Goal: Task Accomplishment & Management: Use online tool/utility

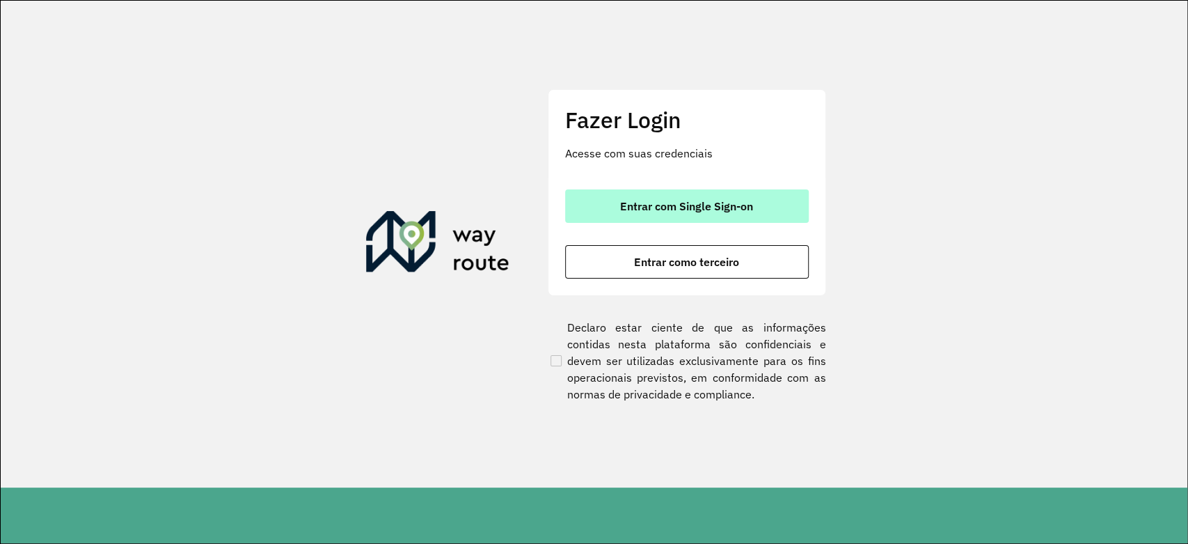
click at [704, 207] on span "Entrar com Single Sign-on" at bounding box center [686, 206] width 133 height 11
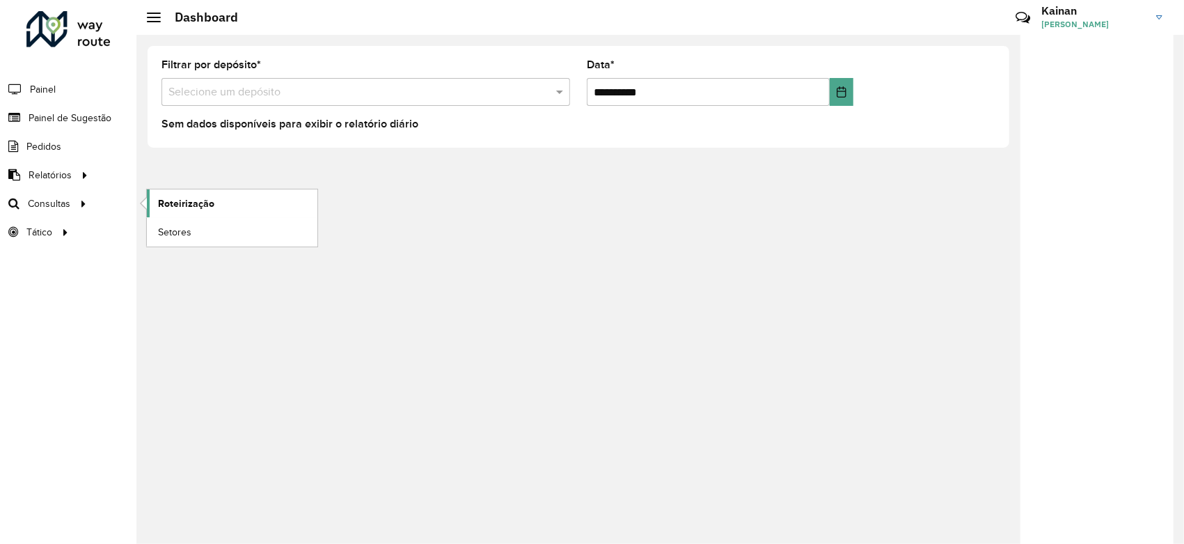
click at [161, 203] on span "Roteirização" at bounding box center [186, 203] width 56 height 15
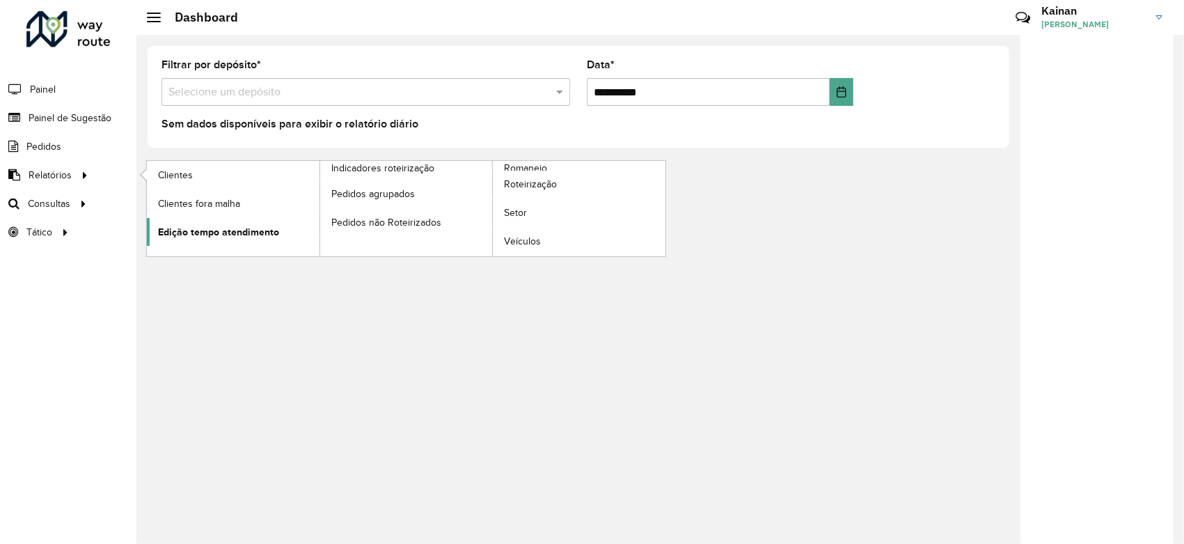
click at [243, 233] on span "Edição tempo atendimento" at bounding box center [218, 232] width 121 height 15
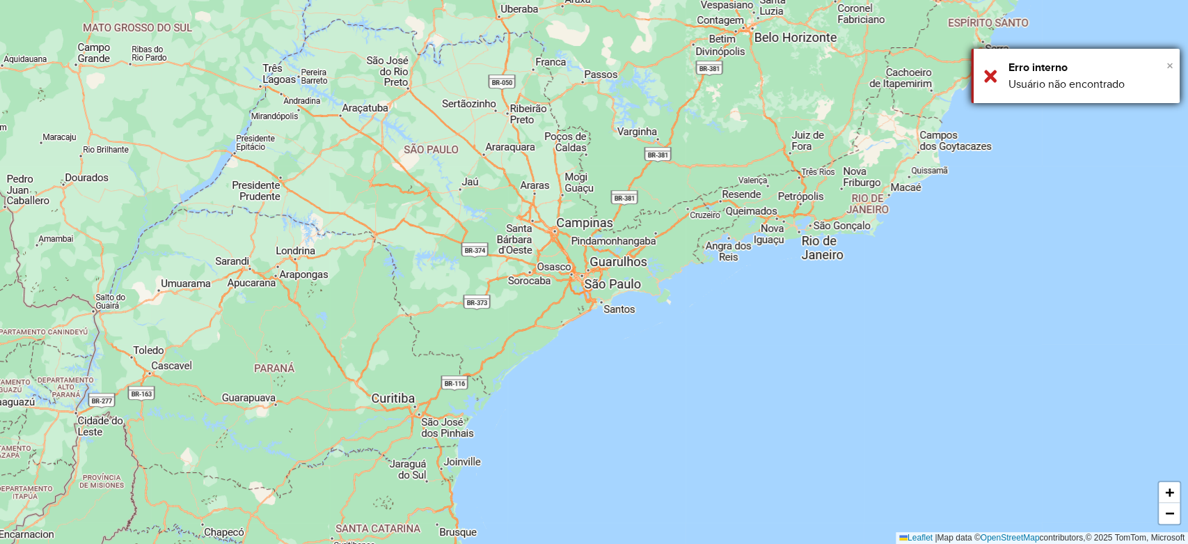
click at [1170, 64] on span "×" at bounding box center [1170, 65] width 7 height 15
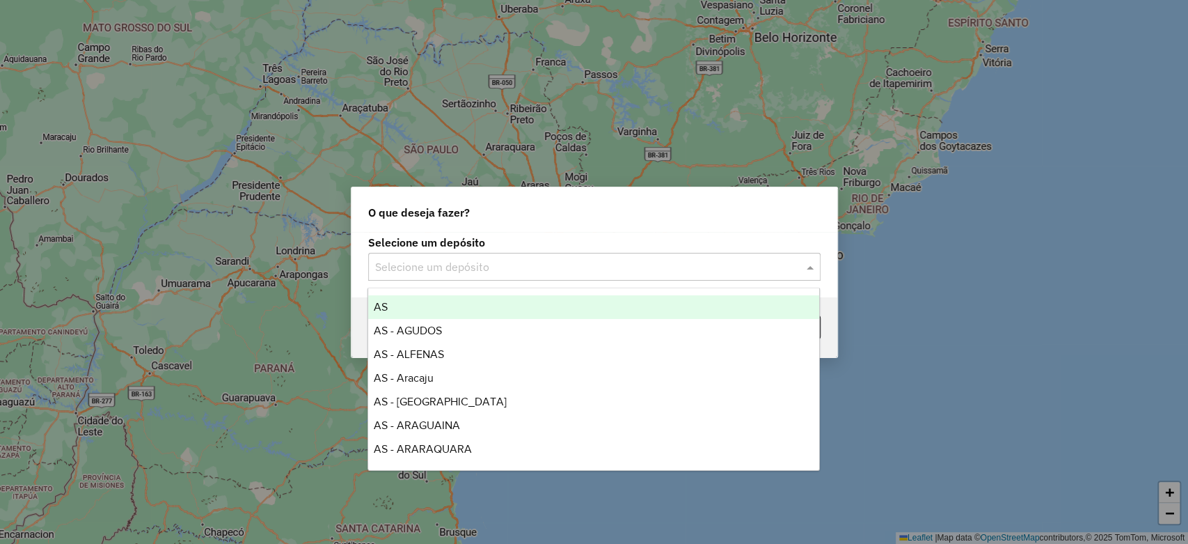
click at [423, 270] on input "text" at bounding box center [580, 267] width 411 height 17
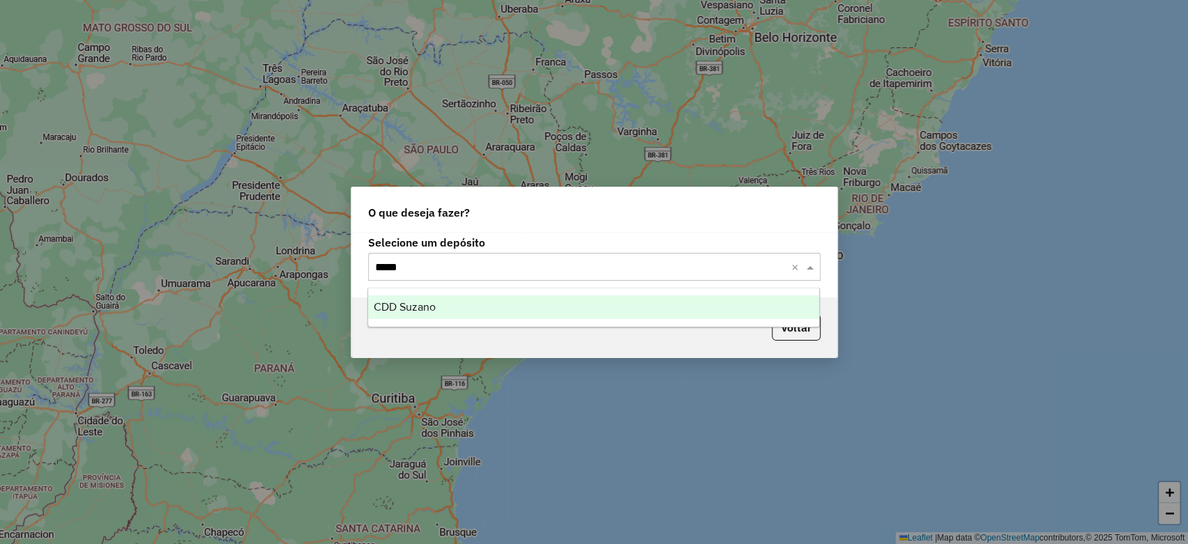
type input "******"
click at [449, 304] on div "CDD Suzano" at bounding box center [593, 307] width 451 height 24
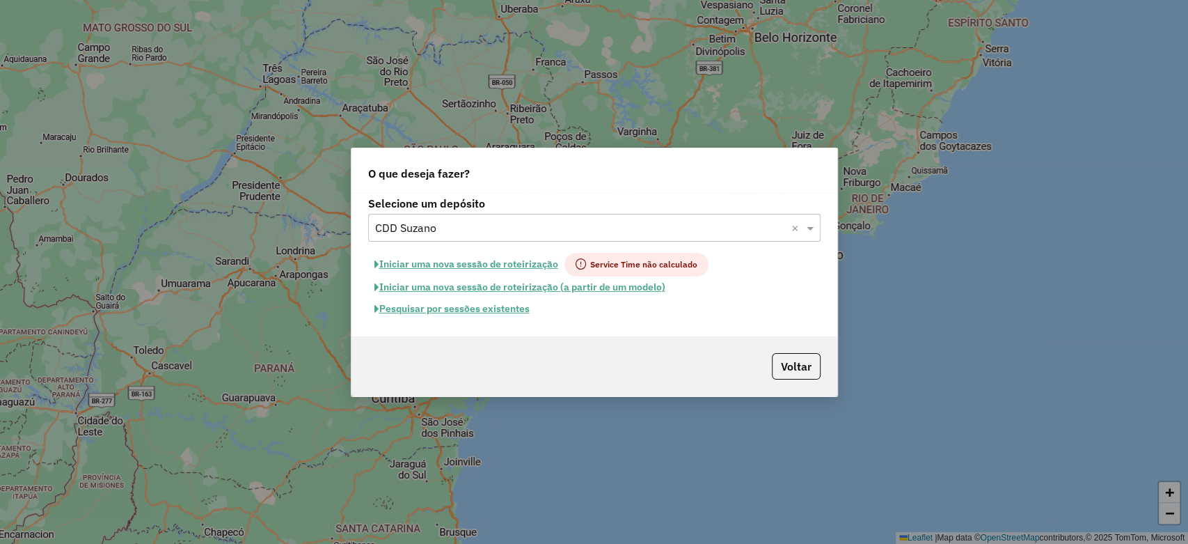
click at [466, 311] on button "Pesquisar por sessões existentes" at bounding box center [452, 309] width 168 height 22
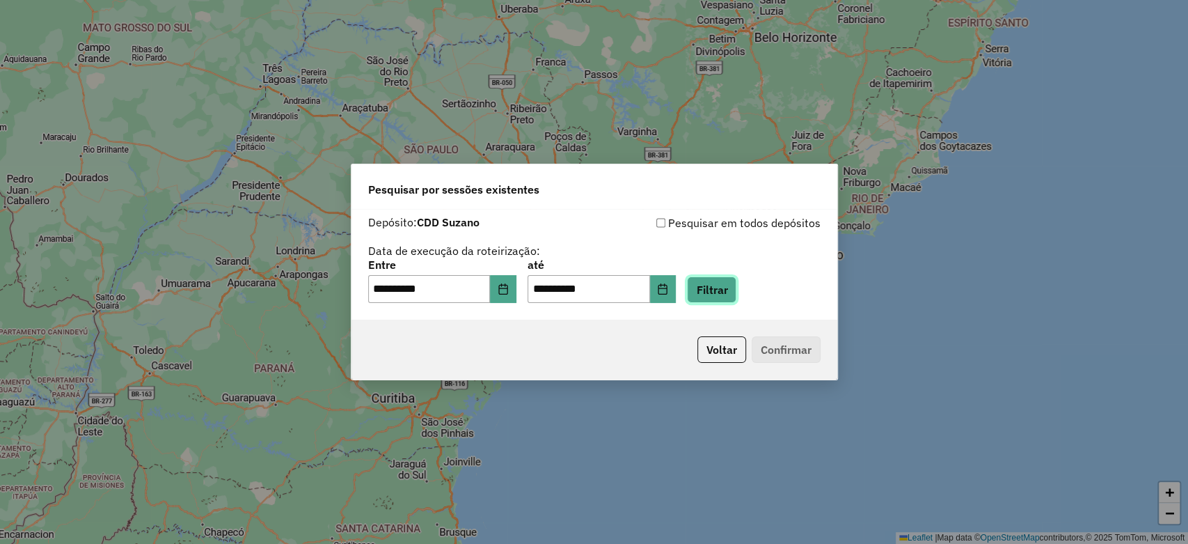
click at [730, 290] on button "Filtrar" at bounding box center [711, 289] width 49 height 26
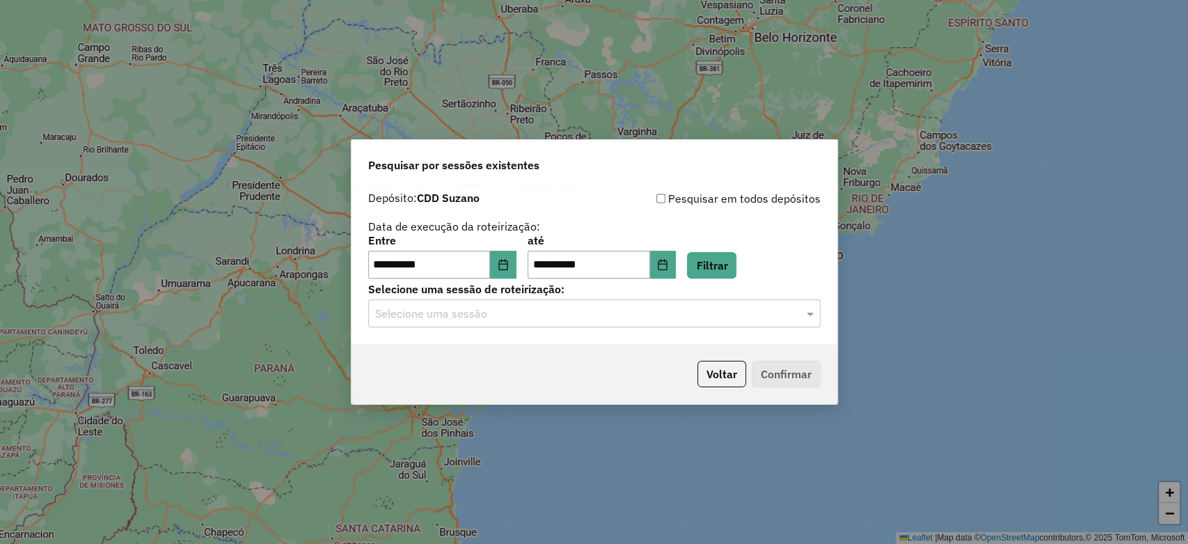
click at [568, 311] on input "text" at bounding box center [580, 314] width 411 height 17
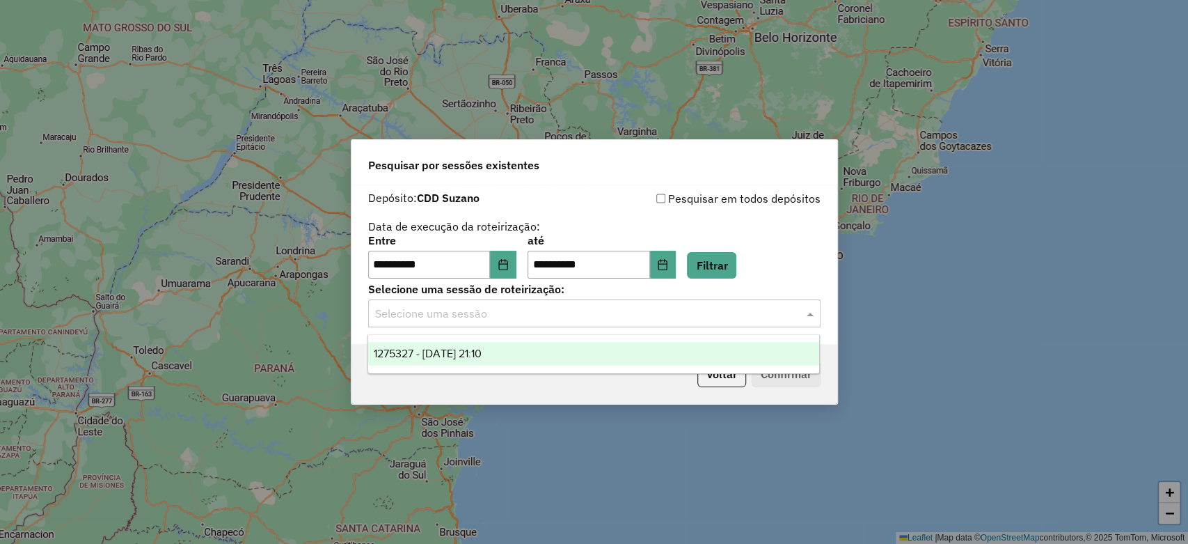
click at [514, 350] on div "1275327 - 13/09/2025 21:10" at bounding box center [593, 354] width 451 height 24
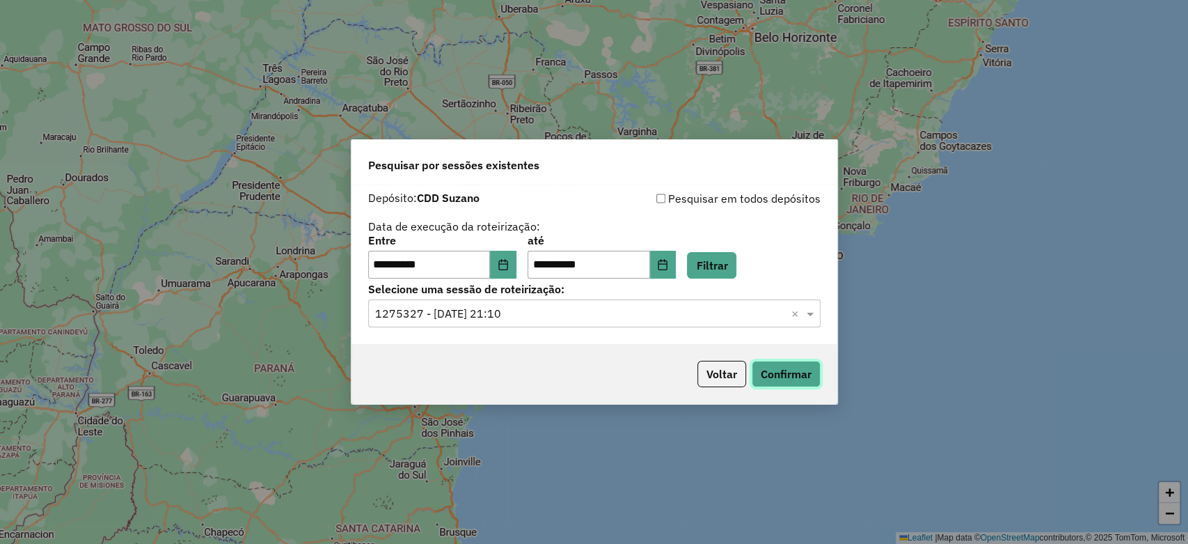
click at [764, 377] on button "Confirmar" at bounding box center [786, 374] width 69 height 26
click at [509, 260] on icon "Choose Date" at bounding box center [503, 264] width 11 height 11
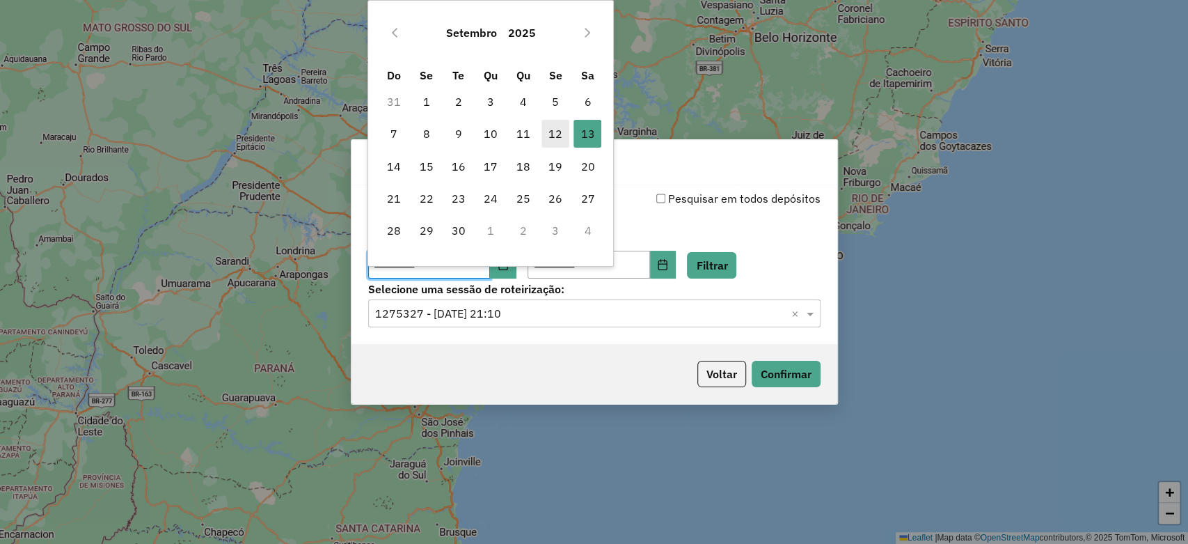
click at [551, 139] on span "12" at bounding box center [556, 134] width 28 height 28
type input "**********"
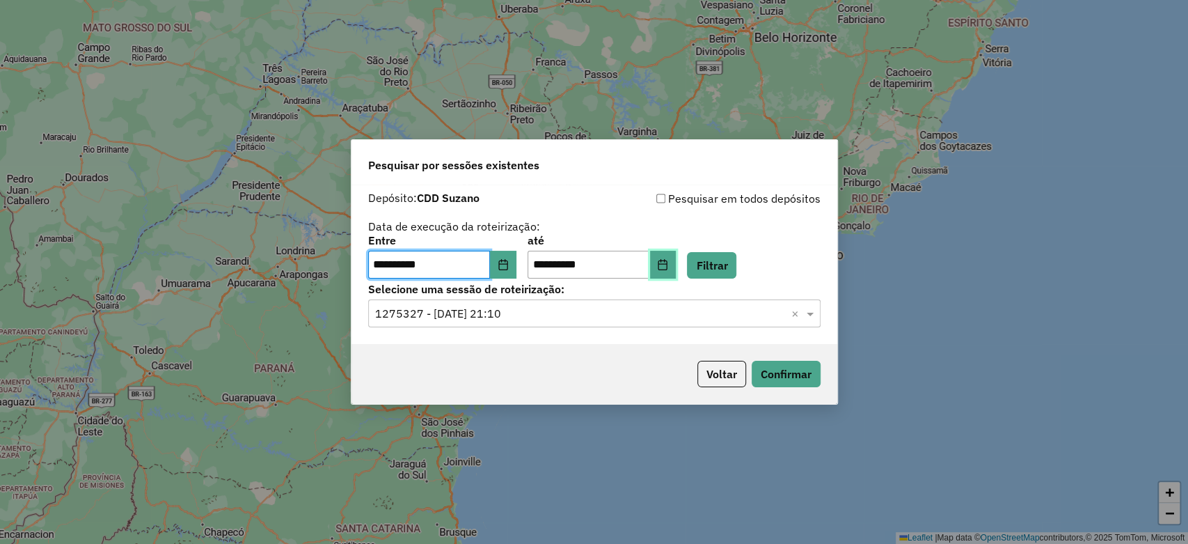
click at [668, 263] on icon "Choose Date" at bounding box center [662, 264] width 11 height 11
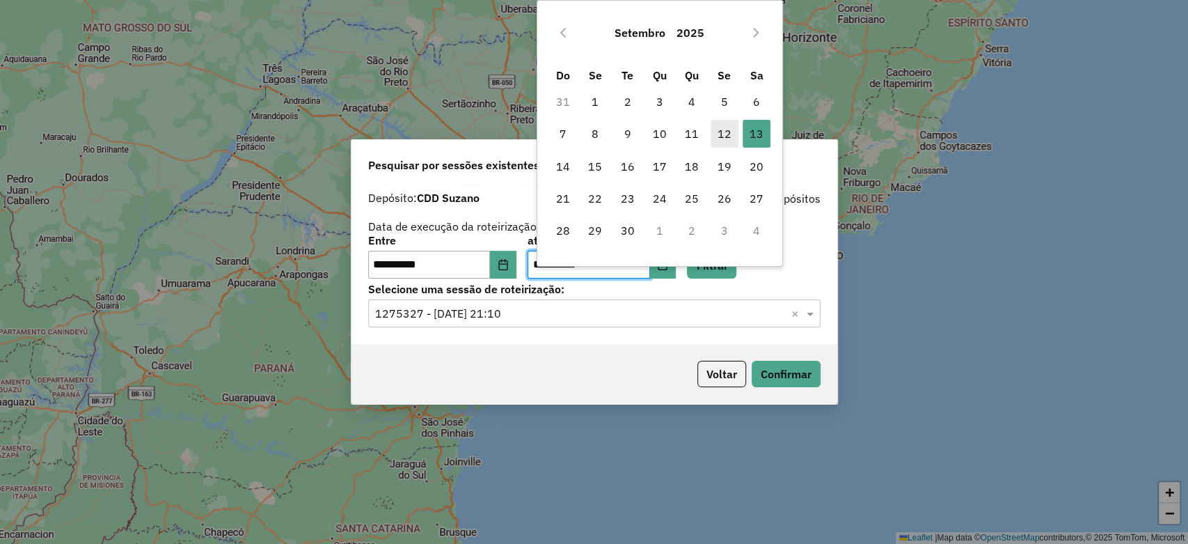
click at [721, 132] on span "12" at bounding box center [725, 134] width 28 height 28
type input "**********"
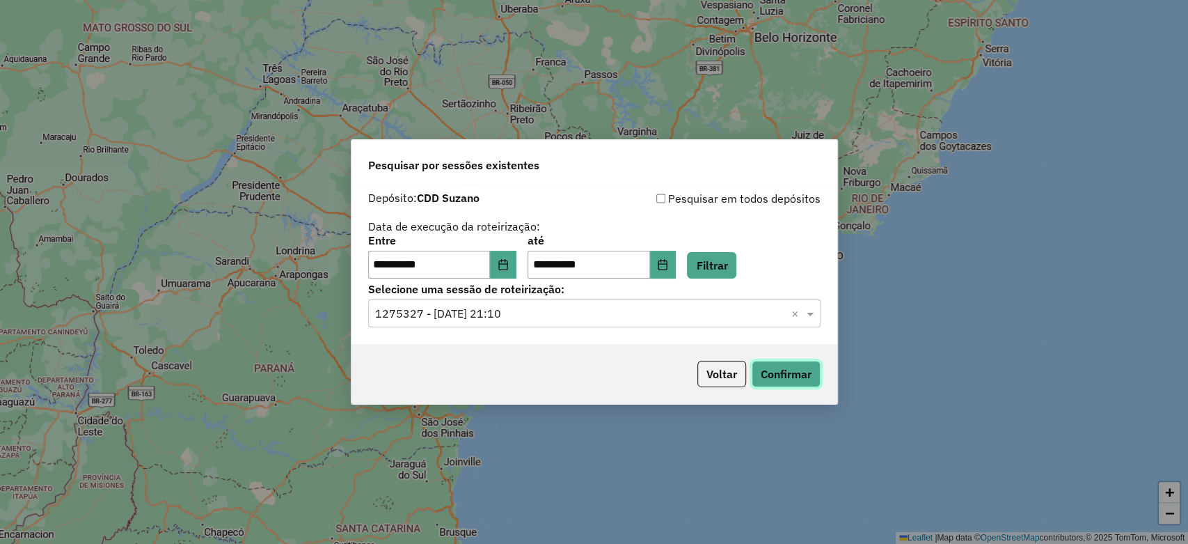
drag, startPoint x: 771, startPoint y: 369, endPoint x: 765, endPoint y: 282, distance: 87.3
click at [765, 288] on div "**********" at bounding box center [594, 271] width 487 height 265
click at [719, 269] on button "Filtrar" at bounding box center [711, 265] width 49 height 26
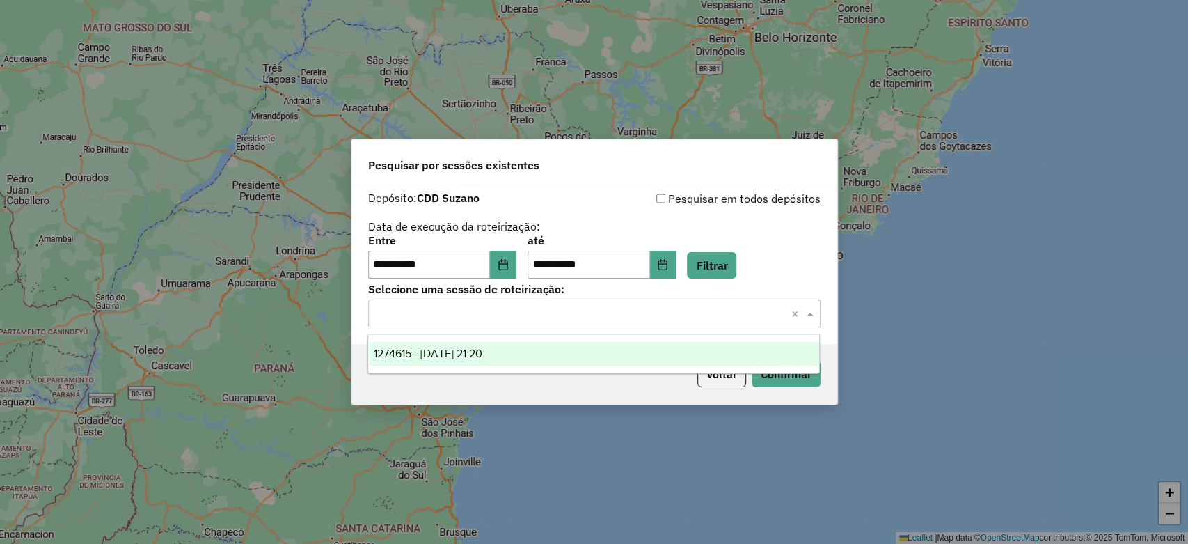
click at [743, 320] on input "text" at bounding box center [580, 314] width 411 height 17
click at [482, 354] on span "1274615 - 12/09/2025 21:20" at bounding box center [428, 353] width 109 height 12
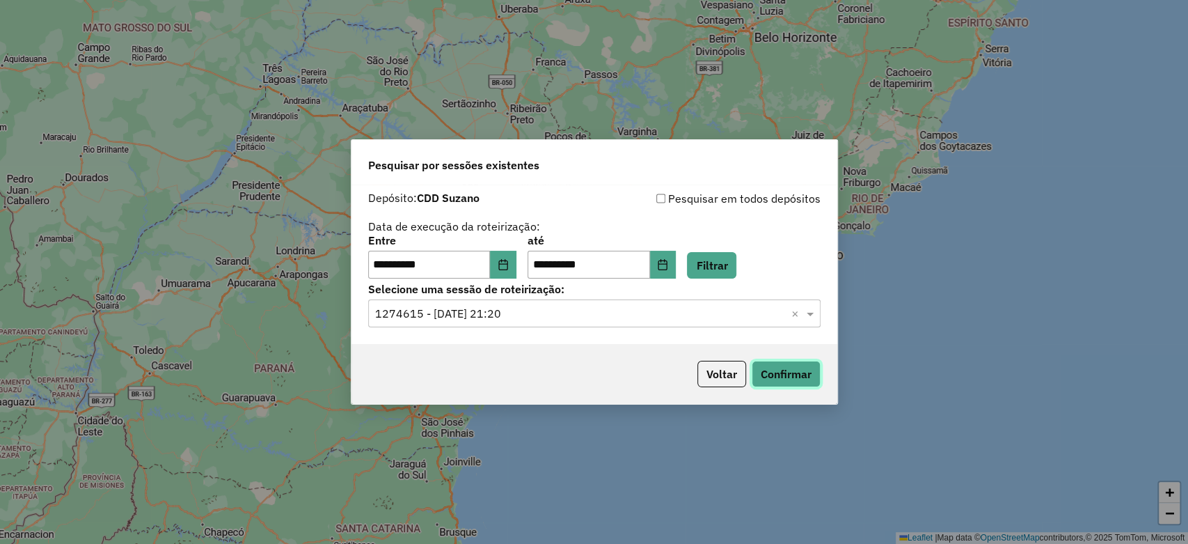
click at [767, 375] on button "Confirmar" at bounding box center [786, 374] width 69 height 26
click at [730, 261] on button "Filtrar" at bounding box center [711, 265] width 49 height 26
click at [780, 357] on div "Voltar Confirmar" at bounding box center [595, 374] width 486 height 60
click at [779, 363] on button "Confirmar" at bounding box center [786, 374] width 69 height 26
click at [512, 271] on button "Choose Date" at bounding box center [503, 265] width 26 height 28
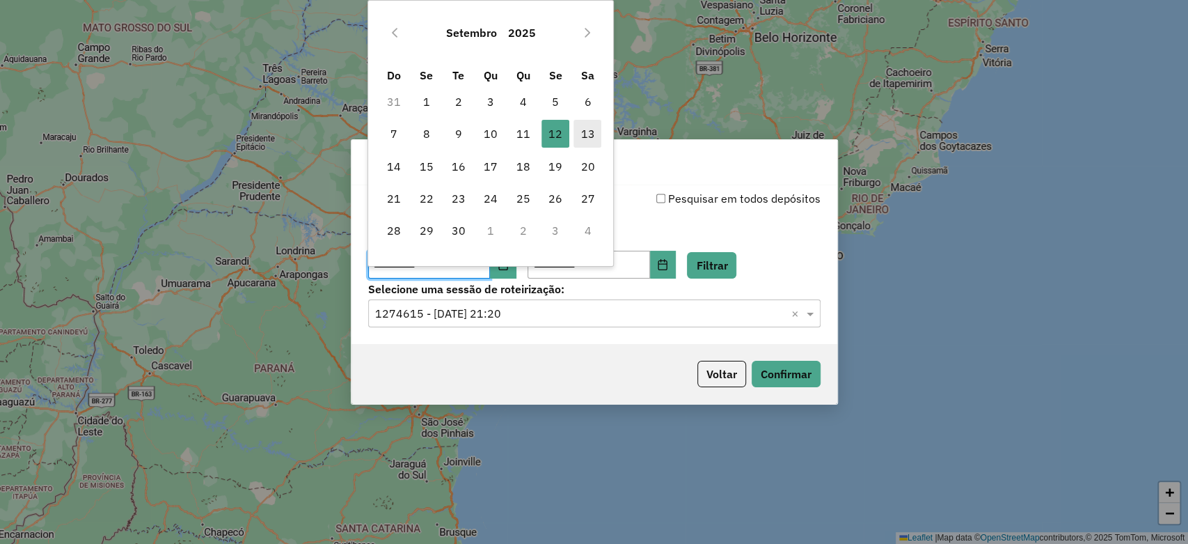
click at [580, 142] on span "13" at bounding box center [588, 134] width 28 height 28
type input "**********"
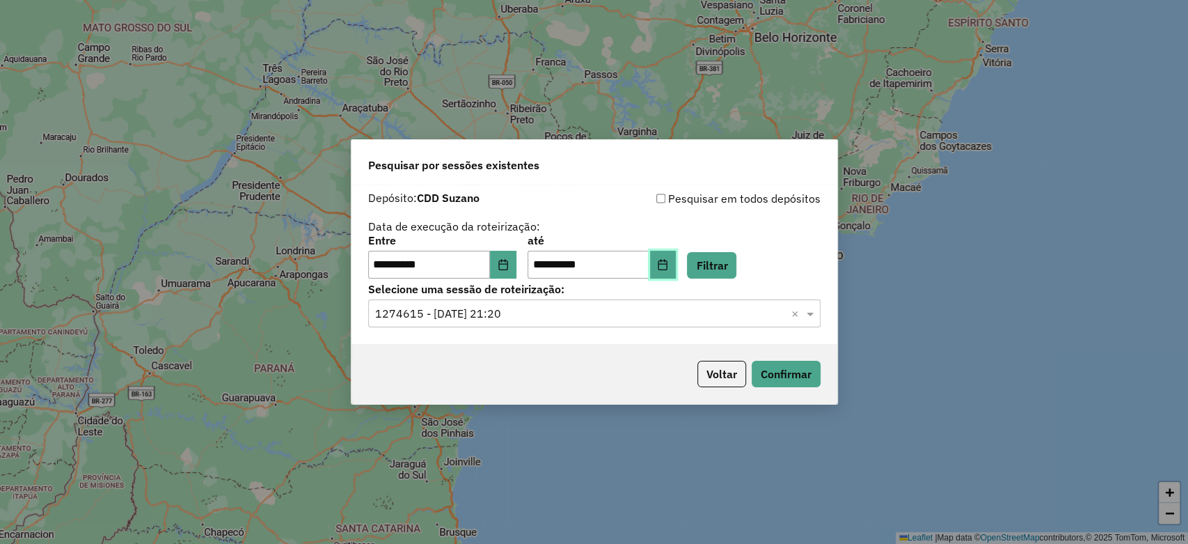
click at [674, 264] on button "Choose Date" at bounding box center [663, 265] width 26 height 28
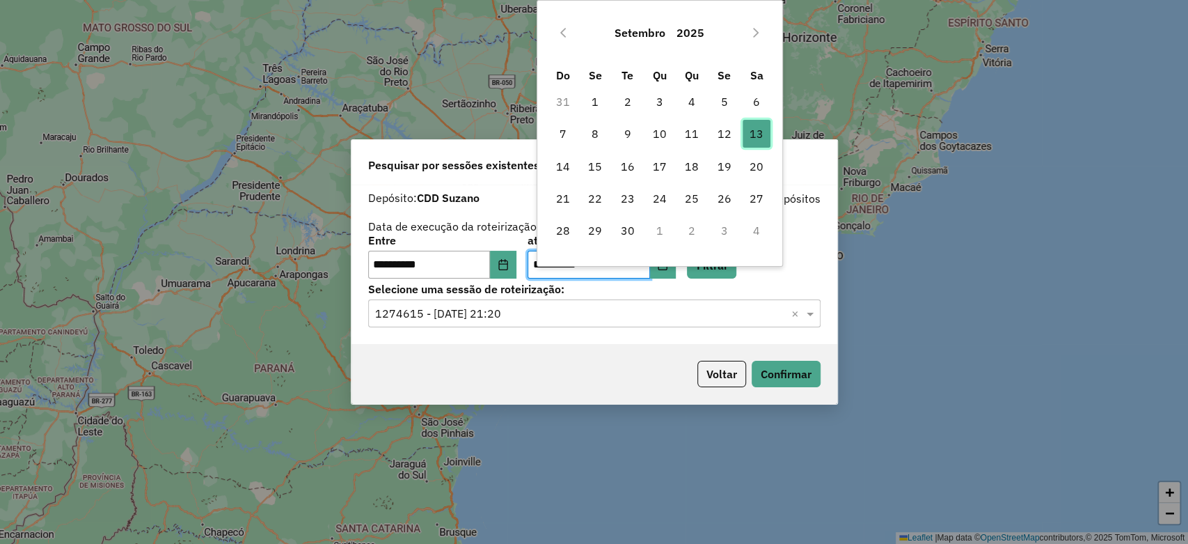
click at [752, 134] on span "13" at bounding box center [757, 134] width 28 height 28
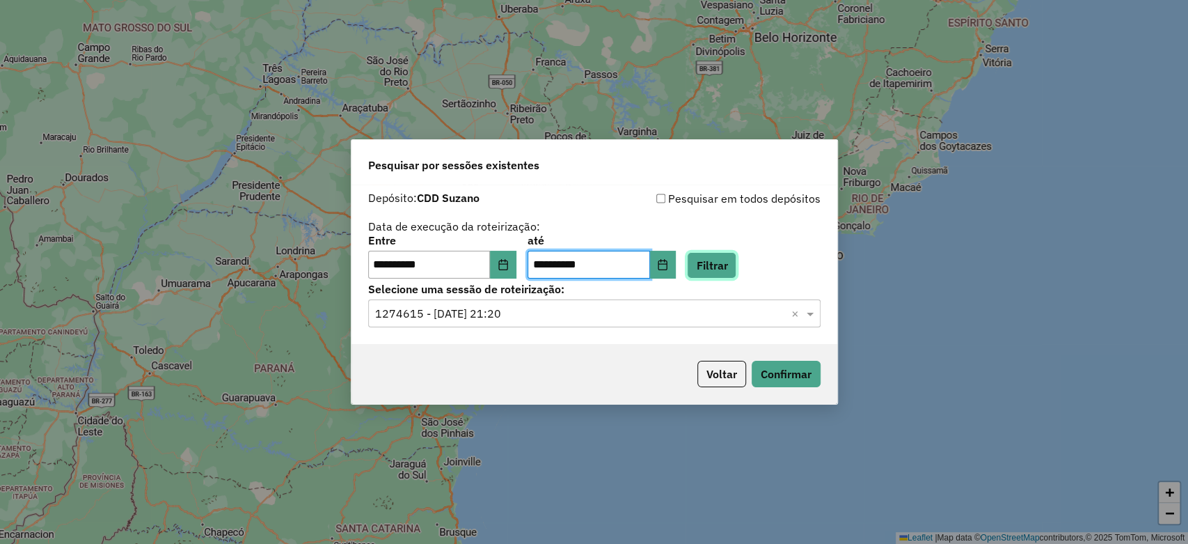
click at [733, 262] on button "Filtrar" at bounding box center [711, 265] width 49 height 26
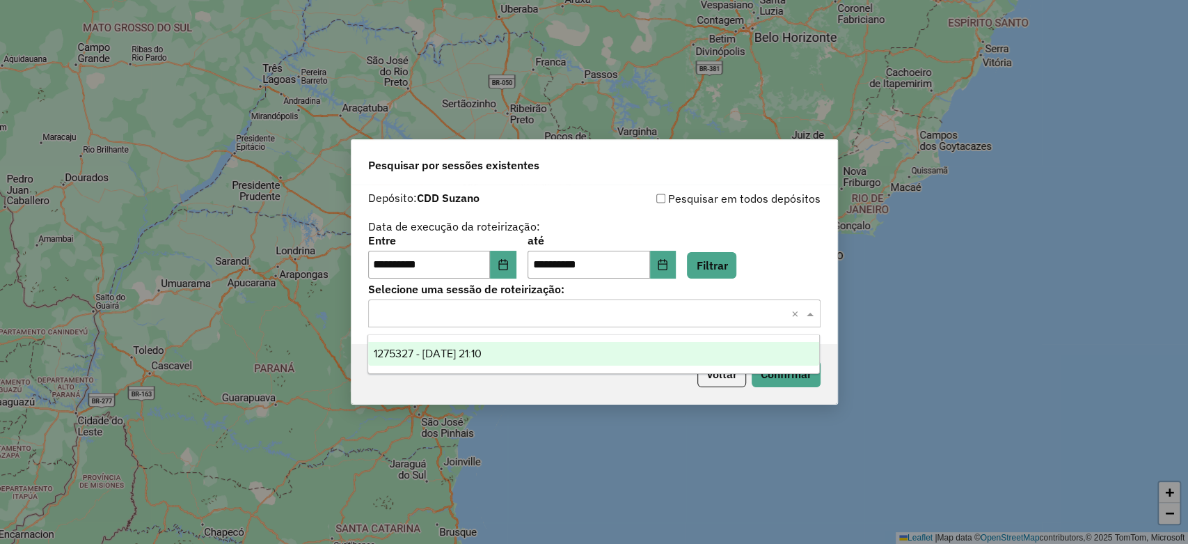
click at [511, 316] on input "text" at bounding box center [580, 314] width 411 height 17
click at [479, 347] on span "1275327 - 13/09/2025 21:10" at bounding box center [428, 353] width 108 height 12
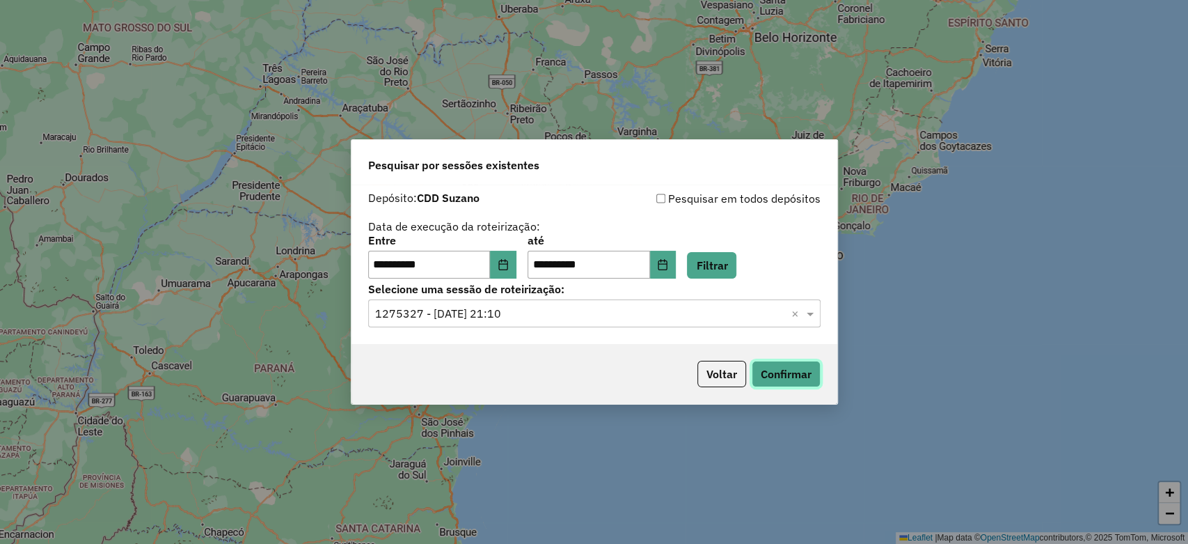
click at [758, 368] on button "Confirmar" at bounding box center [786, 374] width 69 height 26
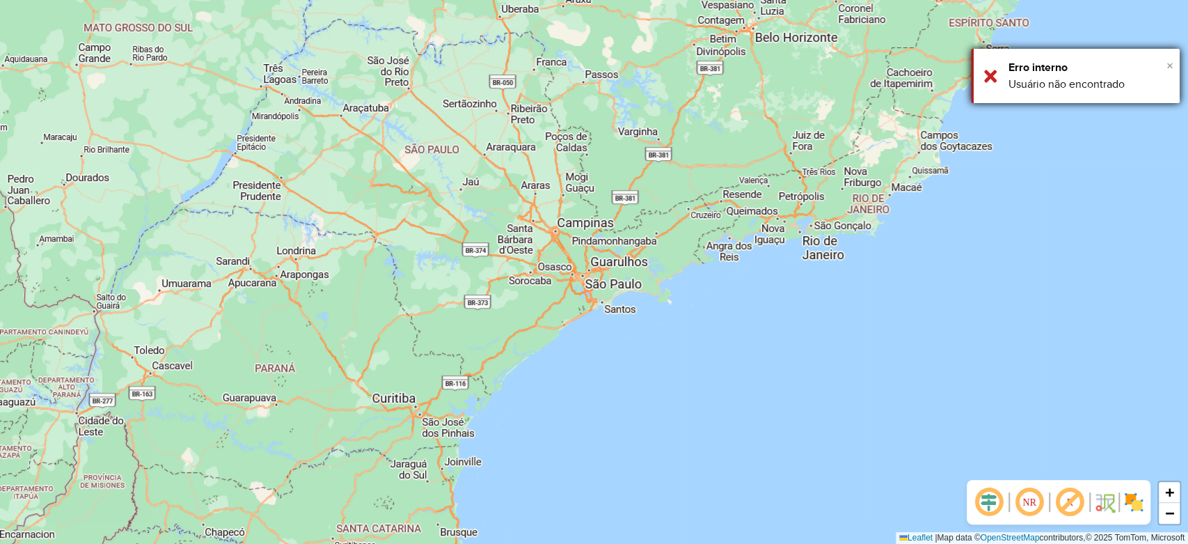
click at [1069, 65] on span "×" at bounding box center [1170, 65] width 7 height 15
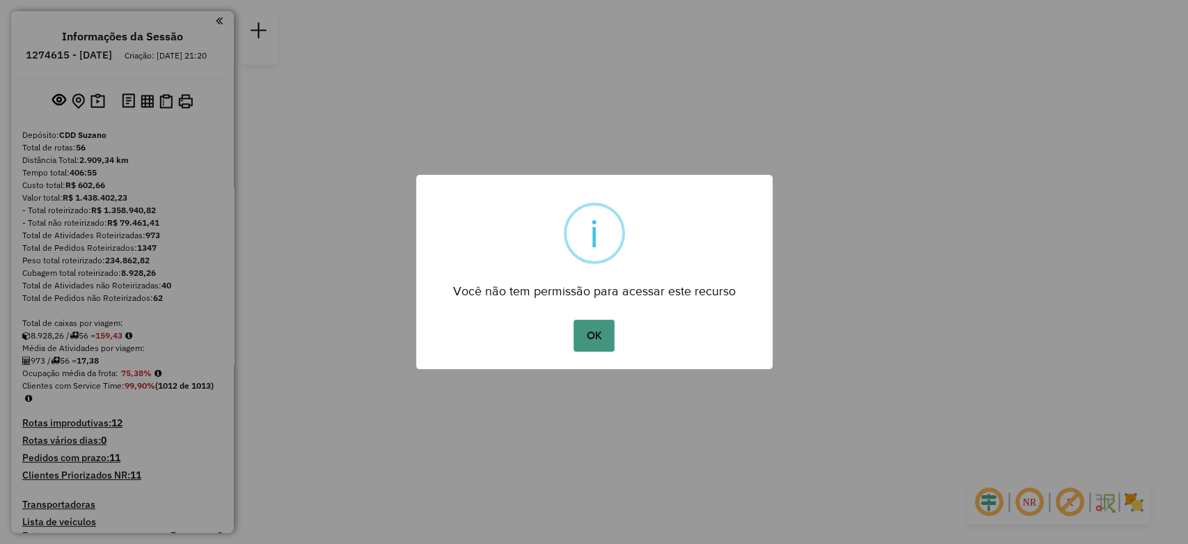
click at [590, 326] on button "OK" at bounding box center [594, 336] width 41 height 32
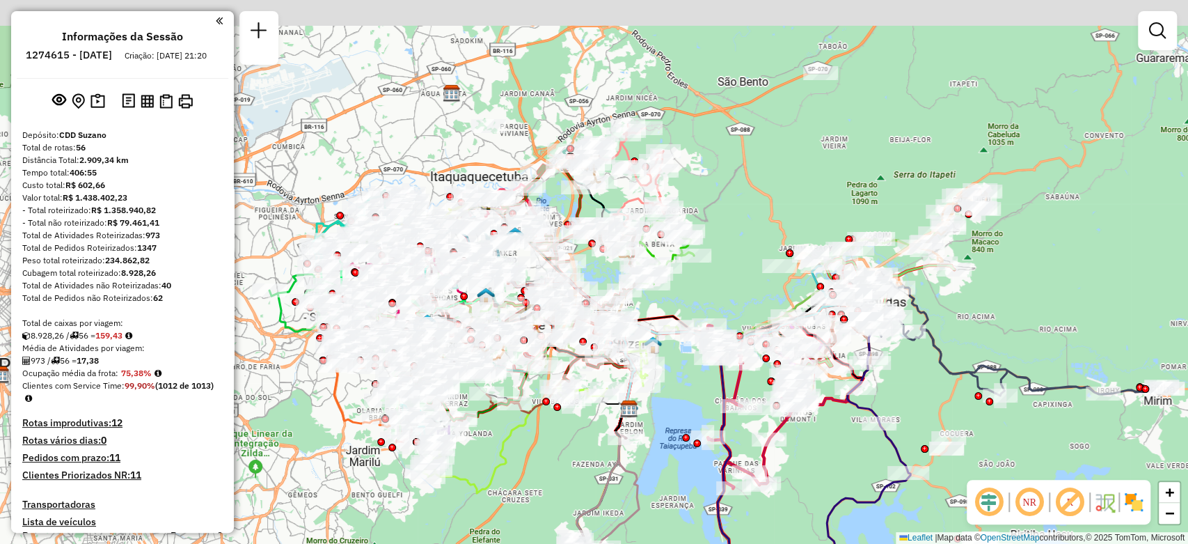
drag, startPoint x: 741, startPoint y: 155, endPoint x: 741, endPoint y: 182, distance: 27.2
click at [741, 182] on div "Janela de atendimento Grade de atendimento Capacidade Transportadoras Veículos …" at bounding box center [594, 272] width 1188 height 544
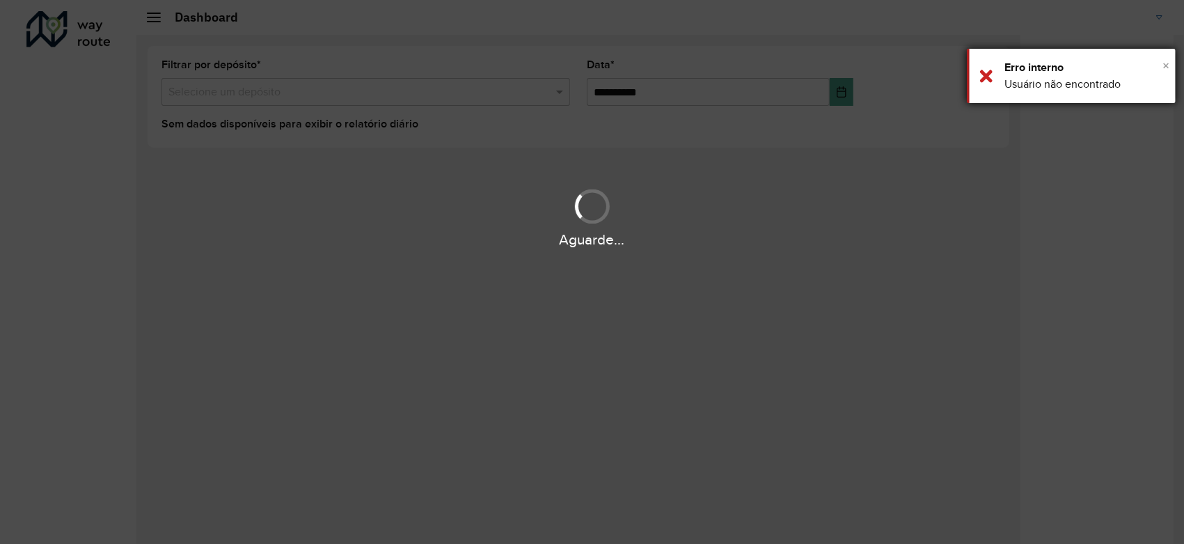
click at [1167, 65] on span "×" at bounding box center [1166, 65] width 7 height 15
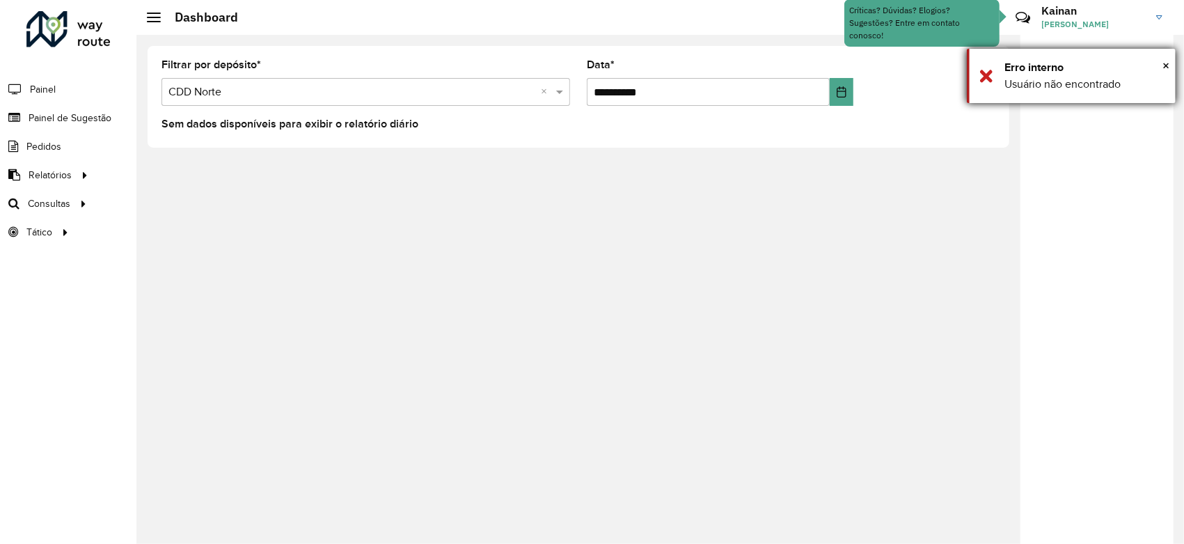
click at [1161, 63] on div "Erro interno" at bounding box center [1085, 67] width 161 height 17
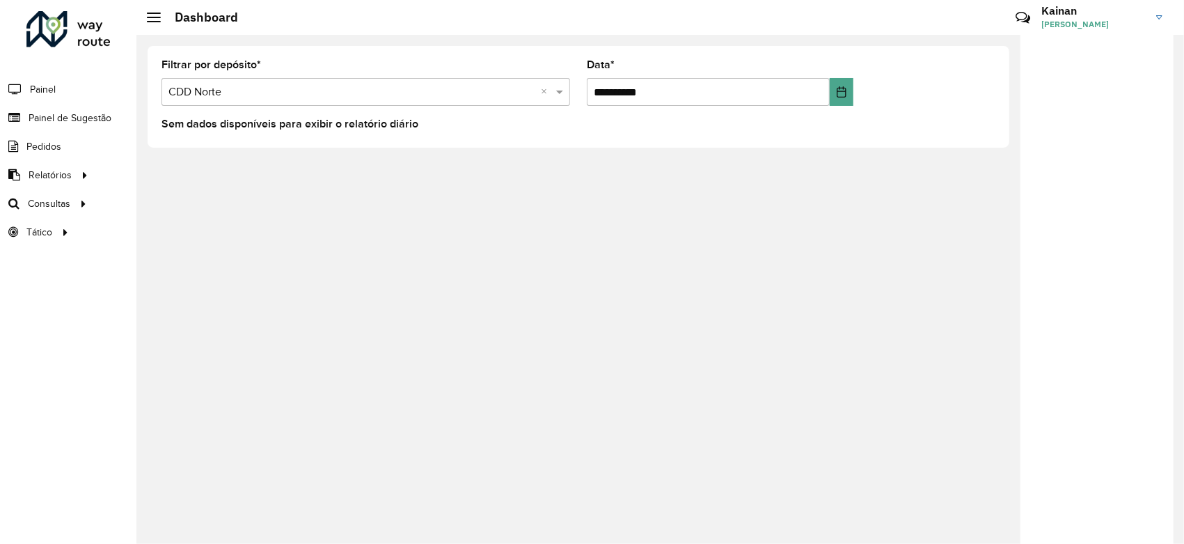
click at [476, 77] on div "Filtrar por depósito * Selecione um depósito × CDD Norte ×" at bounding box center [366, 83] width 409 height 46
click at [473, 79] on div "Selecione um depósito × CDD Norte ×" at bounding box center [366, 92] width 409 height 28
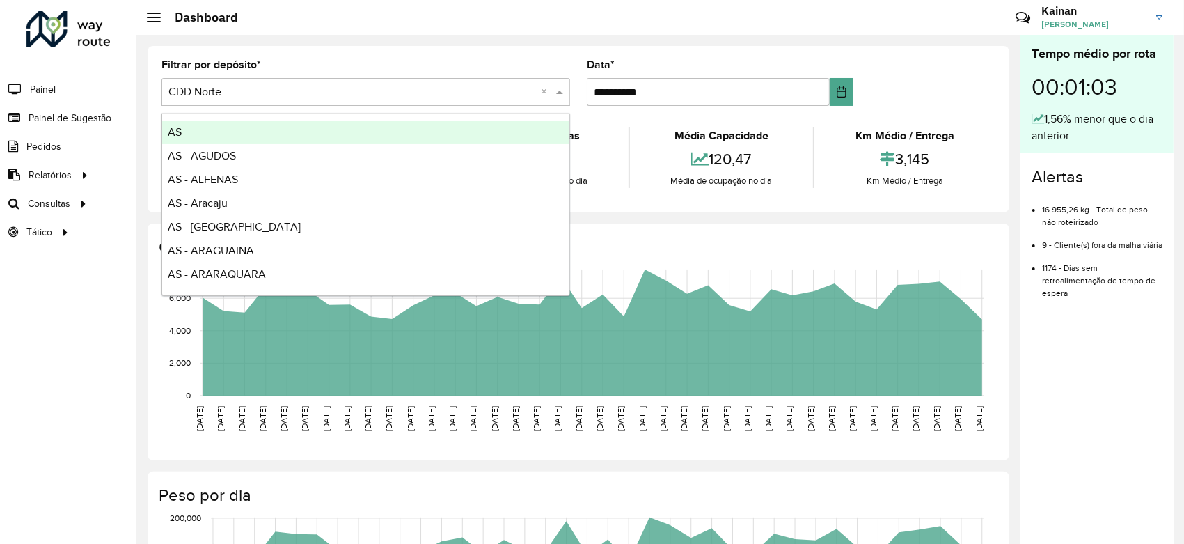
click at [456, 89] on input "text" at bounding box center [351, 92] width 367 height 17
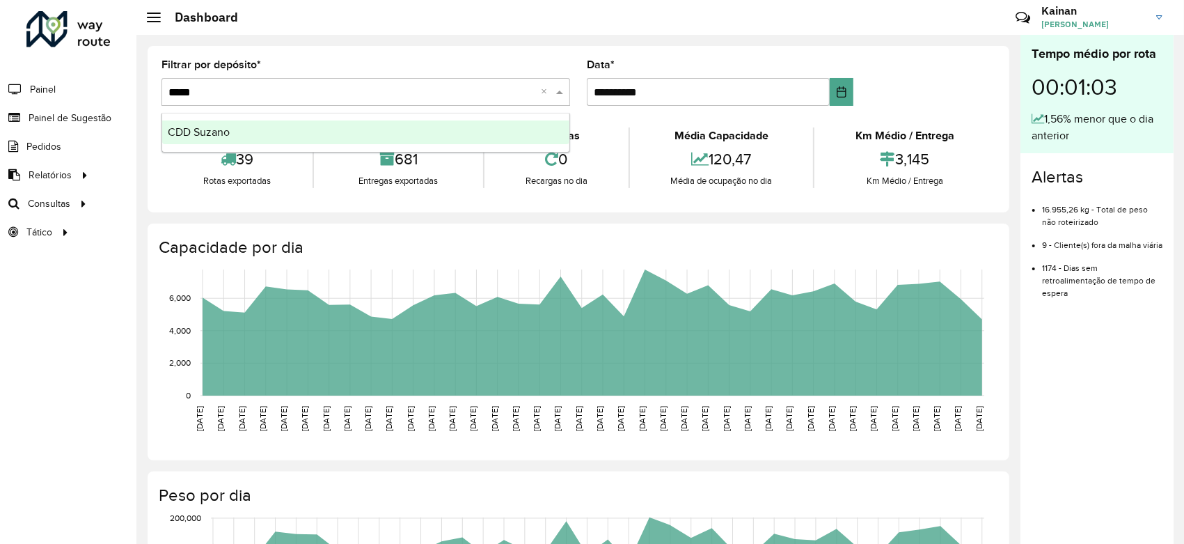
type input "******"
click at [212, 136] on span "CDD Suzano" at bounding box center [199, 132] width 62 height 12
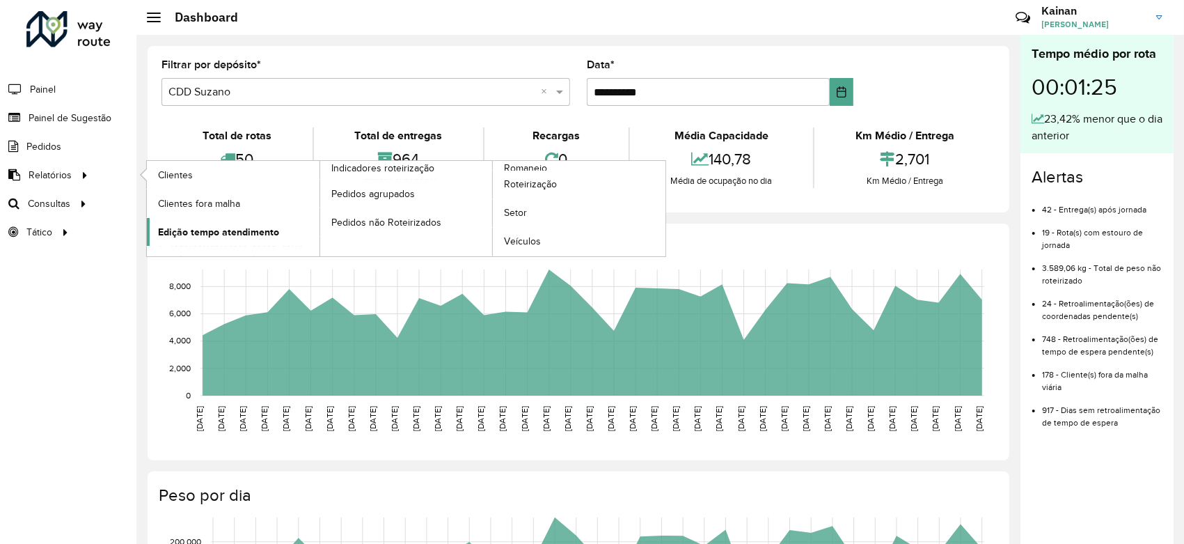
click at [204, 228] on span "Edição tempo atendimento" at bounding box center [218, 232] width 121 height 15
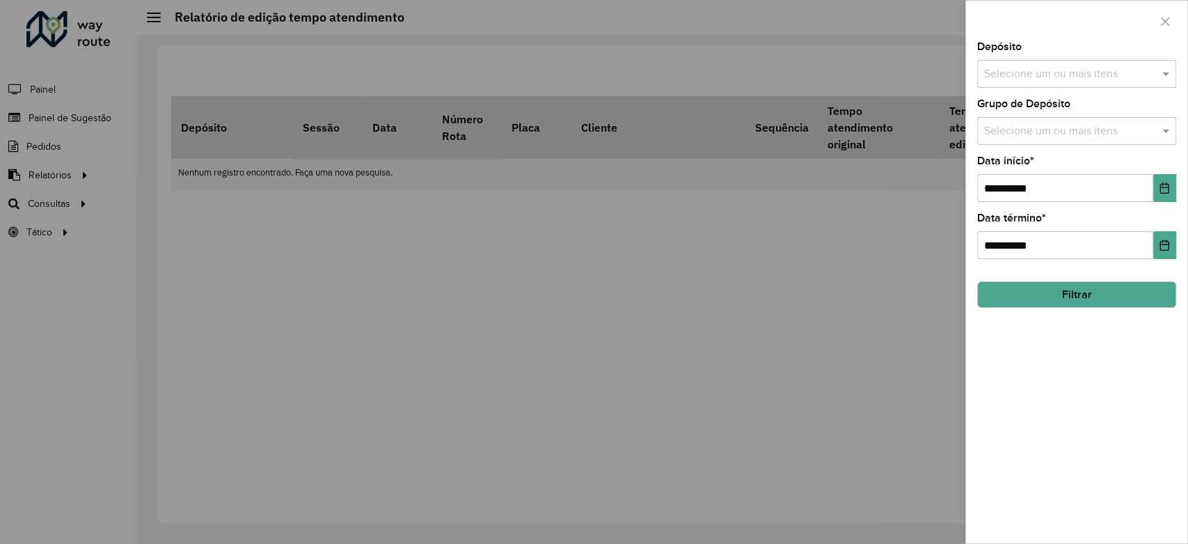
click at [1054, 69] on input "text" at bounding box center [1070, 74] width 178 height 17
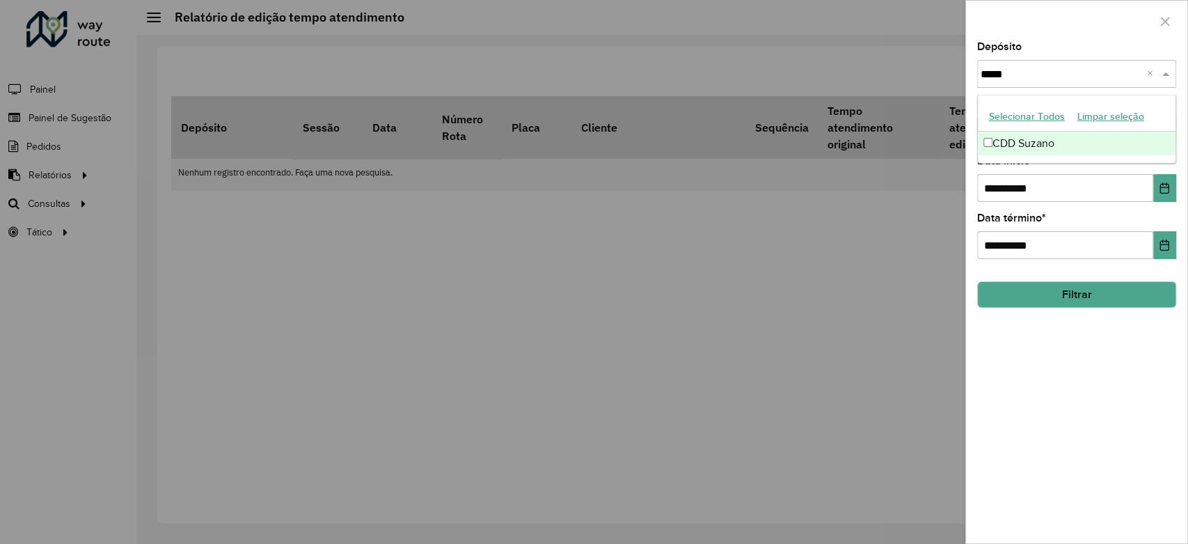
type input "******"
click at [1028, 144] on div "CDD Suzano" at bounding box center [1077, 144] width 198 height 24
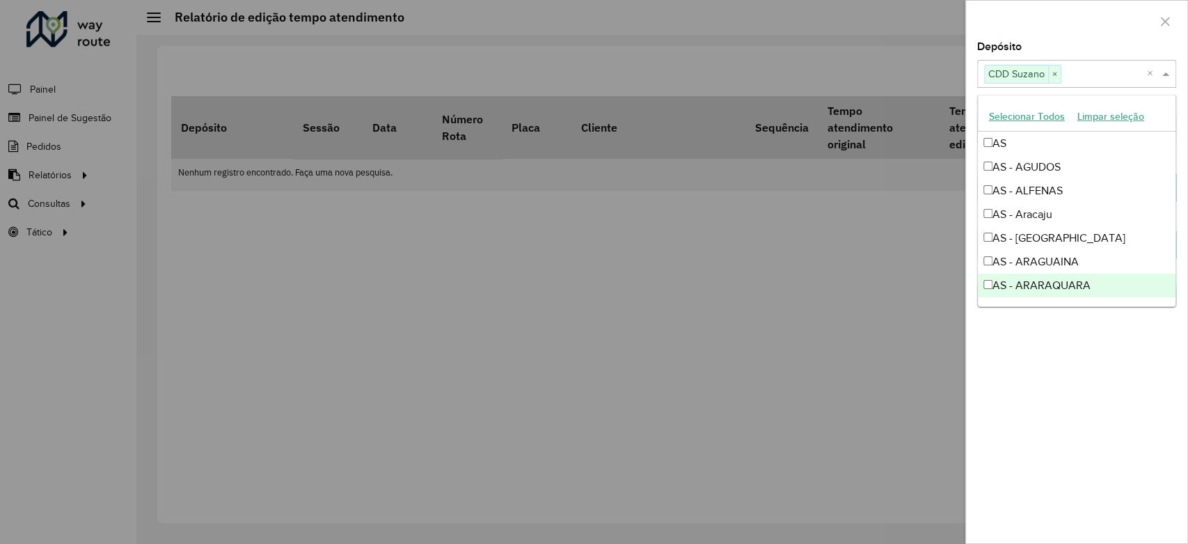
click at [1039, 397] on div "**********" at bounding box center [1076, 292] width 221 height 501
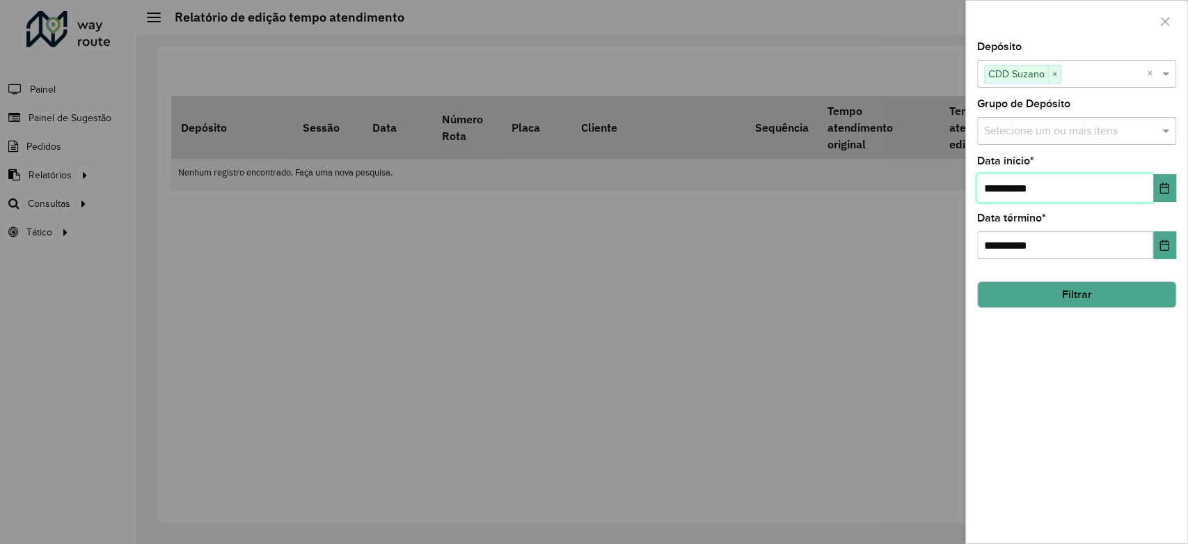
click at [1031, 185] on input "**********" at bounding box center [1066, 188] width 176 height 28
click at [1170, 183] on icon "Choose Date" at bounding box center [1164, 187] width 11 height 11
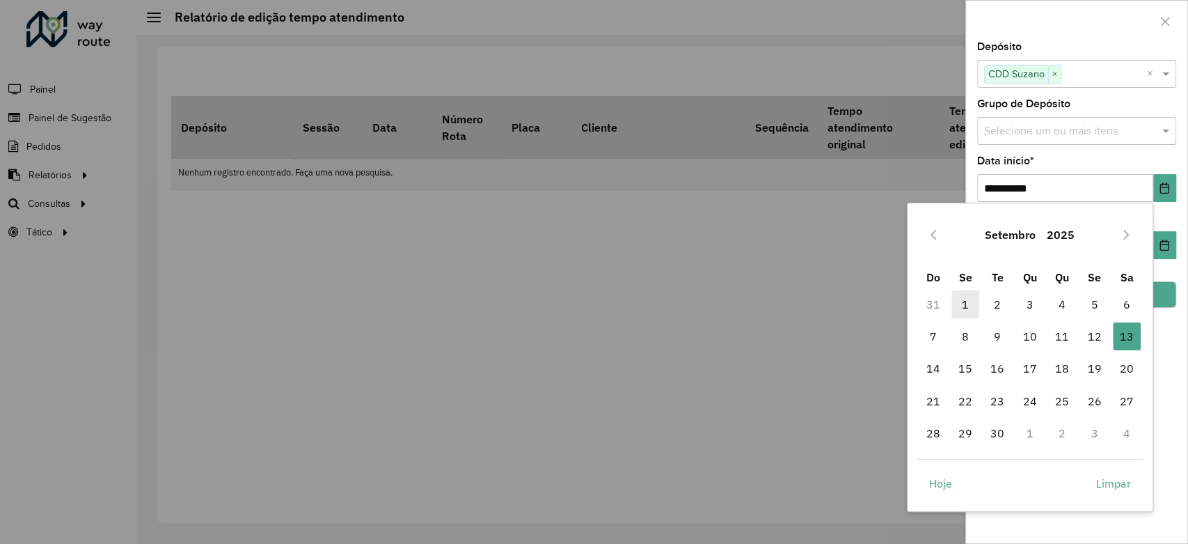
click at [974, 301] on span "1" at bounding box center [966, 304] width 28 height 28
type input "**********"
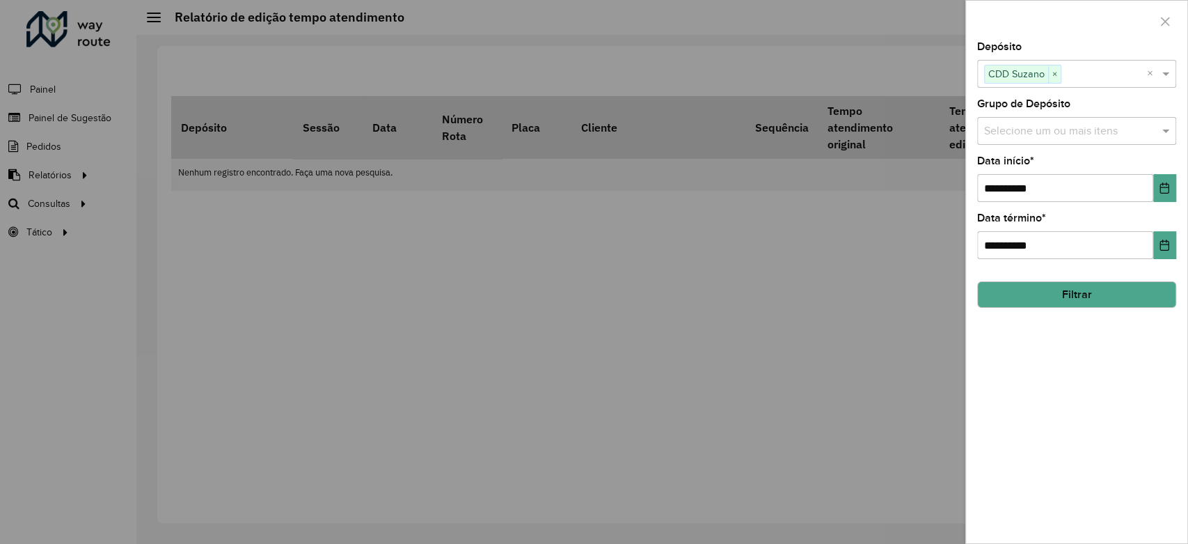
click at [1042, 136] on input "text" at bounding box center [1070, 131] width 178 height 17
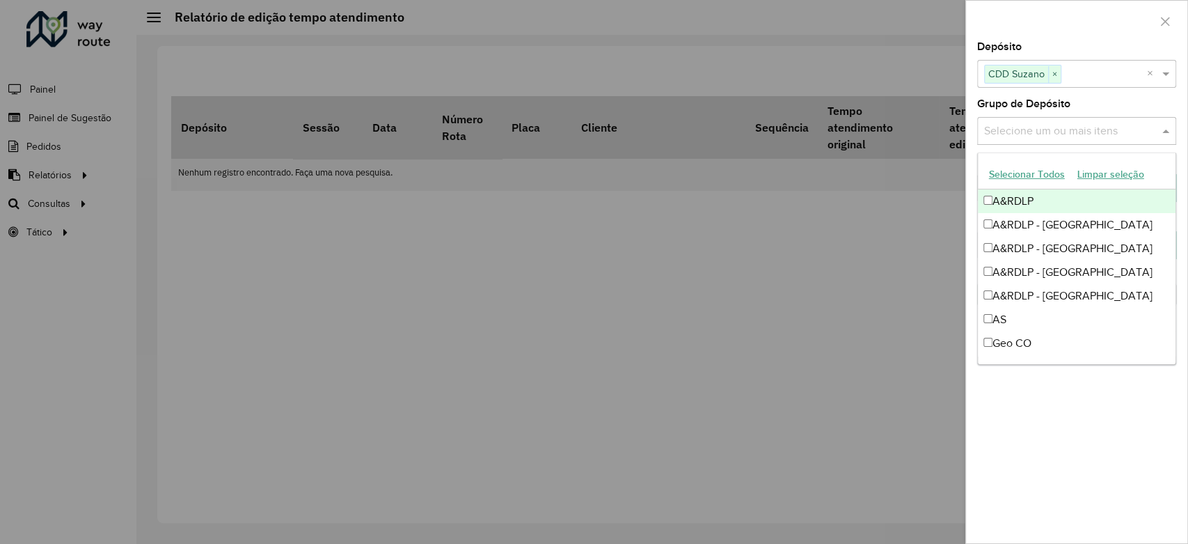
click at [1042, 136] on input "text" at bounding box center [1070, 131] width 178 height 17
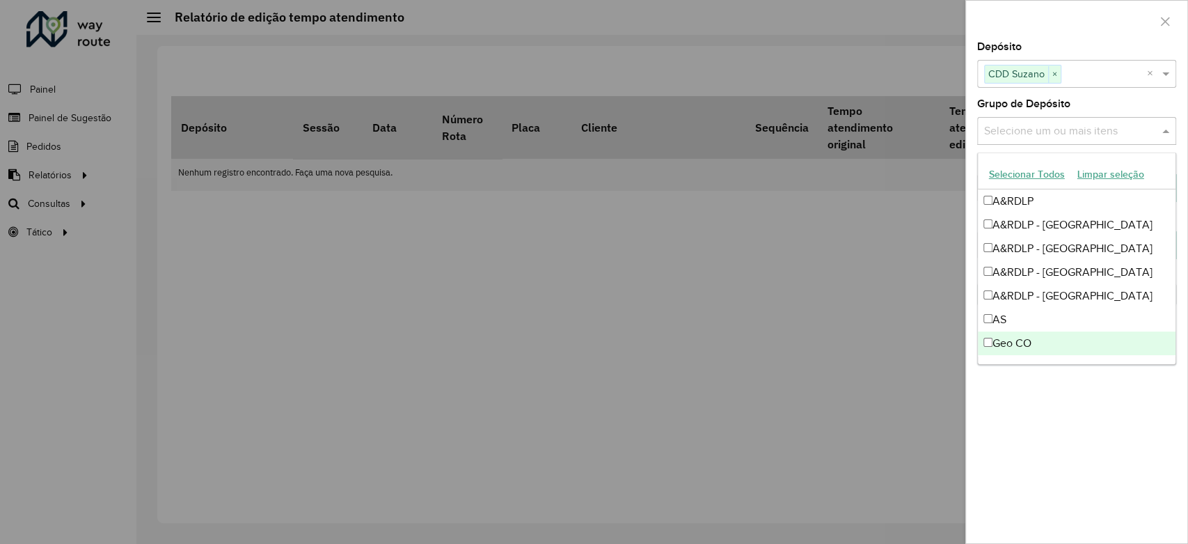
click at [1073, 407] on div "**********" at bounding box center [1076, 292] width 221 height 501
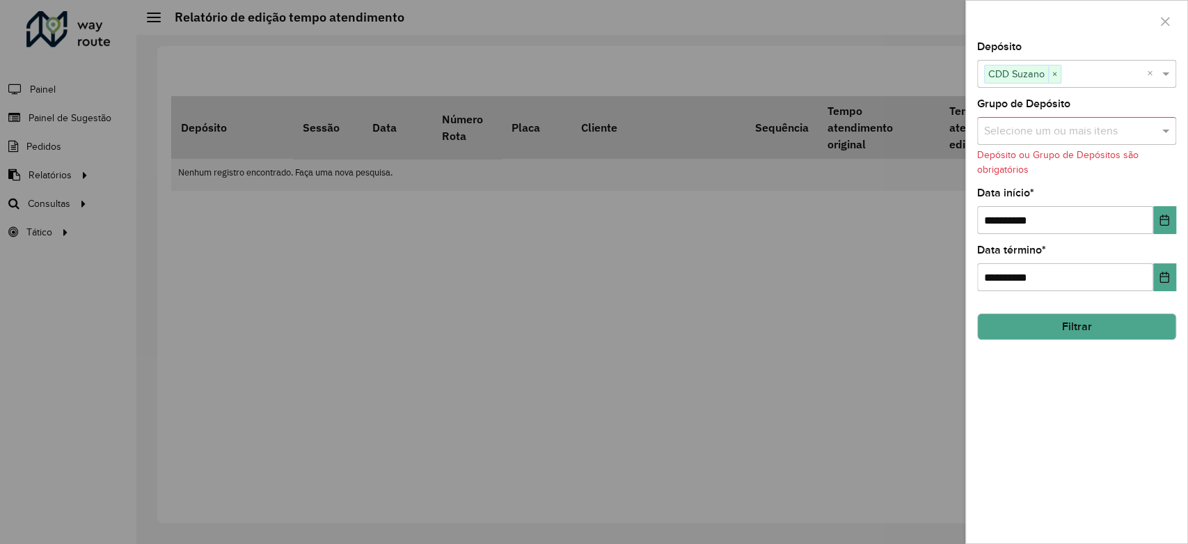
click at [1065, 331] on button "Filtrar" at bounding box center [1077, 326] width 199 height 26
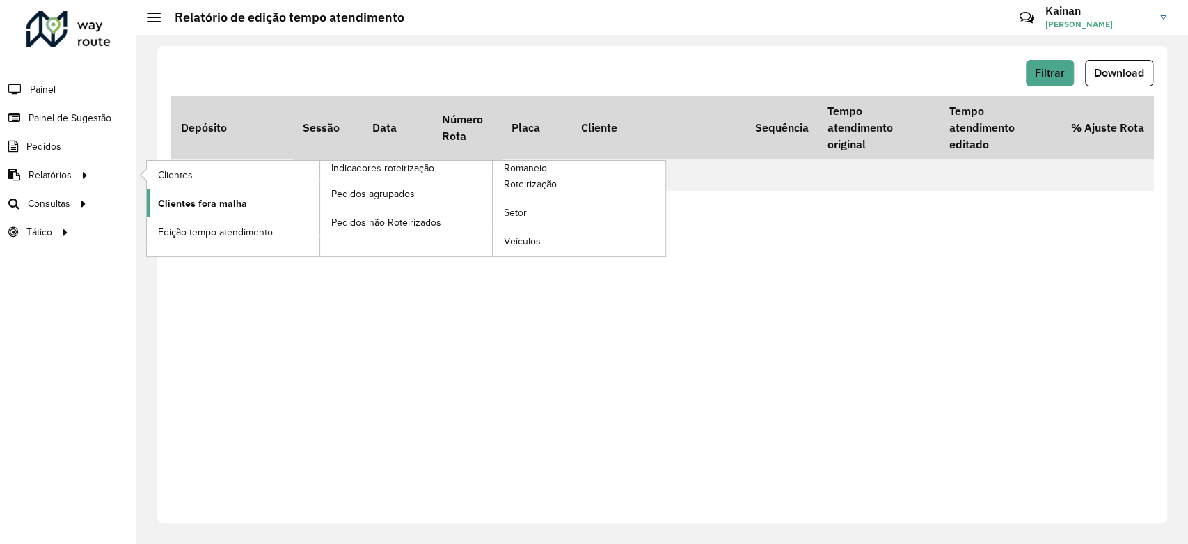
click at [249, 203] on link "Clientes fora malha" at bounding box center [233, 203] width 173 height 28
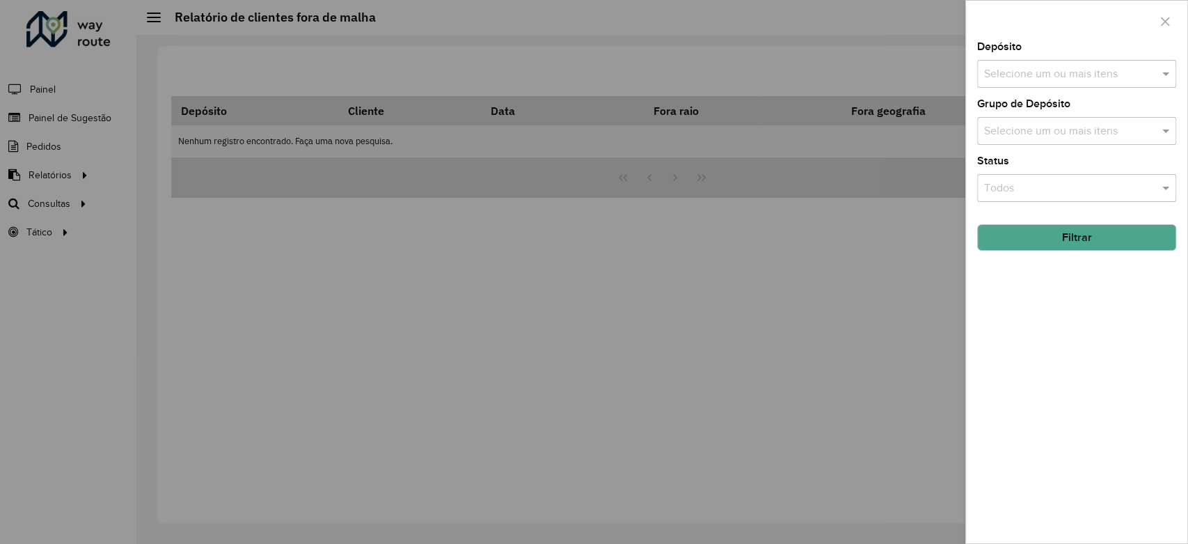
click at [1014, 81] on input "text" at bounding box center [1070, 74] width 178 height 17
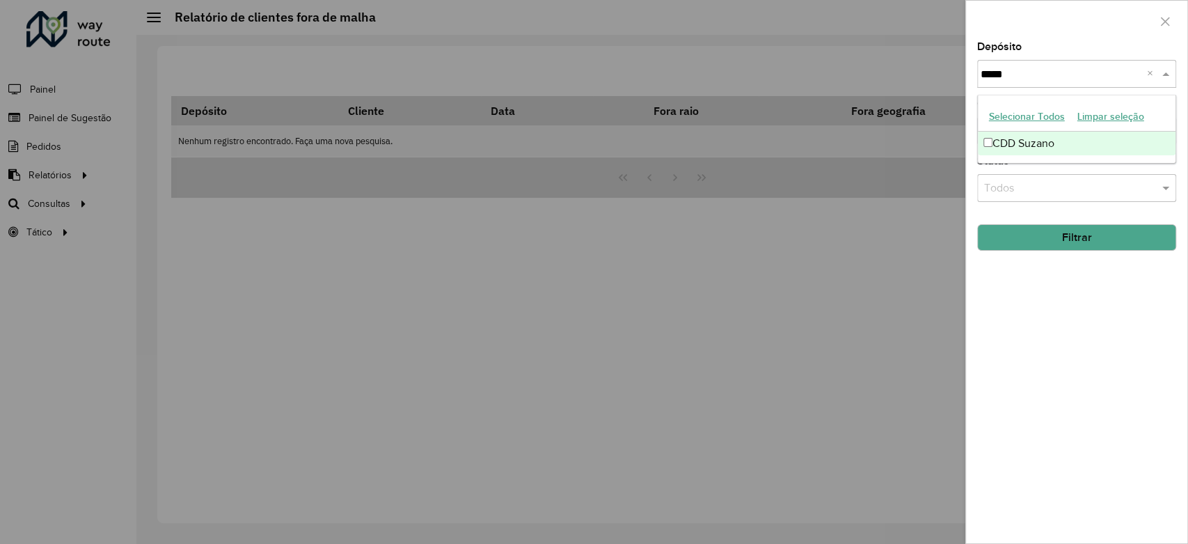
type input "******"
click at [1046, 141] on div "CDD Suzano" at bounding box center [1077, 144] width 198 height 24
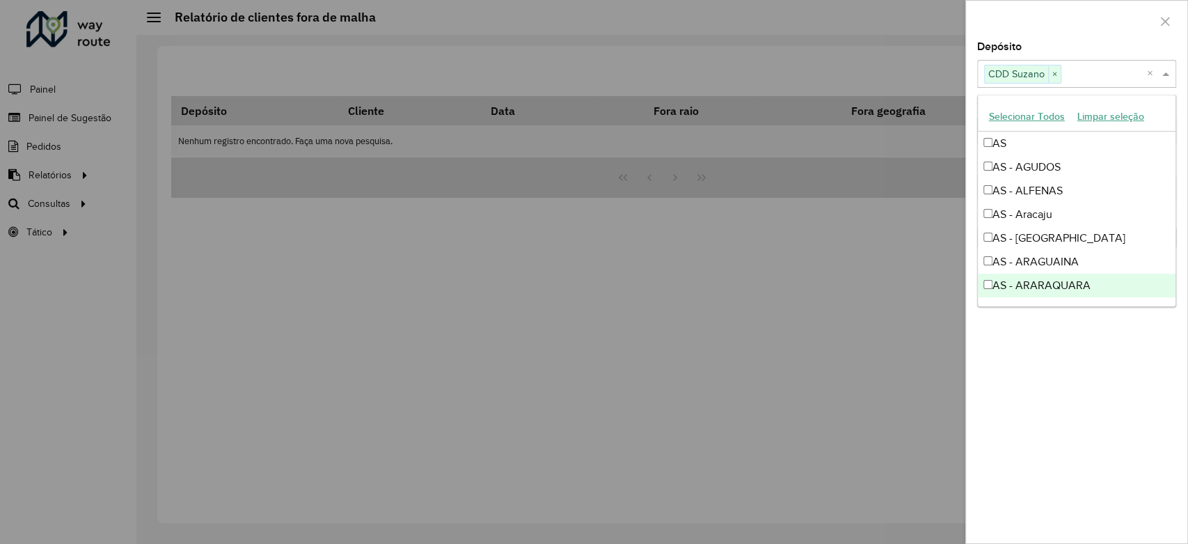
click at [1064, 425] on div "Depósito Selecione um ou mais itens CDD Suzano × × Grupo de Depósito Selecione …" at bounding box center [1076, 292] width 221 height 501
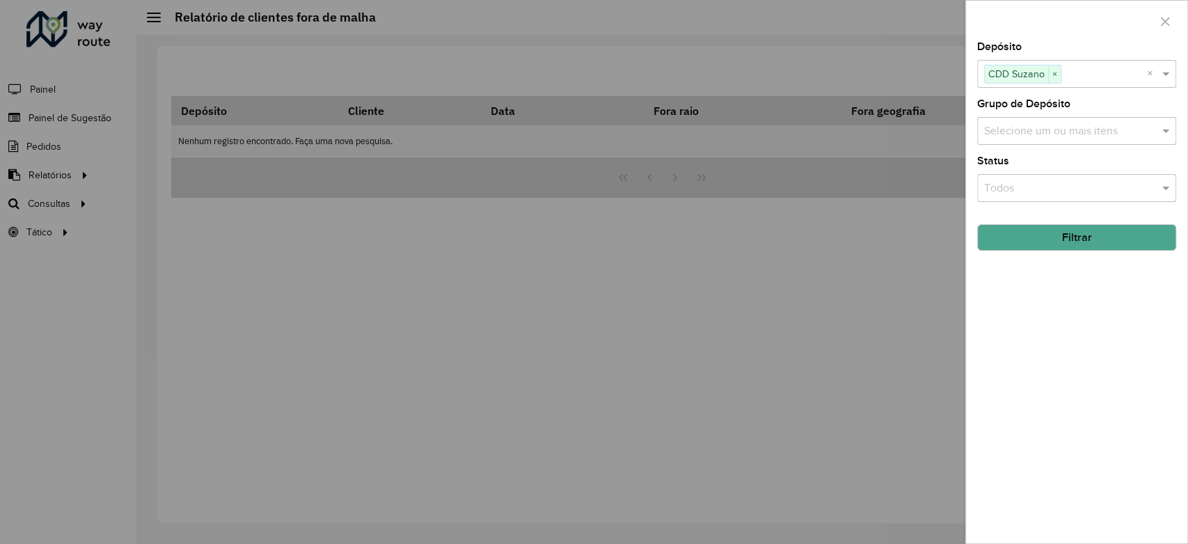
click at [1046, 146] on div "Depósito Selecione um ou mais itens CDD Suzano × × Grupo de Depósito Selecione …" at bounding box center [1076, 292] width 221 height 501
click at [1041, 140] on div "Selecione um ou mais itens" at bounding box center [1077, 131] width 199 height 28
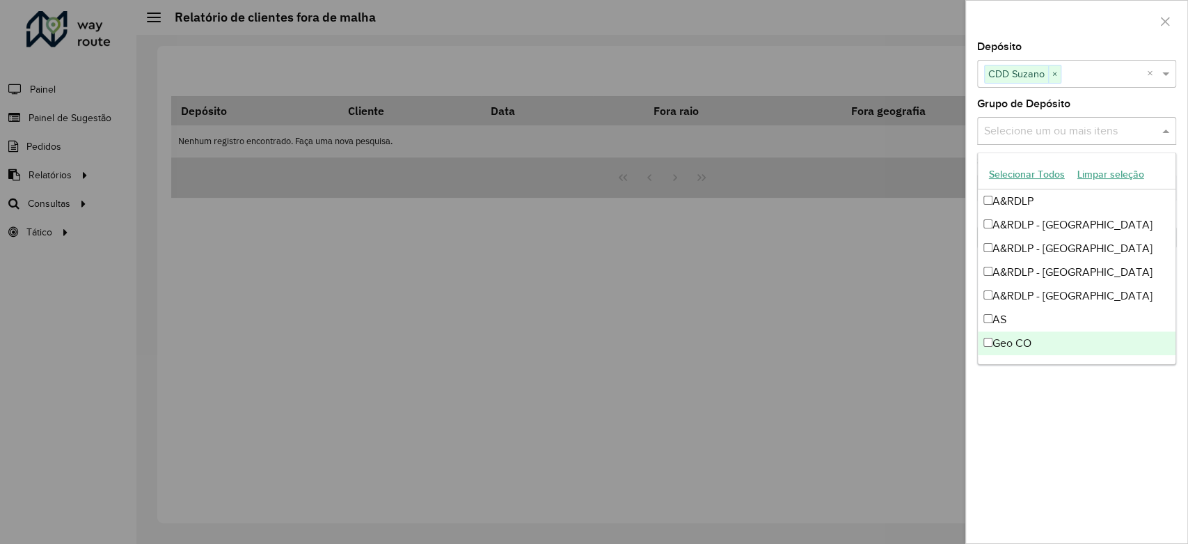
click at [1038, 425] on div "Depósito Selecione um ou mais itens CDD Suzano × × Grupo de Depósito Selecione …" at bounding box center [1076, 292] width 221 height 501
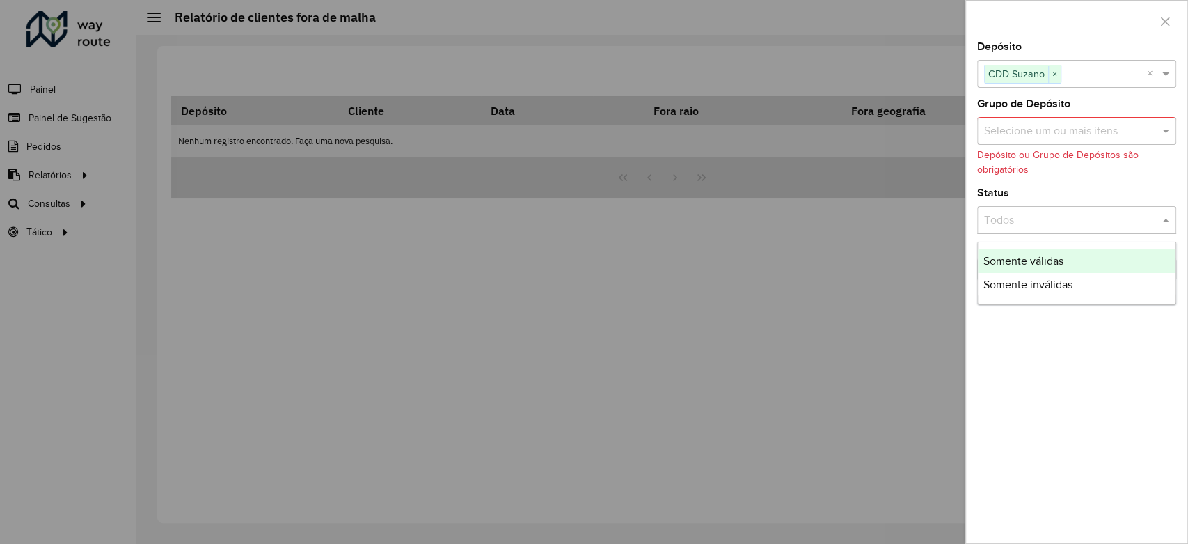
click at [1040, 224] on input "text" at bounding box center [1062, 220] width 157 height 17
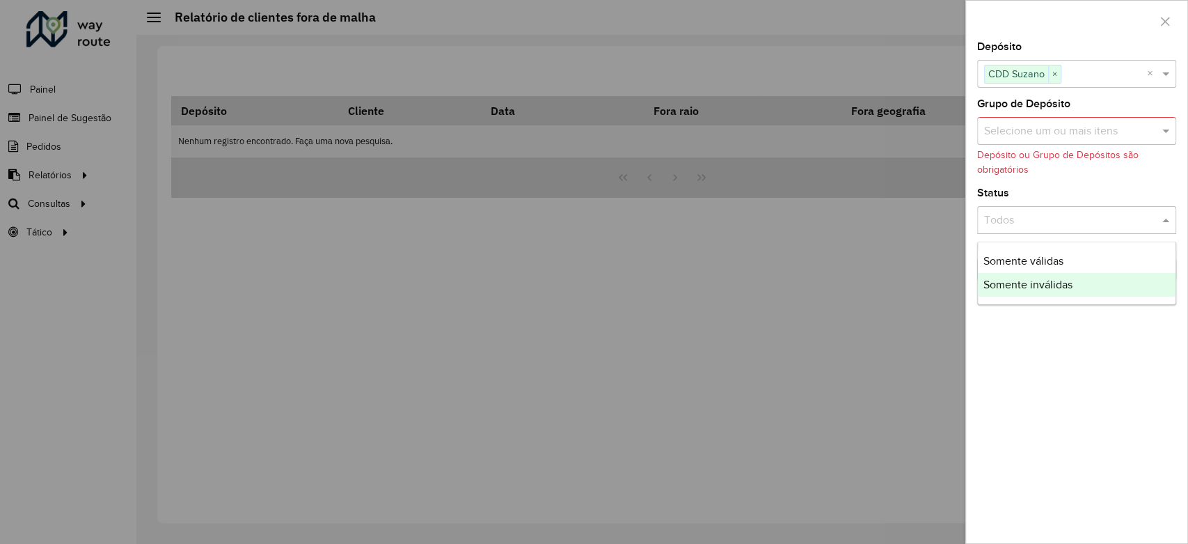
click at [1007, 343] on div "Depósito Selecione um ou mais itens CDD Suzano × × Grupo de Depósito Selecione …" at bounding box center [1076, 292] width 221 height 501
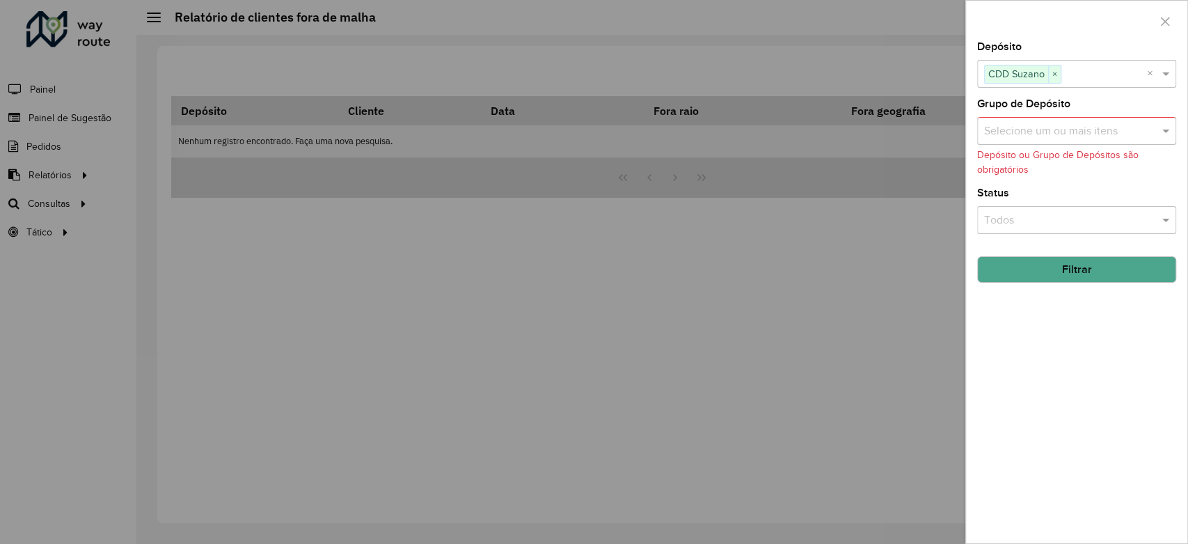
click at [1041, 281] on button "Filtrar" at bounding box center [1077, 269] width 199 height 26
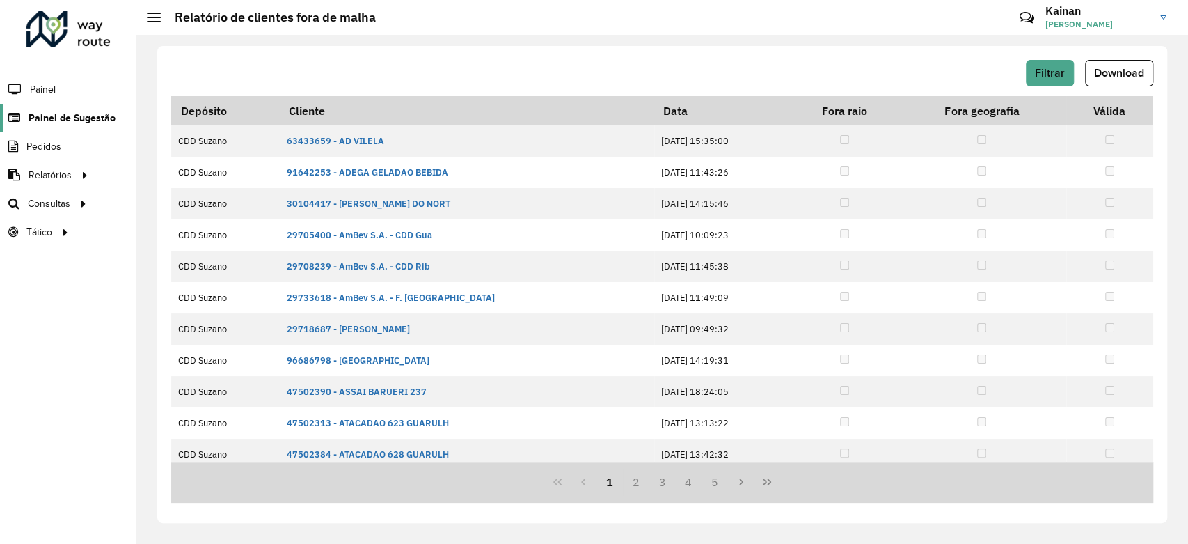
click at [63, 120] on span "Painel de Sugestão" at bounding box center [72, 118] width 87 height 15
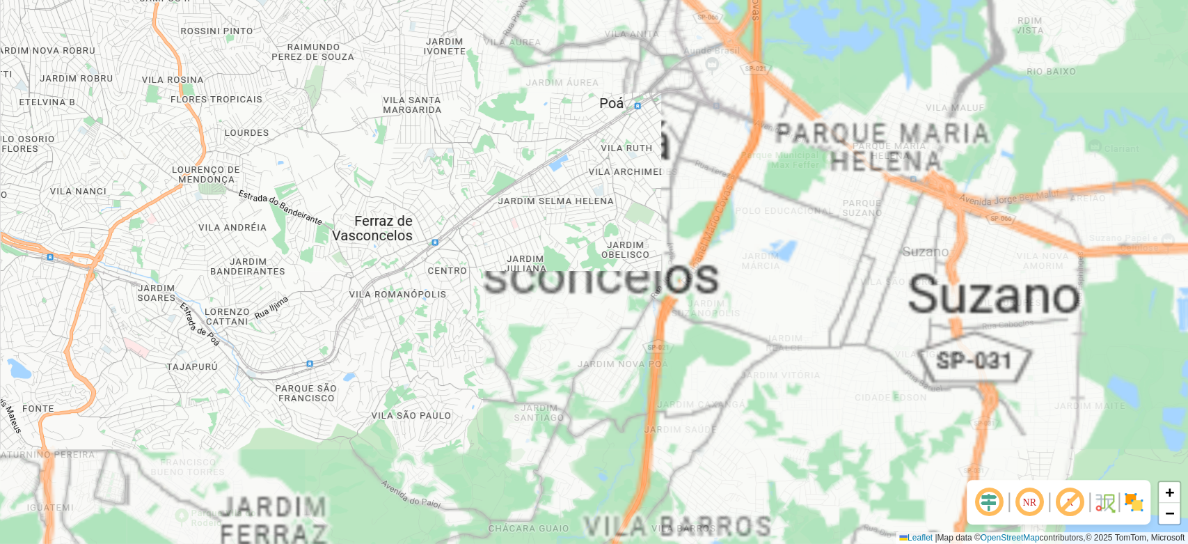
drag, startPoint x: 894, startPoint y: 231, endPoint x: 700, endPoint y: 304, distance: 207.3
click at [700, 304] on div "+ − Leaflet | Map data © OpenStreetMap contributors,© 2025 TomTom, Microsoft" at bounding box center [594, 272] width 1188 height 544
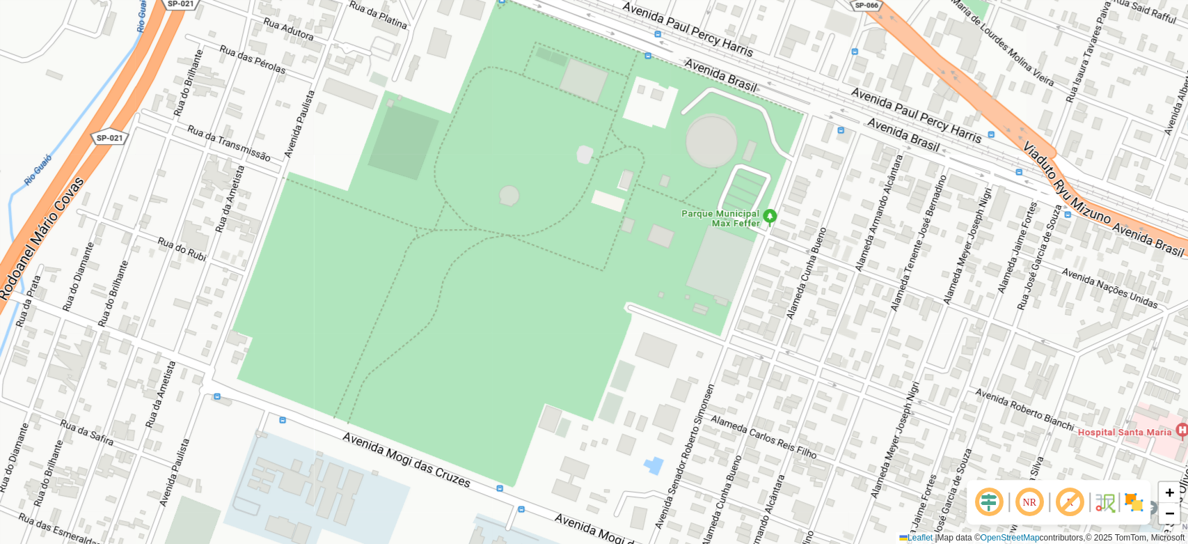
drag, startPoint x: 446, startPoint y: 342, endPoint x: 602, endPoint y: 322, distance: 157.3
click at [601, 322] on div "+ − Leaflet | Map data © OpenStreetMap contributors,© 2025 TomTom, Microsoft" at bounding box center [594, 272] width 1188 height 544
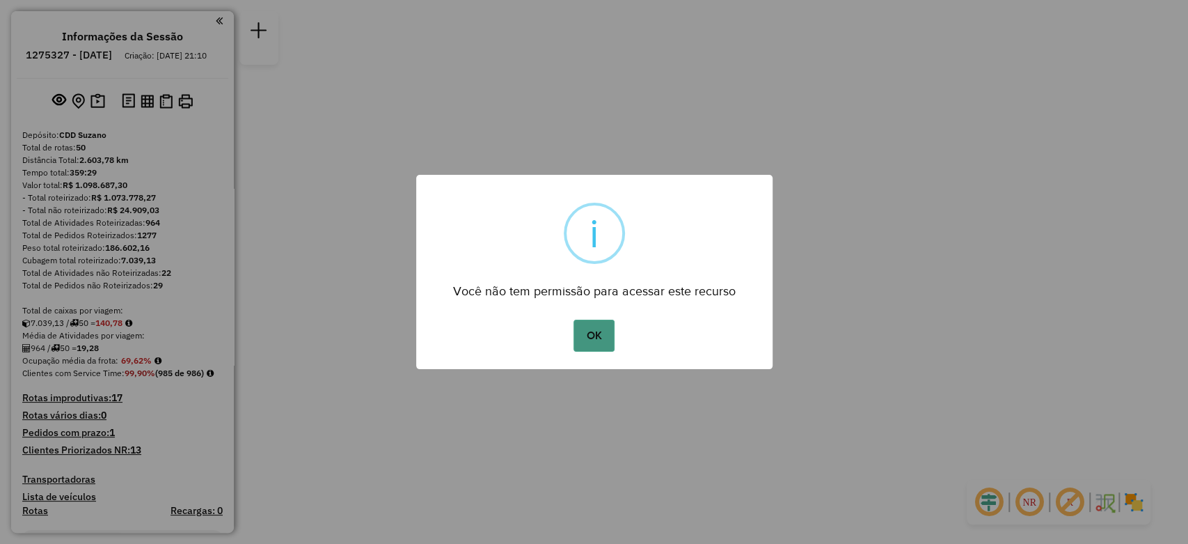
click at [604, 335] on button "OK" at bounding box center [594, 336] width 41 height 32
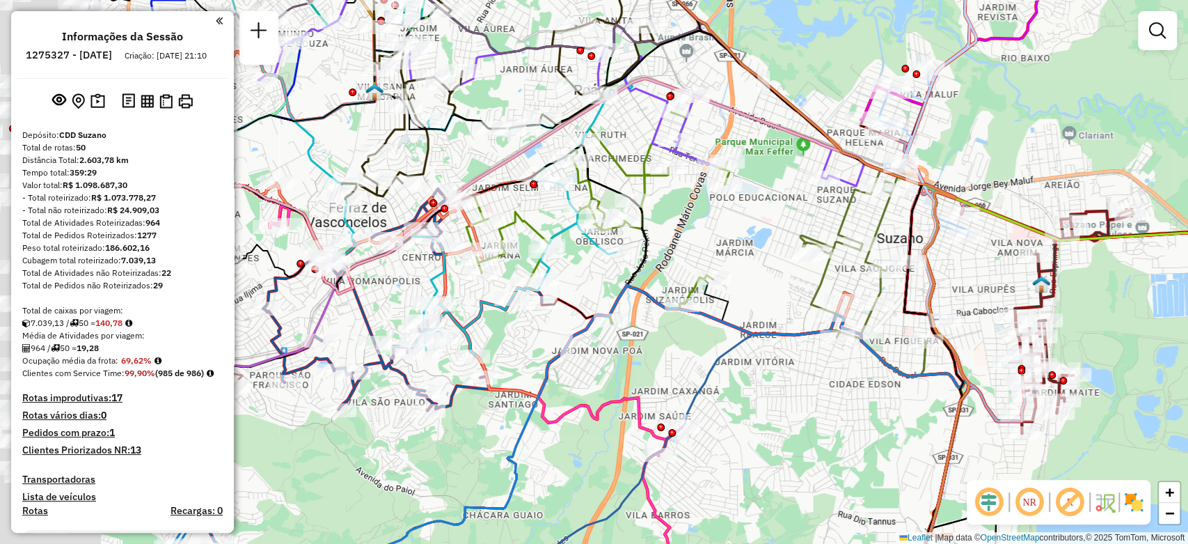
drag, startPoint x: 528, startPoint y: 243, endPoint x: 762, endPoint y: 246, distance: 234.0
click at [762, 246] on div "Janela de atendimento Grade de atendimento Capacidade Transportadoras Veículos …" at bounding box center [594, 272] width 1188 height 544
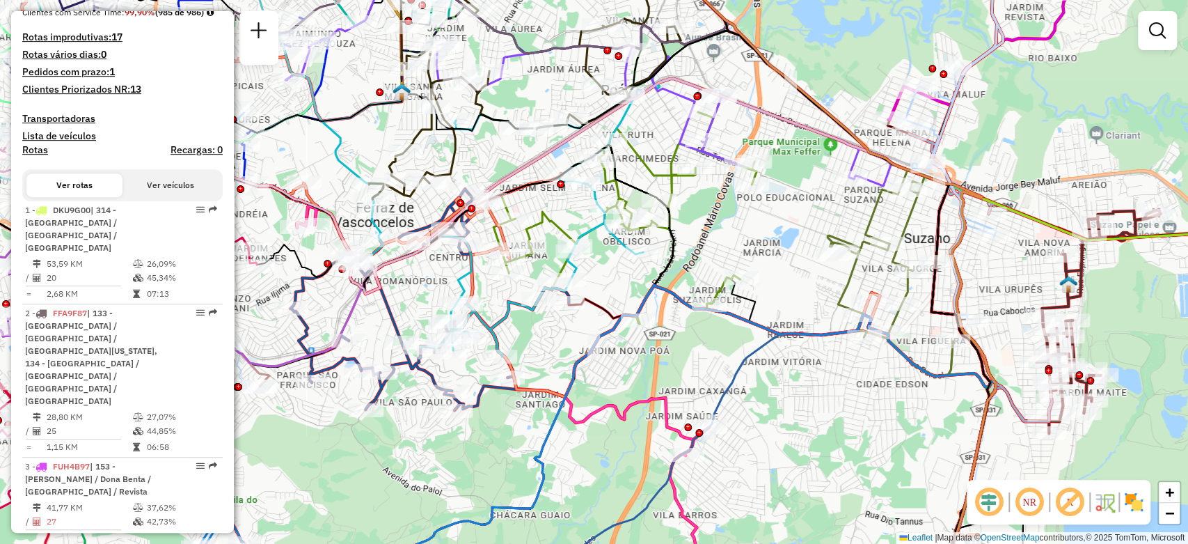
scroll to position [386, 0]
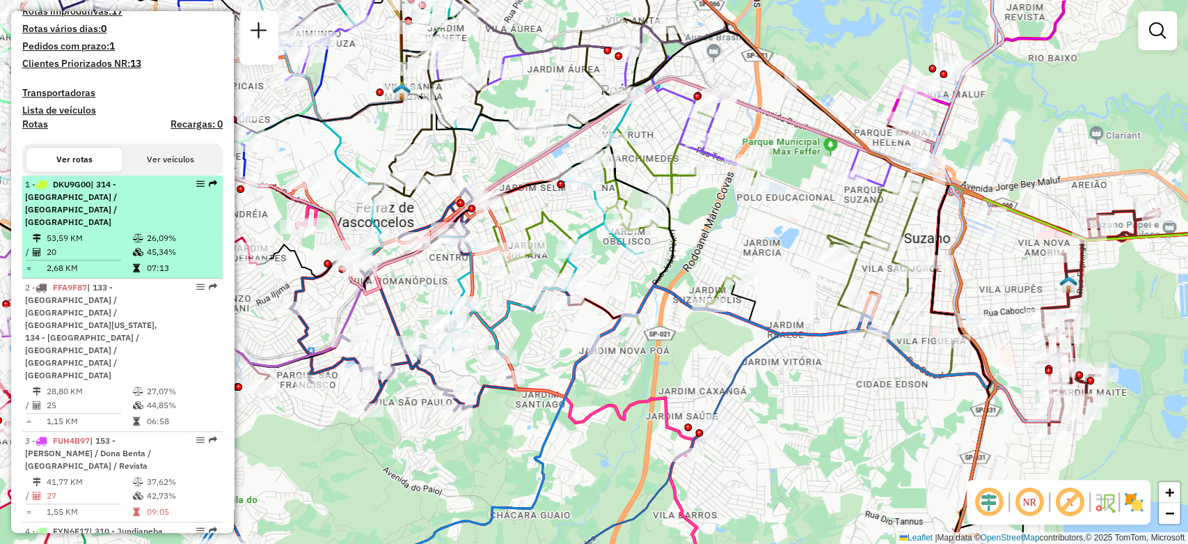
click at [146, 247] on td "45,34%" at bounding box center [181, 252] width 70 height 14
select select "**********"
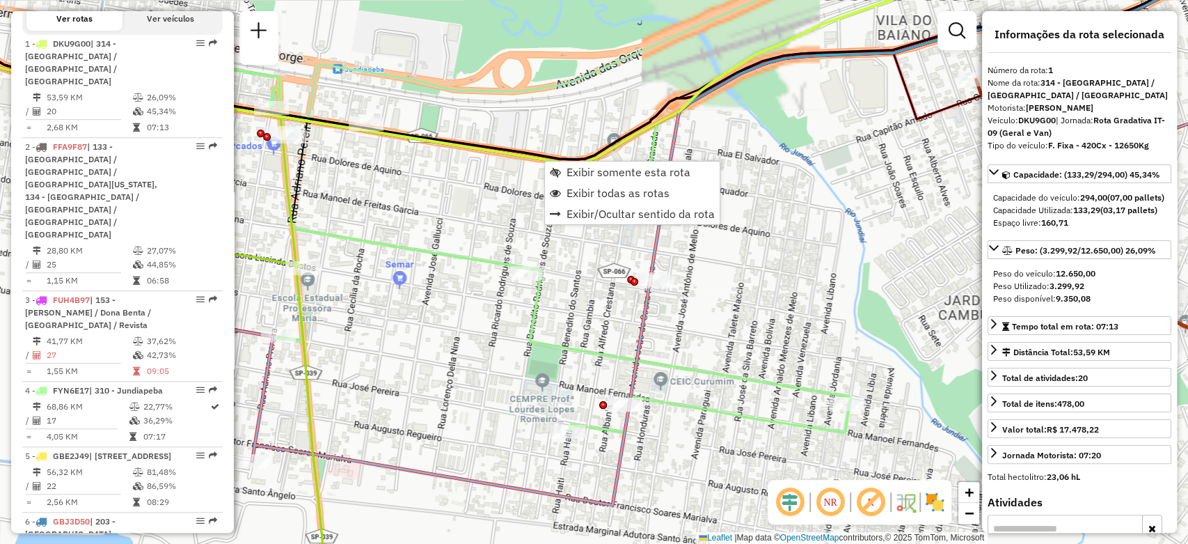
scroll to position [574, 0]
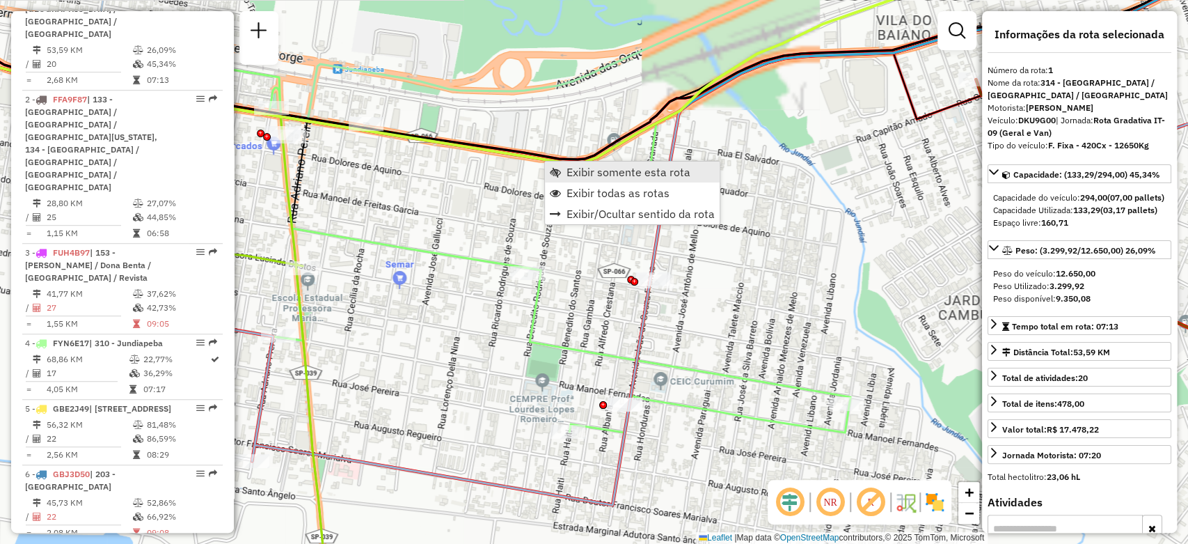
click at [583, 167] on span "Exibir somente esta rota" at bounding box center [629, 171] width 124 height 11
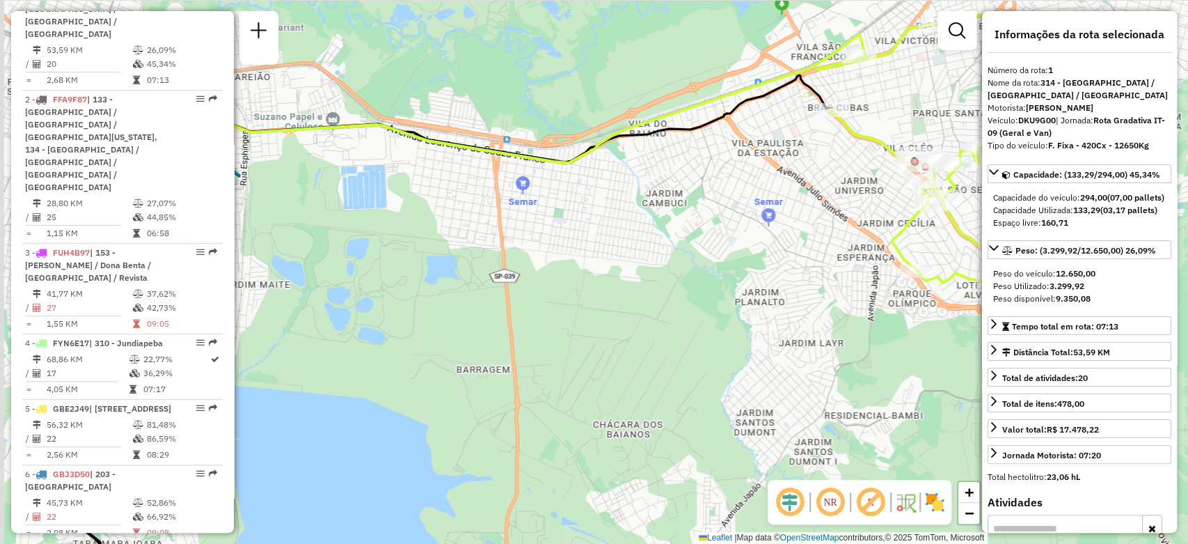
drag, startPoint x: 551, startPoint y: 207, endPoint x: 564, endPoint y: 222, distance: 20.2
click at [564, 222] on div "Janela de atendimento Grade de atendimento Capacidade Transportadoras Veículos …" at bounding box center [594, 272] width 1188 height 544
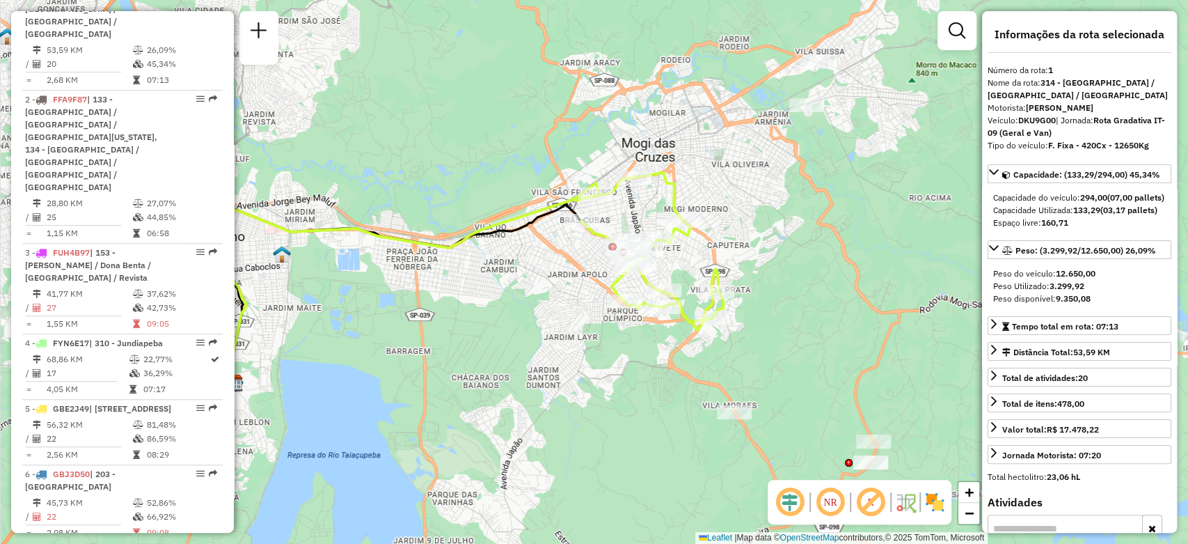
drag, startPoint x: 547, startPoint y: 262, endPoint x: 450, endPoint y: 294, distance: 101.3
click at [450, 294] on div "Janela de atendimento Grade de atendimento Capacidade Transportadoras Veículos …" at bounding box center [594, 272] width 1188 height 544
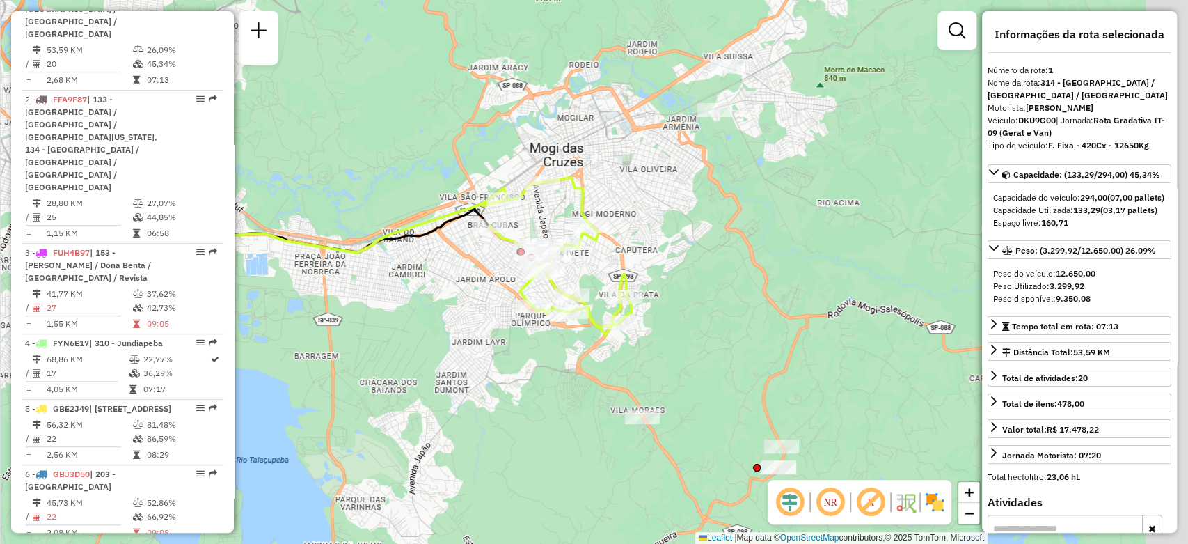
drag, startPoint x: 494, startPoint y: 311, endPoint x: 407, endPoint y: 306, distance: 87.2
click at [407, 306] on div "Janela de atendimento Grade de atendimento Capacidade Transportadoras Veículos …" at bounding box center [594, 272] width 1188 height 544
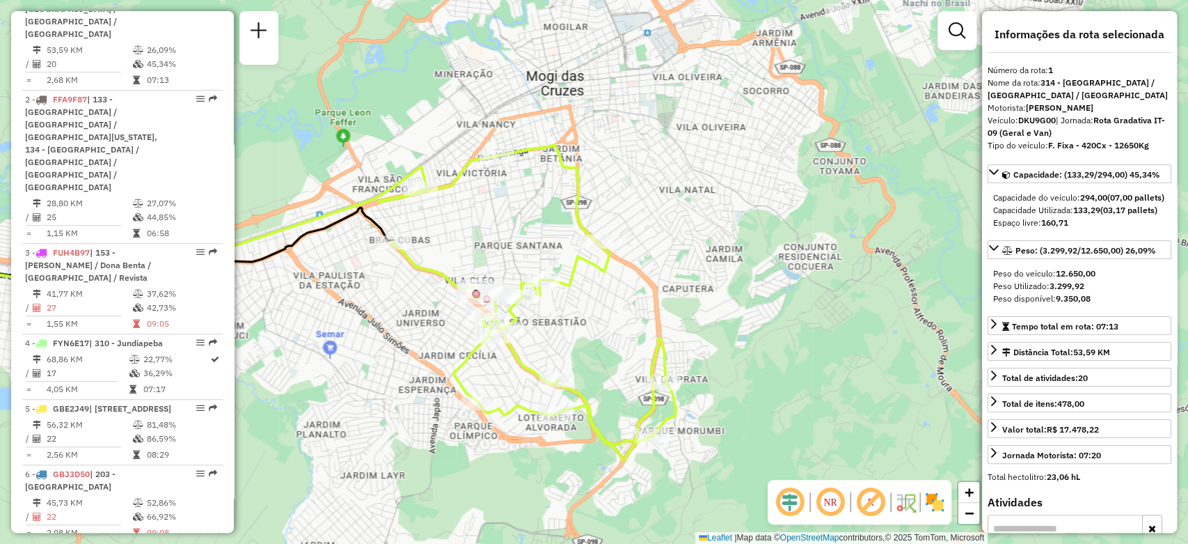
drag, startPoint x: 502, startPoint y: 244, endPoint x: 501, endPoint y: 232, distance: 11.9
click at [501, 232] on div "Janela de atendimento Grade de atendimento Capacidade Transportadoras Veículos …" at bounding box center [594, 272] width 1188 height 544
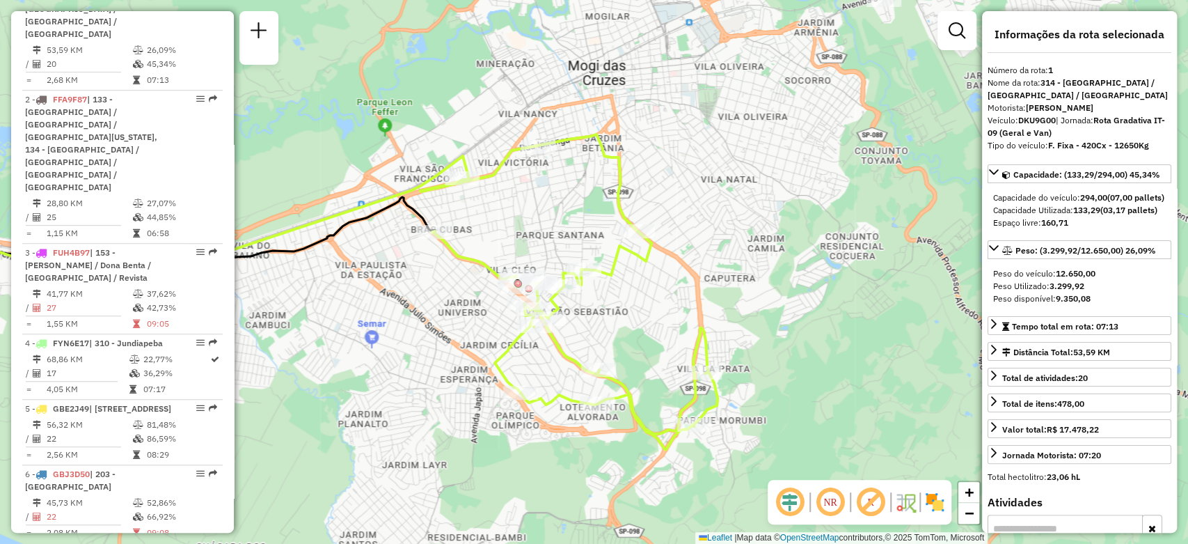
drag, startPoint x: 483, startPoint y: 227, endPoint x: 524, endPoint y: 217, distance: 42.4
click at [524, 217] on div "Janela de atendimento Grade de atendimento Capacidade Transportadoras Veículos …" at bounding box center [594, 272] width 1188 height 544
drag, startPoint x: 476, startPoint y: 205, endPoint x: 466, endPoint y: 210, distance: 11.2
click at [466, 210] on div "Janela de atendimento Grade de atendimento Capacidade Transportadoras Veículos …" at bounding box center [594, 272] width 1188 height 544
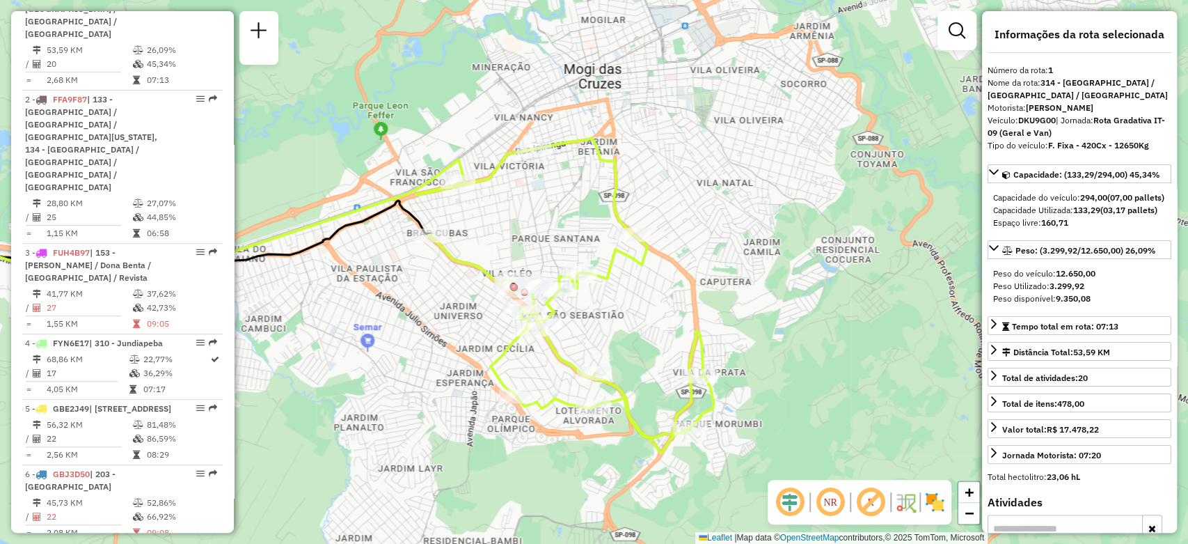
drag, startPoint x: 526, startPoint y: 216, endPoint x: 560, endPoint y: 207, distance: 35.3
click at [560, 207] on div "Janela de atendimento Grade de atendimento Capacidade Transportadoras Veículos …" at bounding box center [594, 272] width 1188 height 544
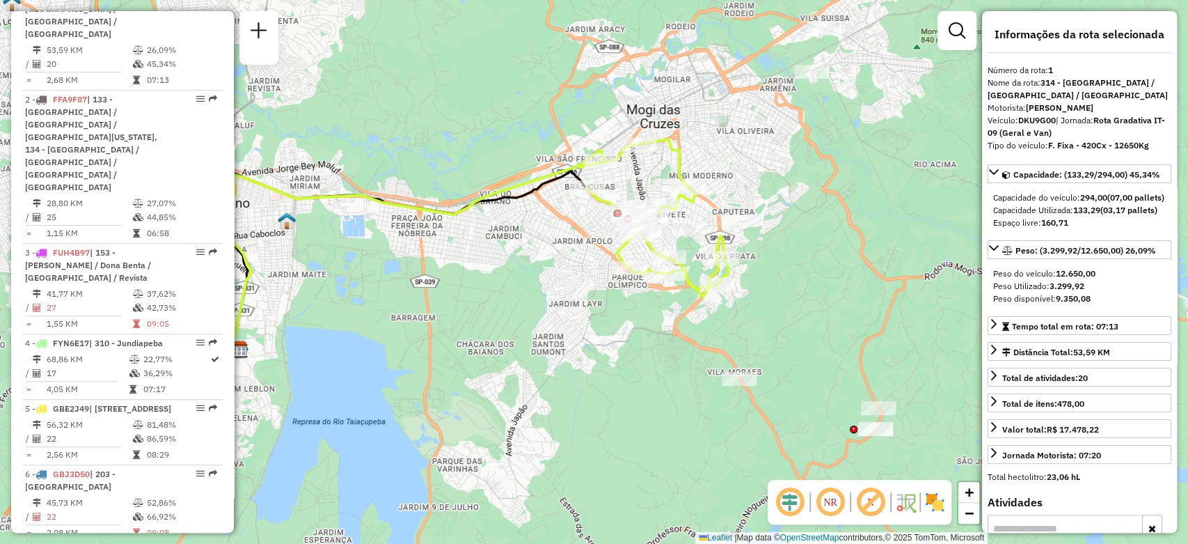
drag, startPoint x: 446, startPoint y: 311, endPoint x: 537, endPoint y: 276, distance: 98.0
click at [537, 276] on div "Janela de atendimento Grade de atendimento Capacidade Transportadoras Veículos …" at bounding box center [594, 272] width 1188 height 544
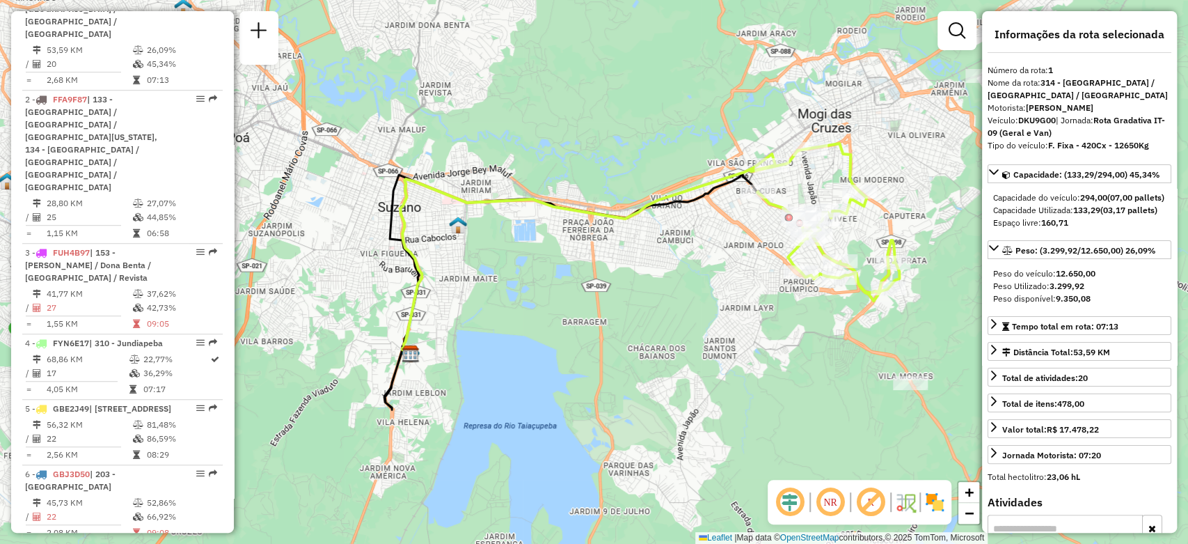
drag, startPoint x: 610, startPoint y: 286, endPoint x: 717, endPoint y: 288, distance: 107.2
click at [717, 288] on div "Janela de atendimento Grade de atendimento Capacidade Transportadoras Veículos …" at bounding box center [594, 272] width 1188 height 544
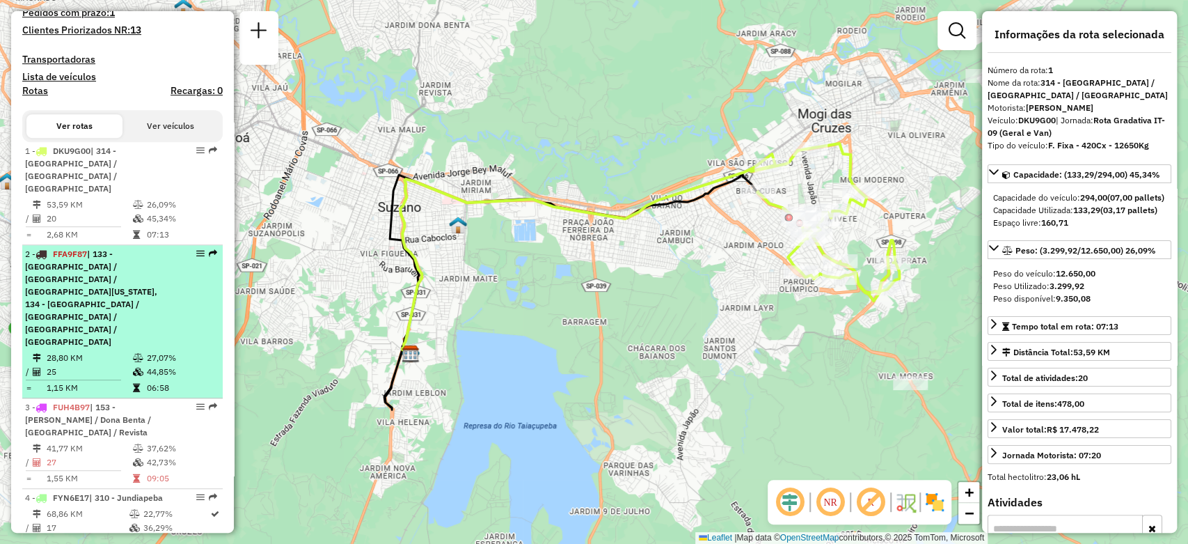
scroll to position [497, 0]
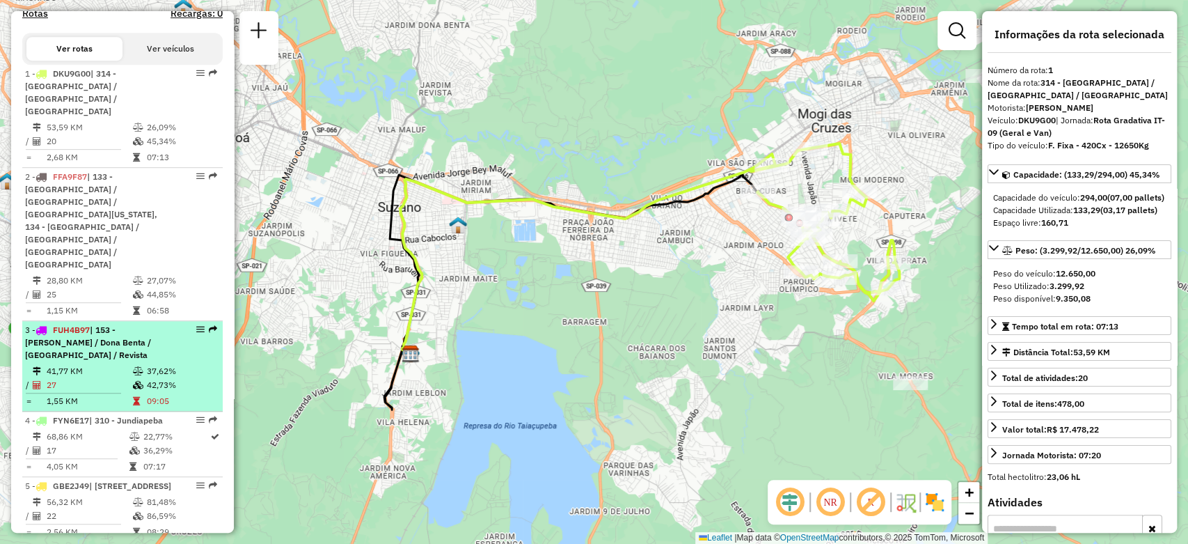
click at [152, 364] on td "37,62%" at bounding box center [181, 371] width 70 height 14
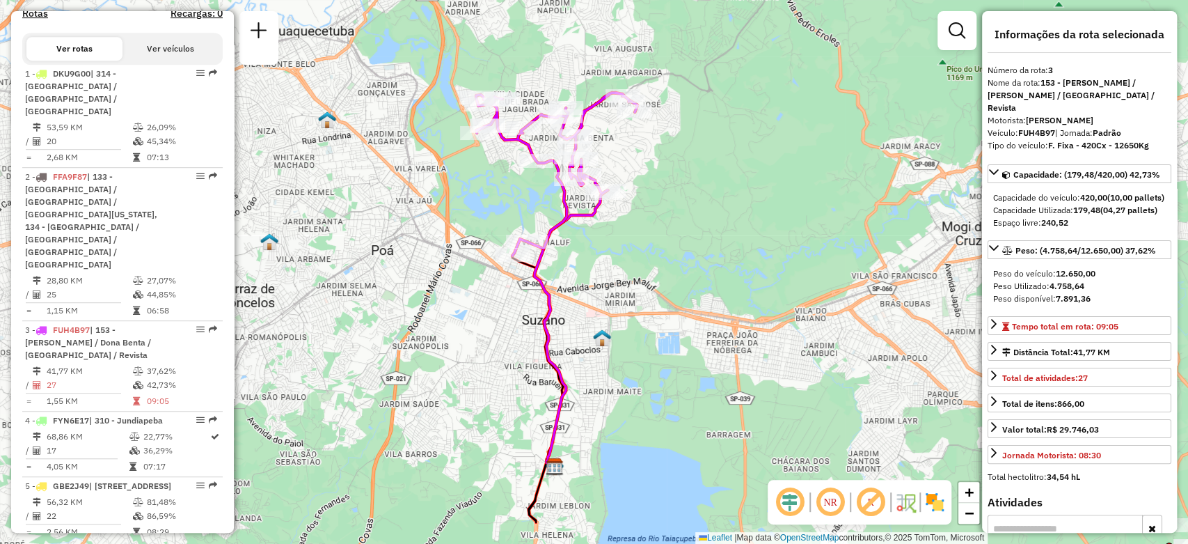
drag, startPoint x: 709, startPoint y: 210, endPoint x: 692, endPoint y: 249, distance: 42.7
click at [692, 249] on div "Janela de atendimento Grade de atendimento Capacidade Transportadoras Veículos …" at bounding box center [594, 272] width 1188 height 544
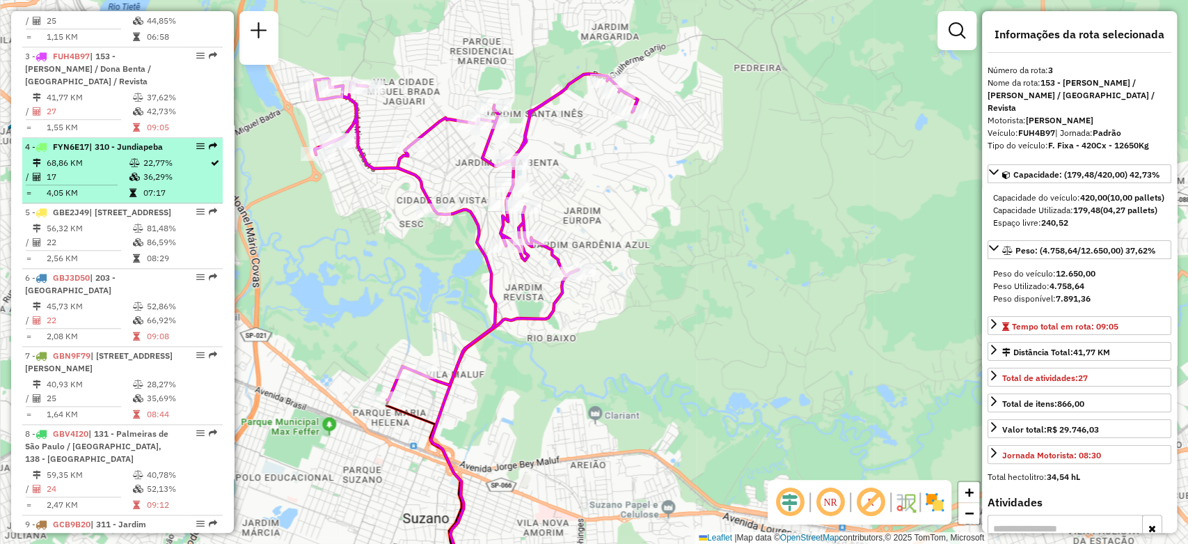
scroll to position [807, 0]
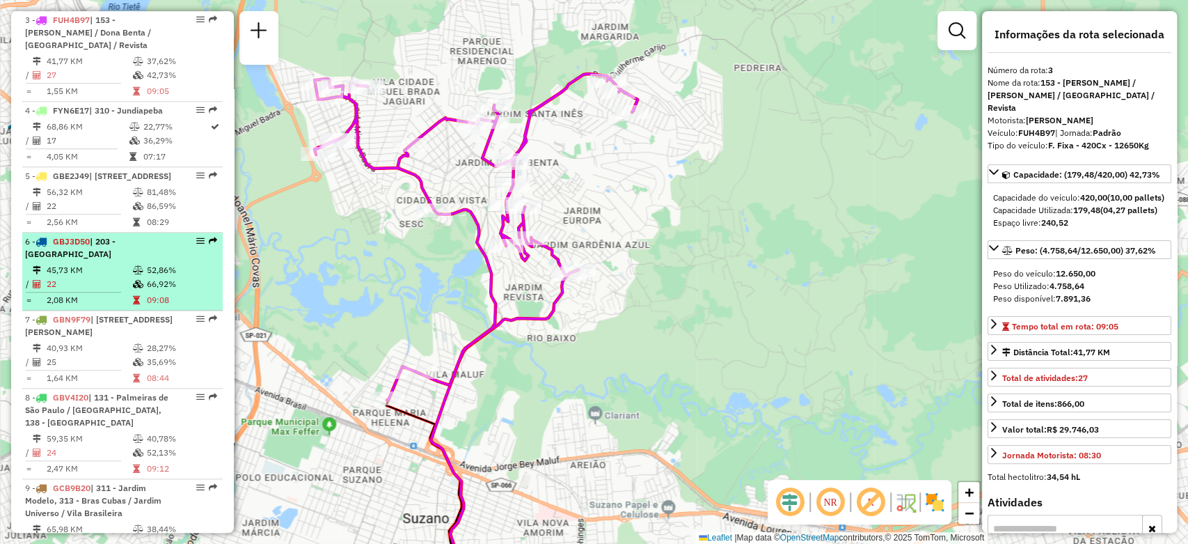
click at [163, 277] on td "66,92%" at bounding box center [181, 284] width 70 height 14
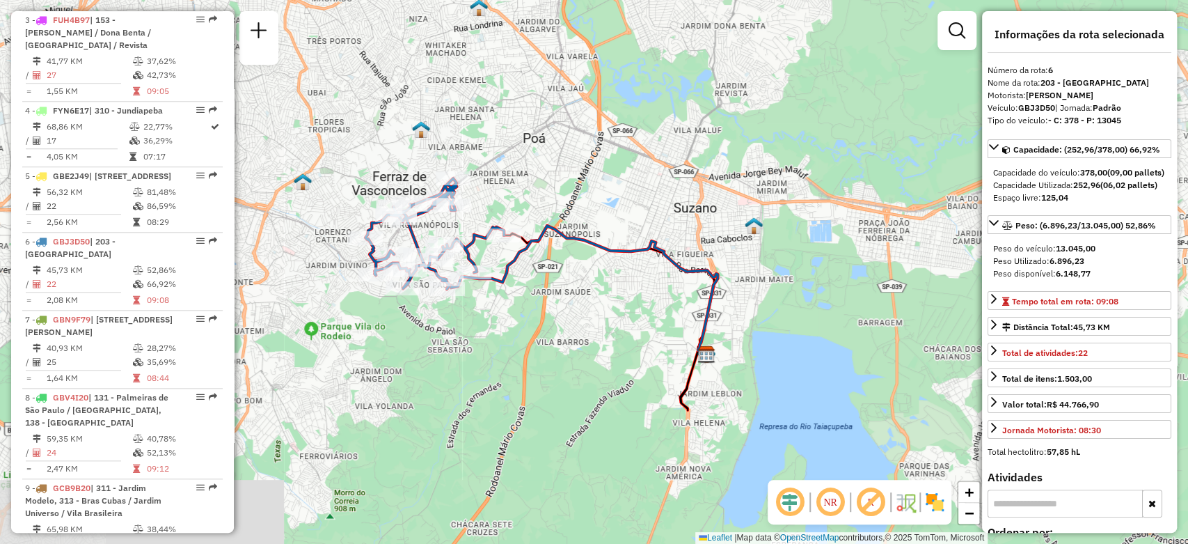
drag, startPoint x: 431, startPoint y: 352, endPoint x: 501, endPoint y: 343, distance: 70.8
click at [501, 343] on div "Janela de atendimento Grade de atendimento Capacidade Transportadoras Veículos …" at bounding box center [594, 272] width 1188 height 544
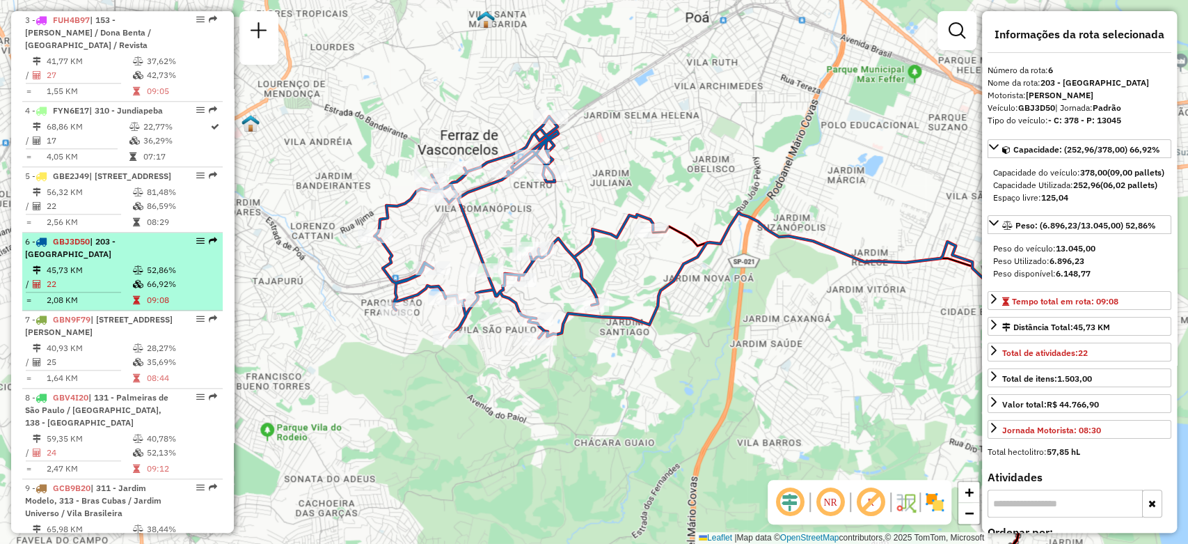
scroll to position [884, 0]
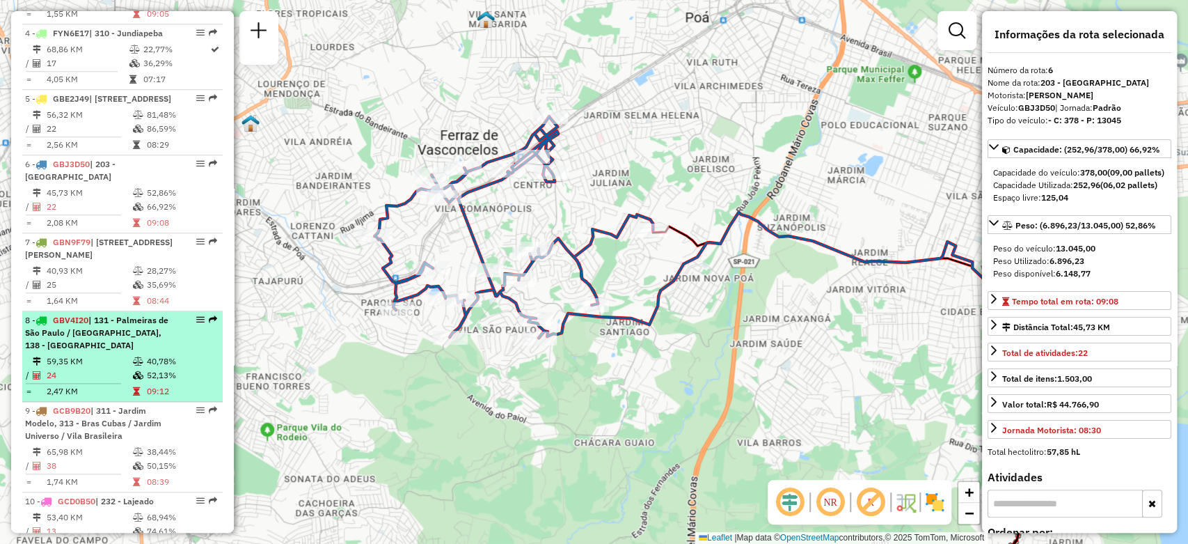
click at [155, 354] on td "40,78%" at bounding box center [181, 361] width 70 height 14
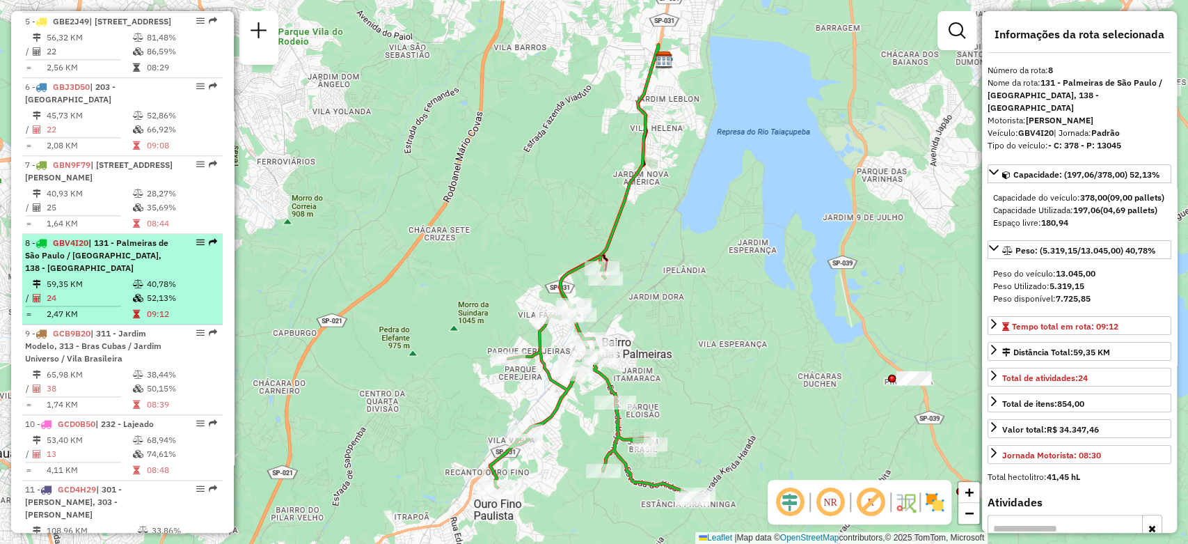
scroll to position [1039, 0]
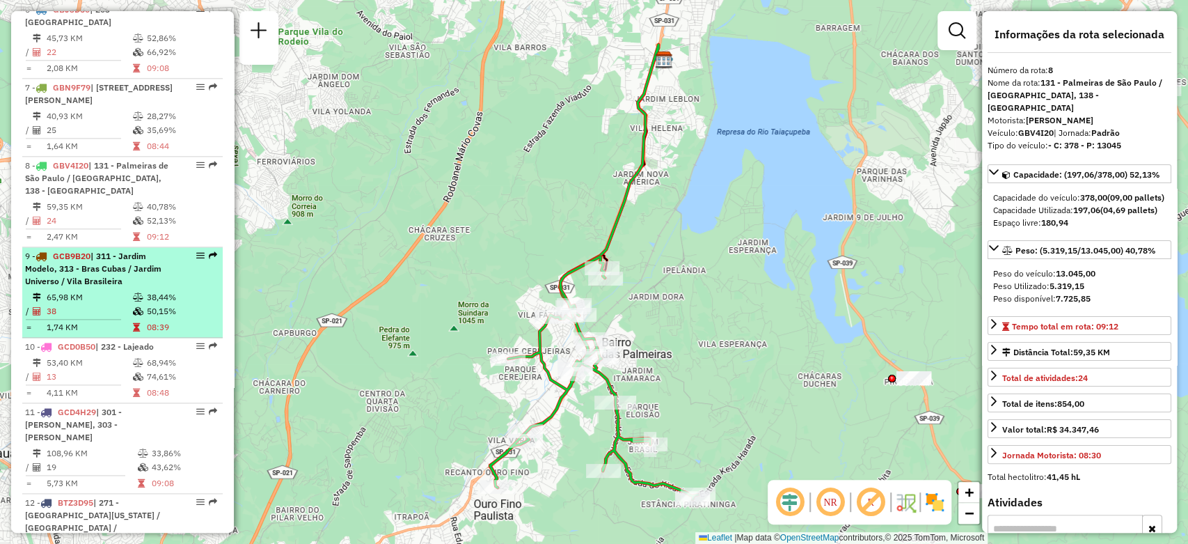
click at [156, 263] on div "9 - GCB9B20 | 311 - Jardim Modelo, 313 - Bras Cubas / Jardim Universo / Vila Br…" at bounding box center [99, 269] width 148 height 38
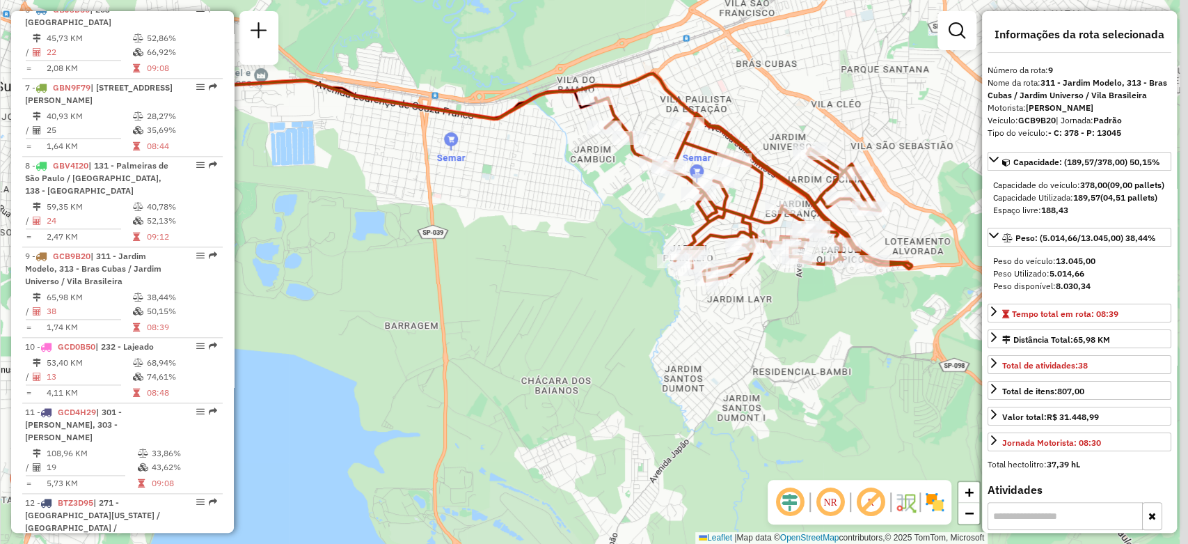
drag, startPoint x: 384, startPoint y: 266, endPoint x: 293, endPoint y: 251, distance: 91.7
click at [293, 251] on div "Janela de atendimento Grade de atendimento Capacidade Transportadoras Veículos …" at bounding box center [594, 272] width 1188 height 544
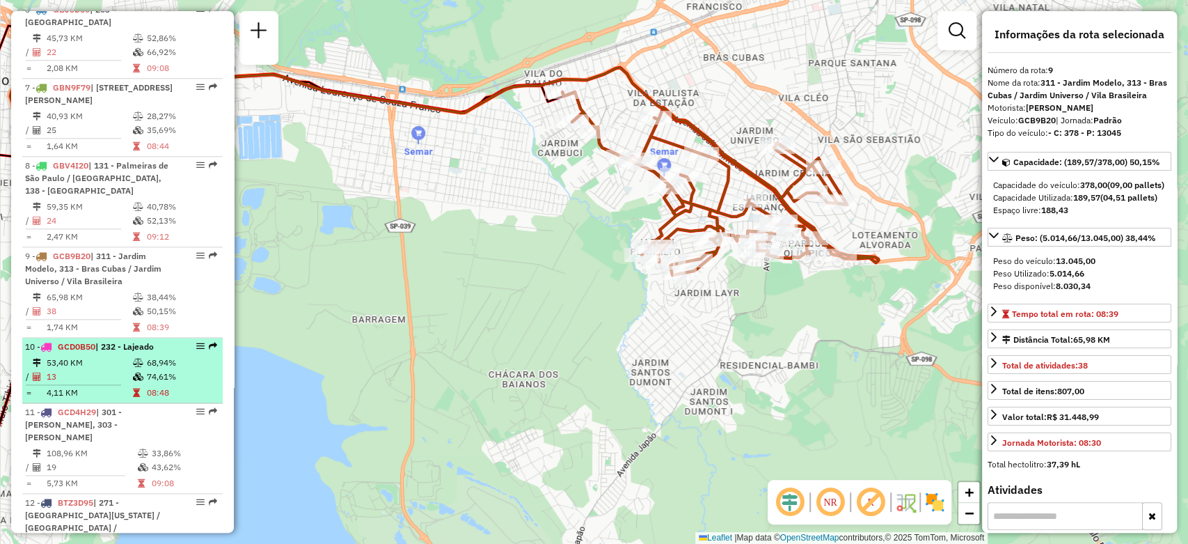
scroll to position [961, 0]
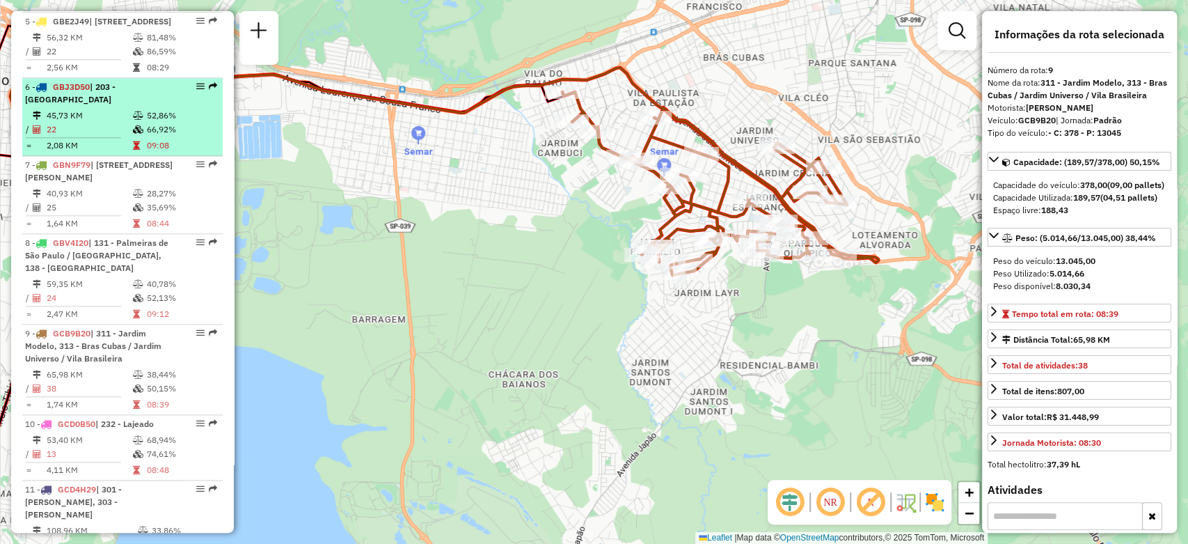
click at [152, 139] on td "09:08" at bounding box center [181, 146] width 70 height 14
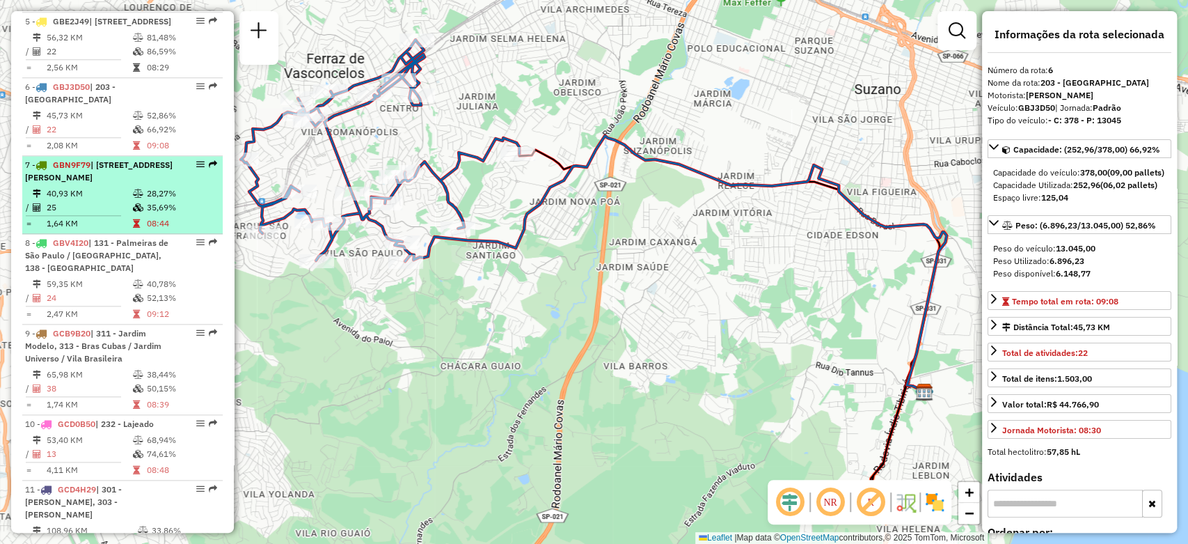
click at [145, 168] on div "7 - GBN9F79 | [STREET_ADDRESS]" at bounding box center [99, 171] width 148 height 25
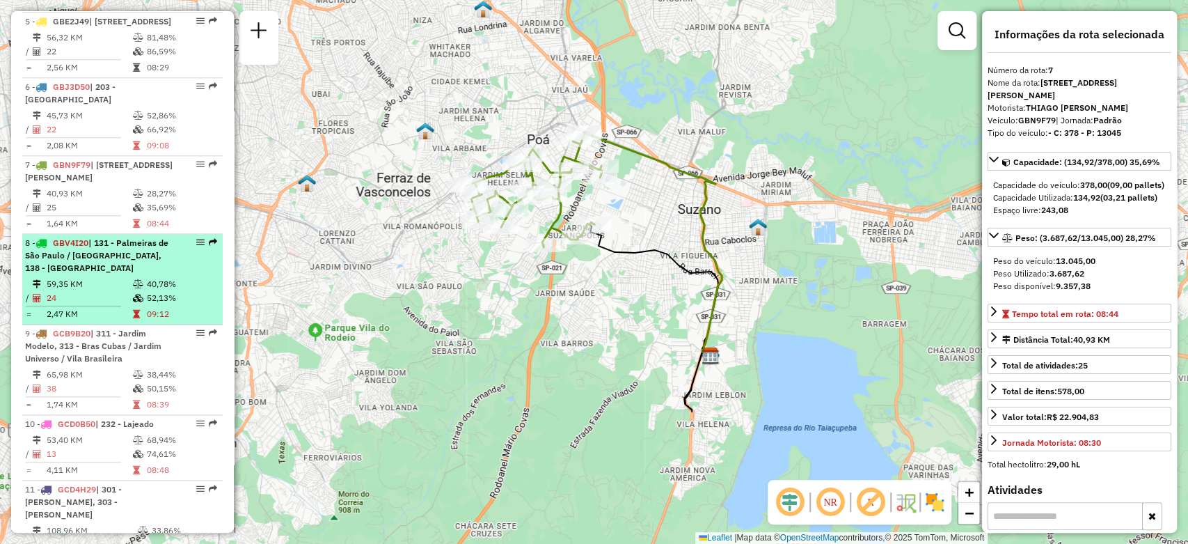
click at [164, 242] on div "8 - GBV4I20 | 131 - [GEOGRAPHIC_DATA] / [GEOGRAPHIC_DATA], 138 - [GEOGRAPHIC_DA…" at bounding box center [99, 256] width 148 height 38
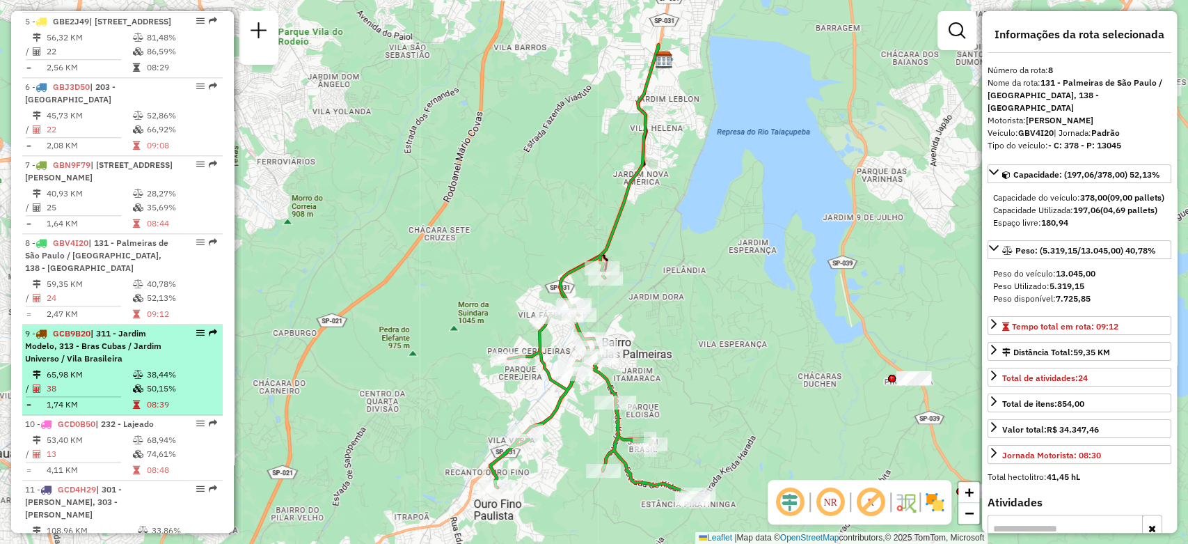
click at [149, 337] on span "| 311 - Jardim Modelo, 313 - Bras Cubas / Jardim Universo / Vila Brasileira" at bounding box center [93, 346] width 136 height 36
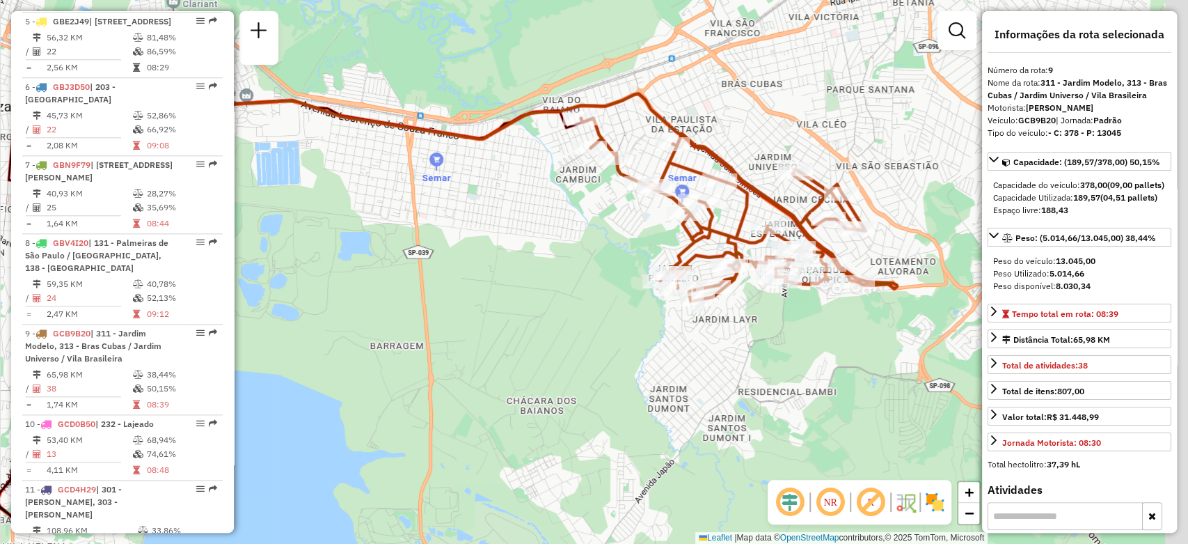
drag, startPoint x: 561, startPoint y: 283, endPoint x: 282, endPoint y: 350, distance: 287.1
click at [282, 350] on div "Janela de atendimento Grade de atendimento Capacidade Transportadoras Veículos …" at bounding box center [594, 272] width 1188 height 544
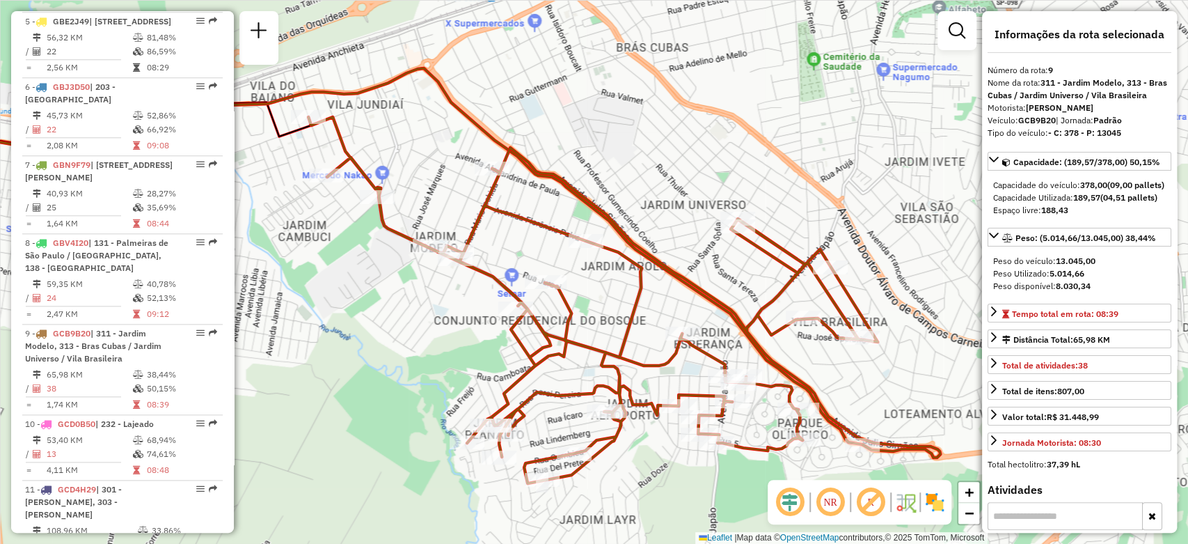
drag, startPoint x: 453, startPoint y: 294, endPoint x: 308, endPoint y: 368, distance: 162.5
click at [308, 368] on div "Janela de atendimento Grade de atendimento Capacidade Transportadoras Veículos …" at bounding box center [594, 272] width 1188 height 544
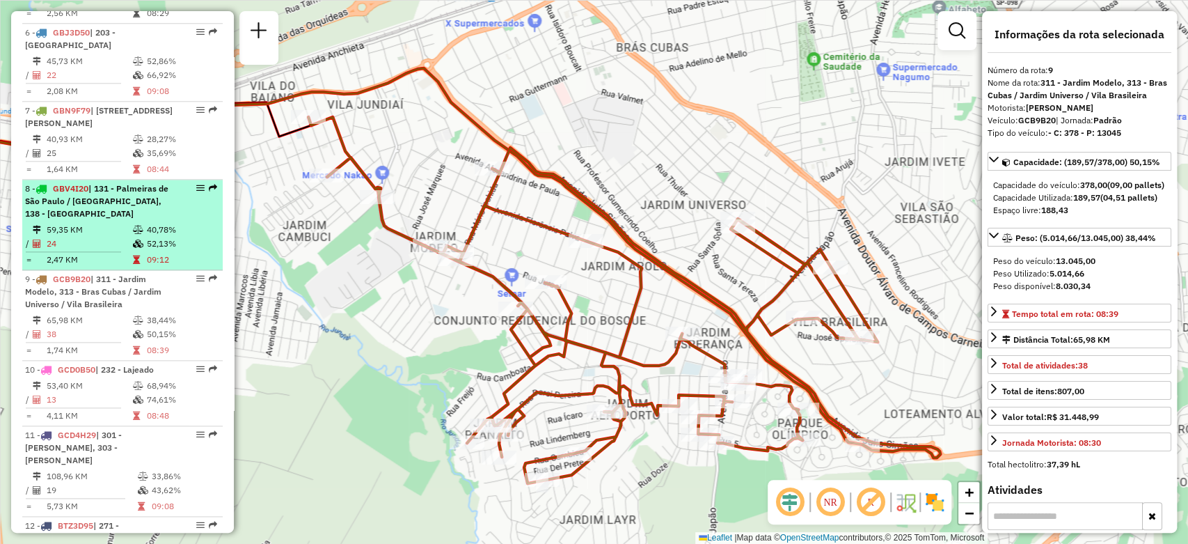
scroll to position [1039, 0]
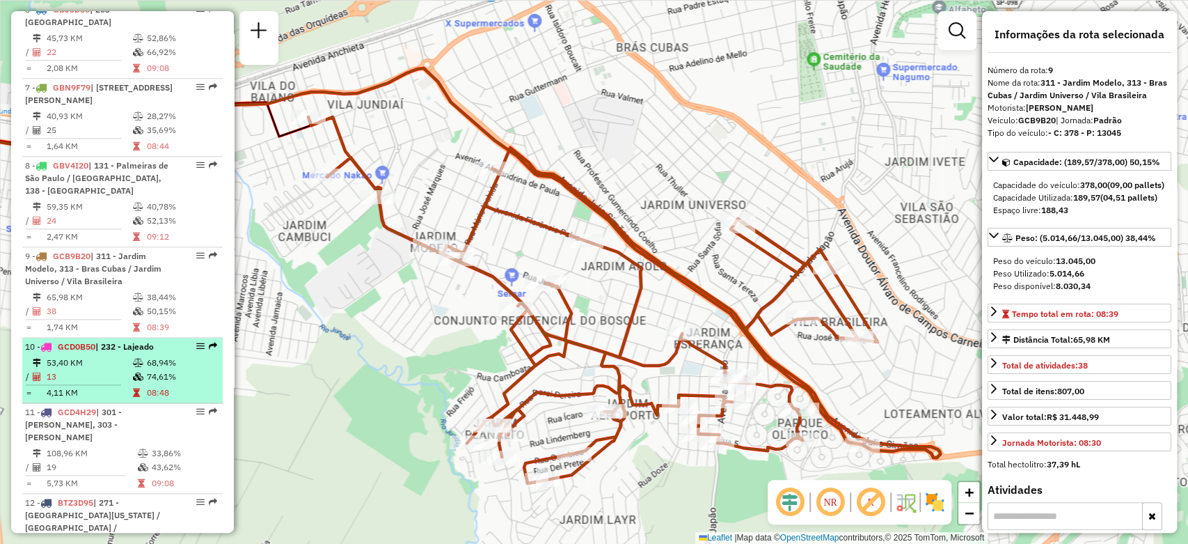
click at [171, 356] on td "68,94%" at bounding box center [181, 363] width 70 height 14
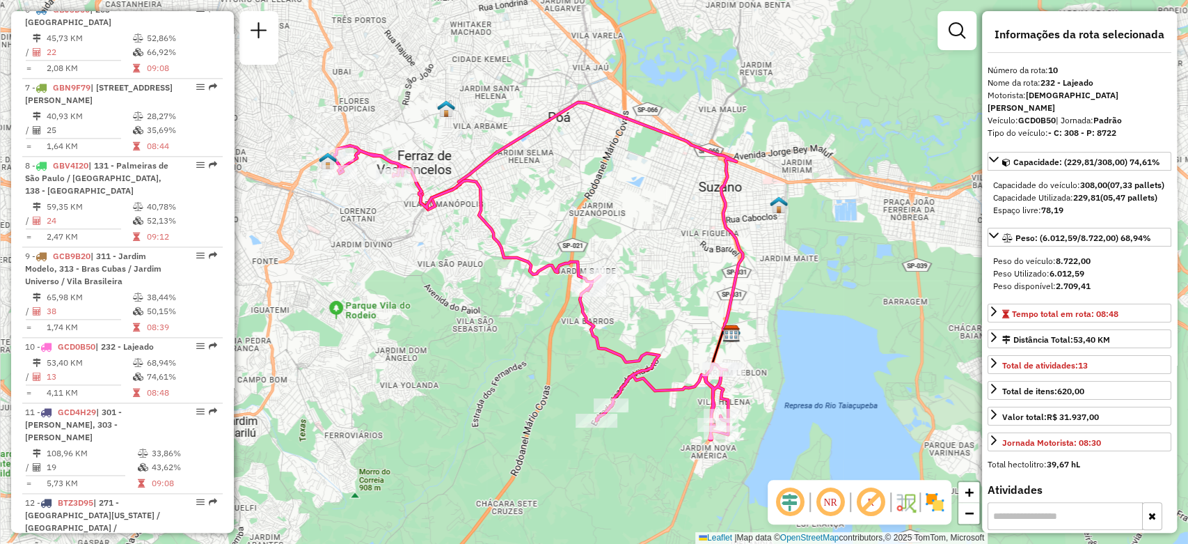
drag, startPoint x: 405, startPoint y: 347, endPoint x: 349, endPoint y: 346, distance: 56.4
click at [349, 346] on div "Janela de atendimento Grade de atendimento Capacidade Transportadoras Veículos …" at bounding box center [594, 272] width 1188 height 544
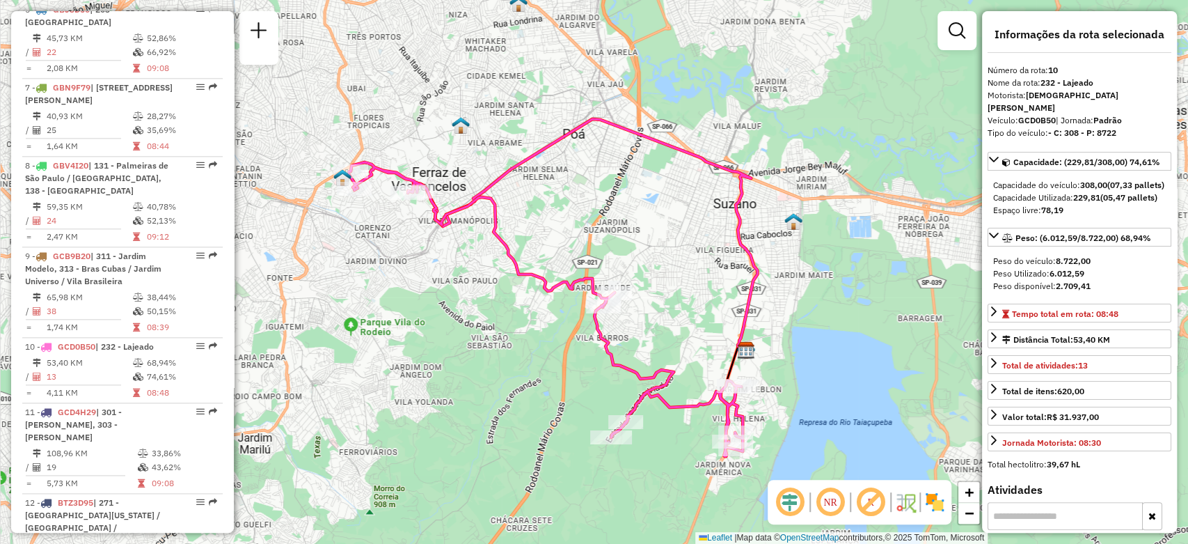
drag, startPoint x: 446, startPoint y: 267, endPoint x: 501, endPoint y: 319, distance: 76.3
click at [501, 319] on div "Janela de atendimento Grade de atendimento Capacidade Transportadoras Veículos …" at bounding box center [594, 272] width 1188 height 544
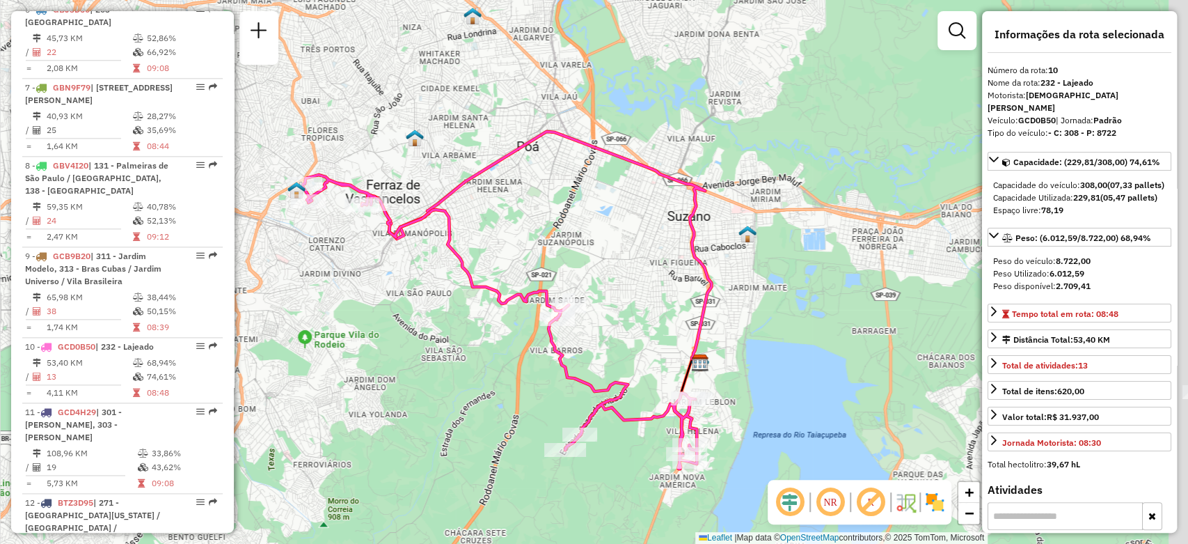
drag, startPoint x: 448, startPoint y: 295, endPoint x: 381, endPoint y: 295, distance: 66.8
click at [381, 295] on div "Janela de atendimento Grade de atendimento Capacidade Transportadoras Veículos …" at bounding box center [594, 272] width 1188 height 544
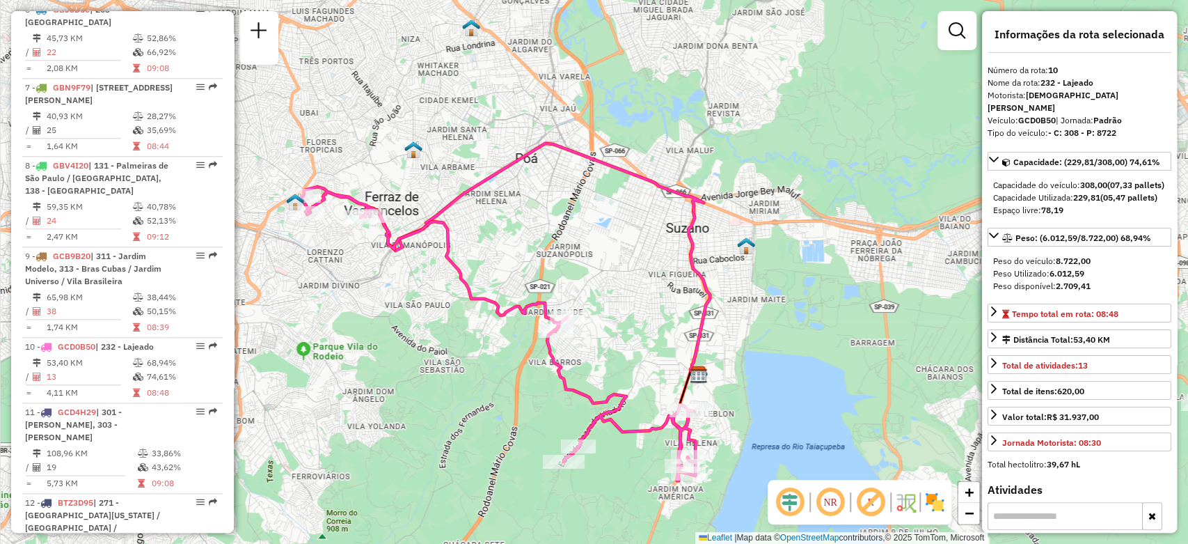
click at [391, 324] on div "Janela de atendimento Grade de atendimento Capacidade Transportadoras Veículos …" at bounding box center [594, 272] width 1188 height 544
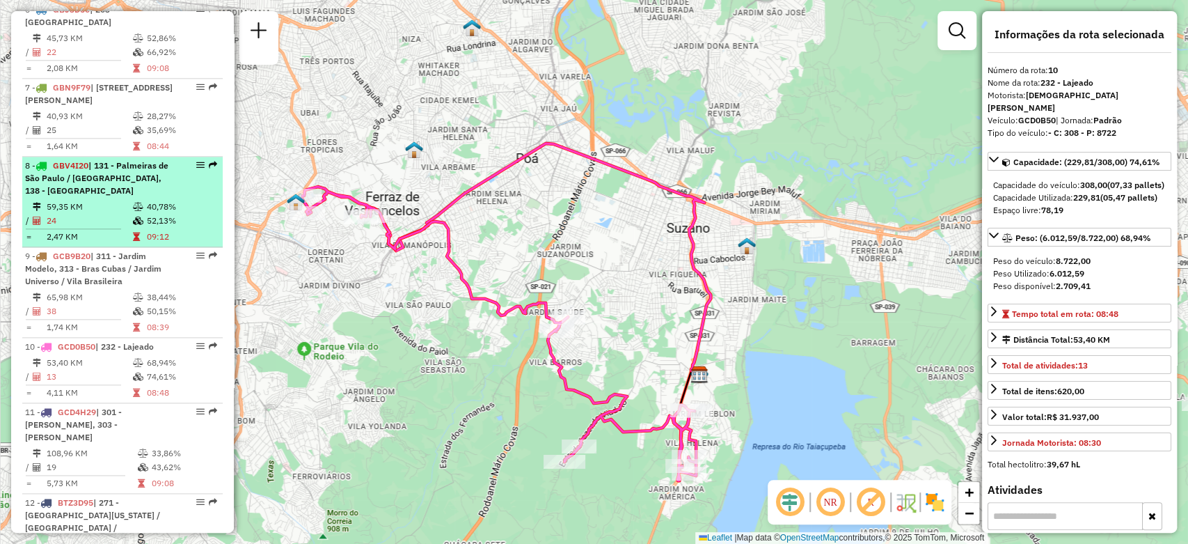
scroll to position [1116, 0]
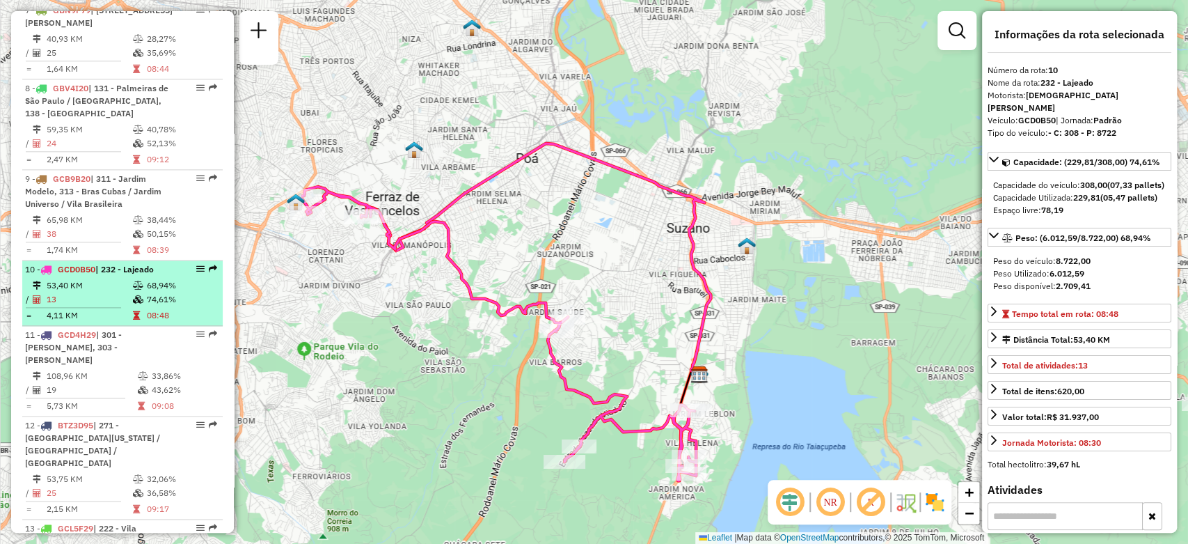
click at [146, 278] on td "68,94%" at bounding box center [181, 285] width 70 height 14
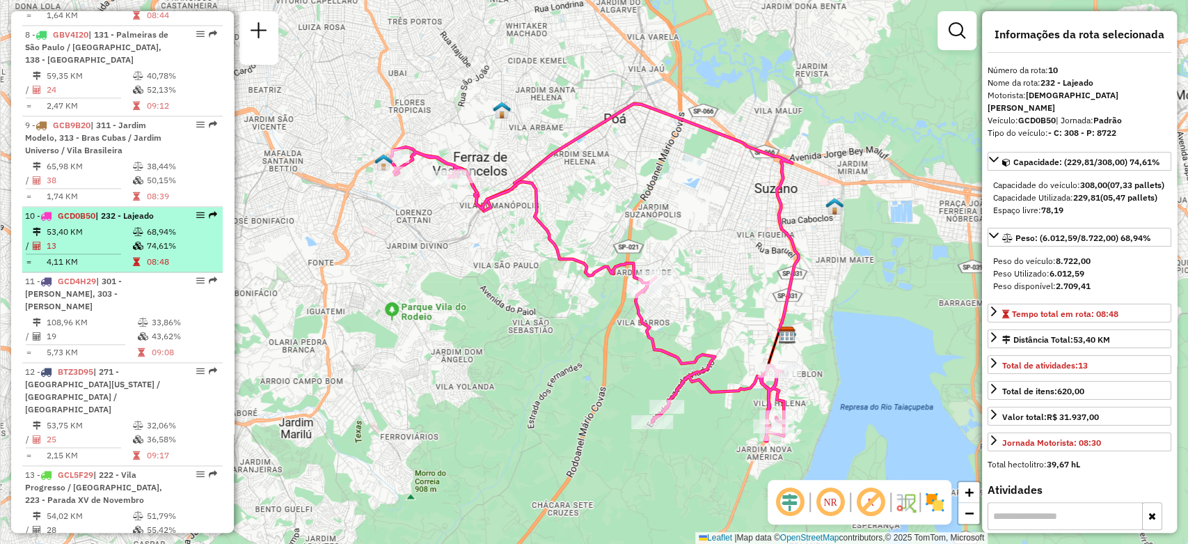
scroll to position [1193, 0]
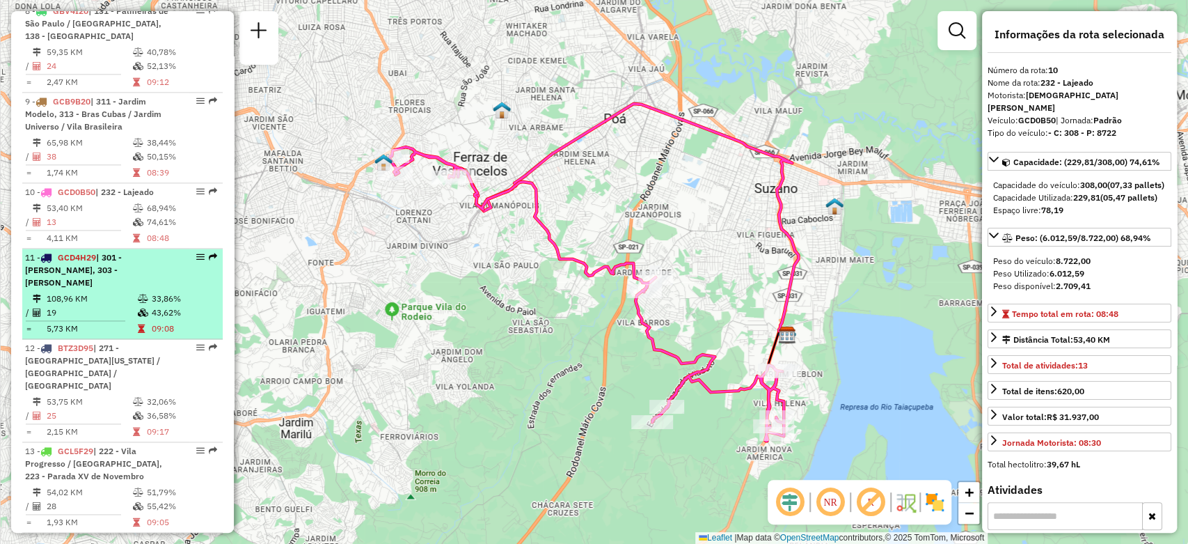
click at [145, 308] on icon at bounding box center [143, 312] width 10 height 8
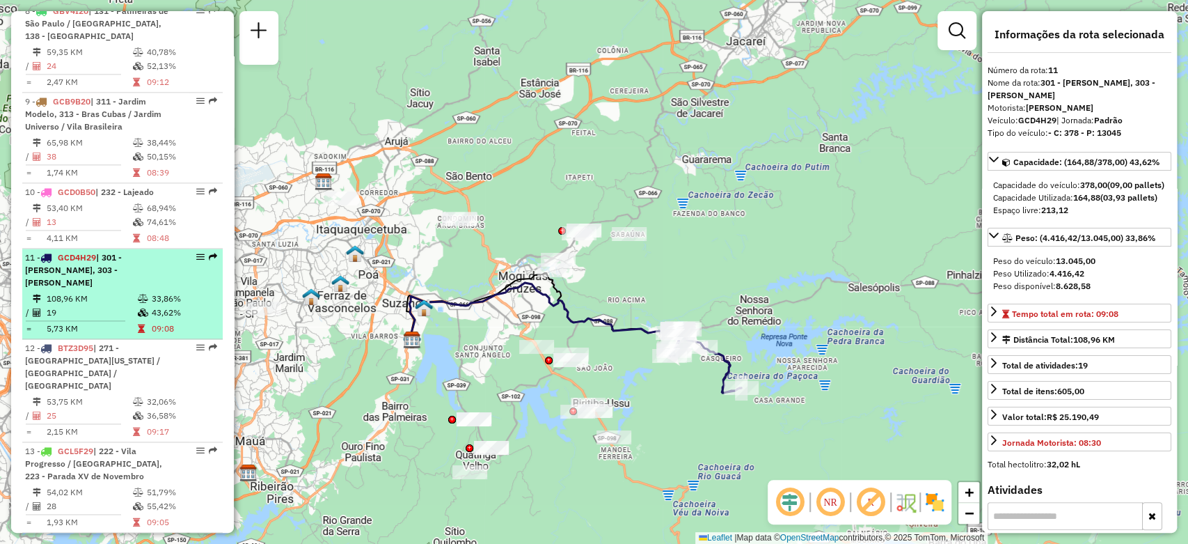
click at [145, 295] on icon at bounding box center [143, 299] width 10 height 8
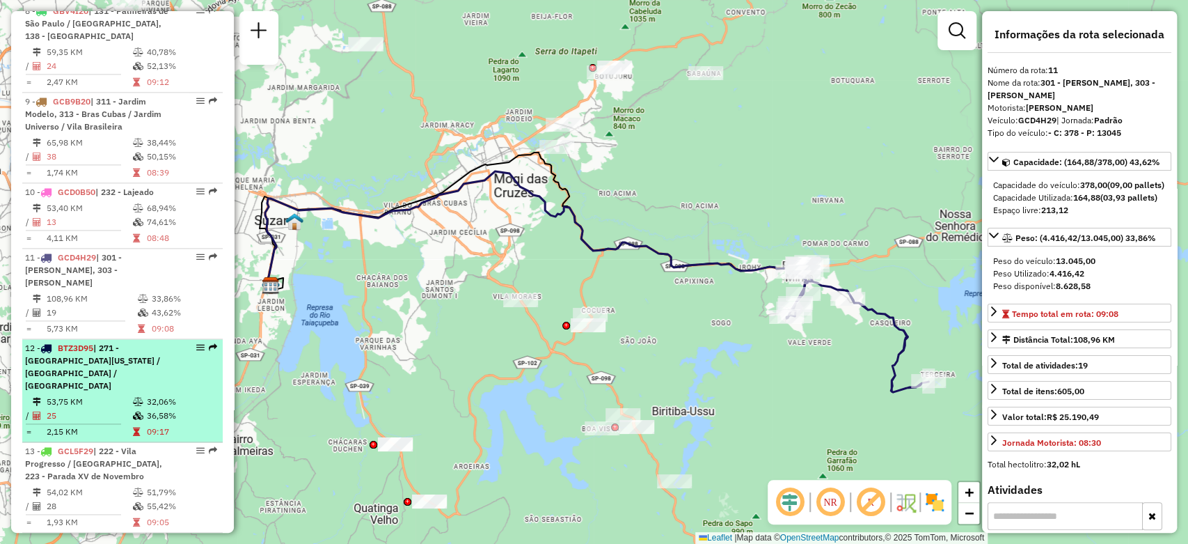
click at [172, 342] on div "12 - BTZ3D95 | 271 - [GEOGRAPHIC_DATA][US_STATE] / [GEOGRAPHIC_DATA] / [GEOGRAP…" at bounding box center [122, 367] width 195 height 50
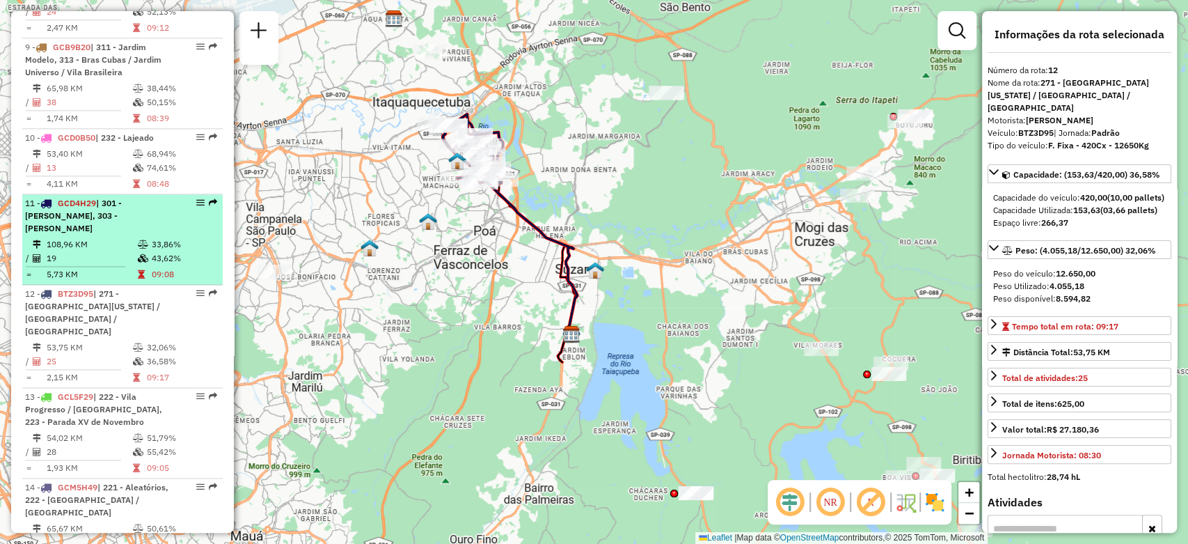
scroll to position [1271, 0]
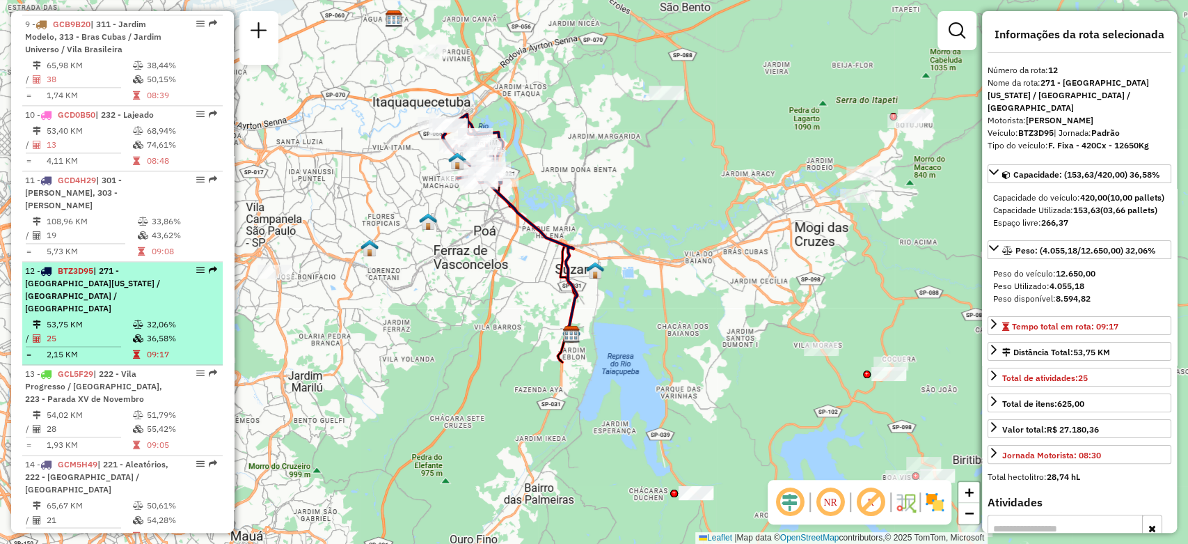
click at [169, 317] on td "32,06%" at bounding box center [181, 324] width 70 height 14
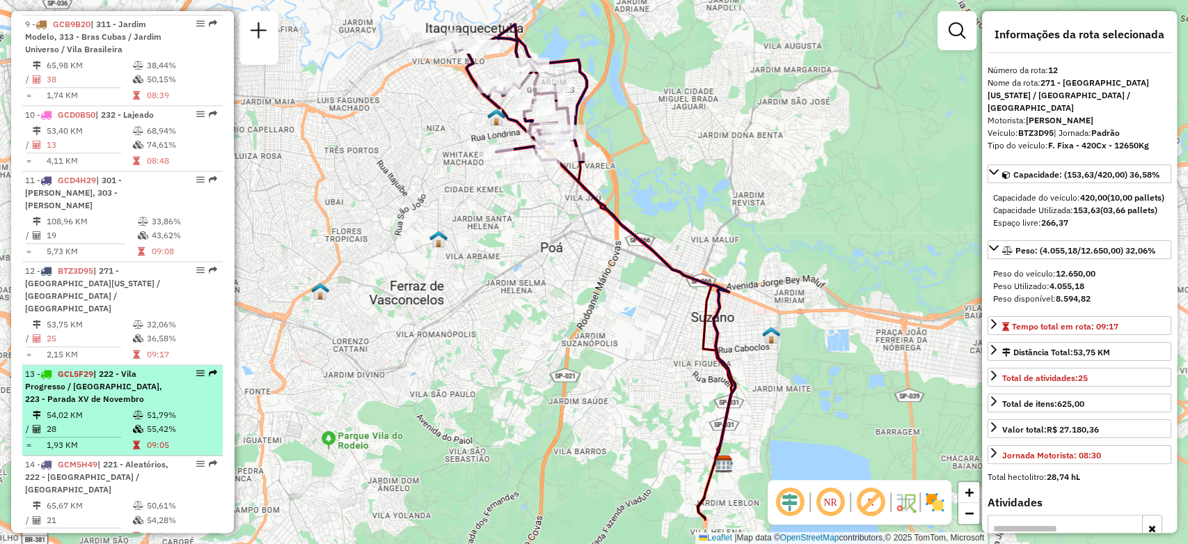
click at [165, 368] on div "13 - GCL5F29 | 222 - Vila Progresso / [GEOGRAPHIC_DATA], 223 - Parada XV de Nov…" at bounding box center [99, 387] width 148 height 38
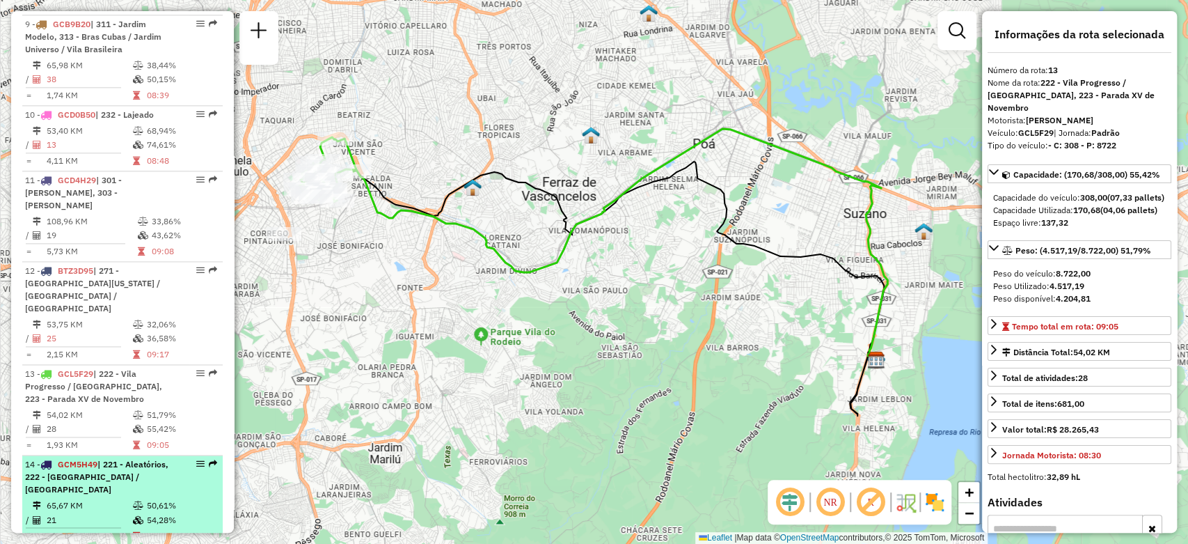
click at [162, 458] on div "14 - GCM5H49 | 221 - Aleatórios, 222 - [GEOGRAPHIC_DATA] / [GEOGRAPHIC_DATA]" at bounding box center [99, 477] width 148 height 38
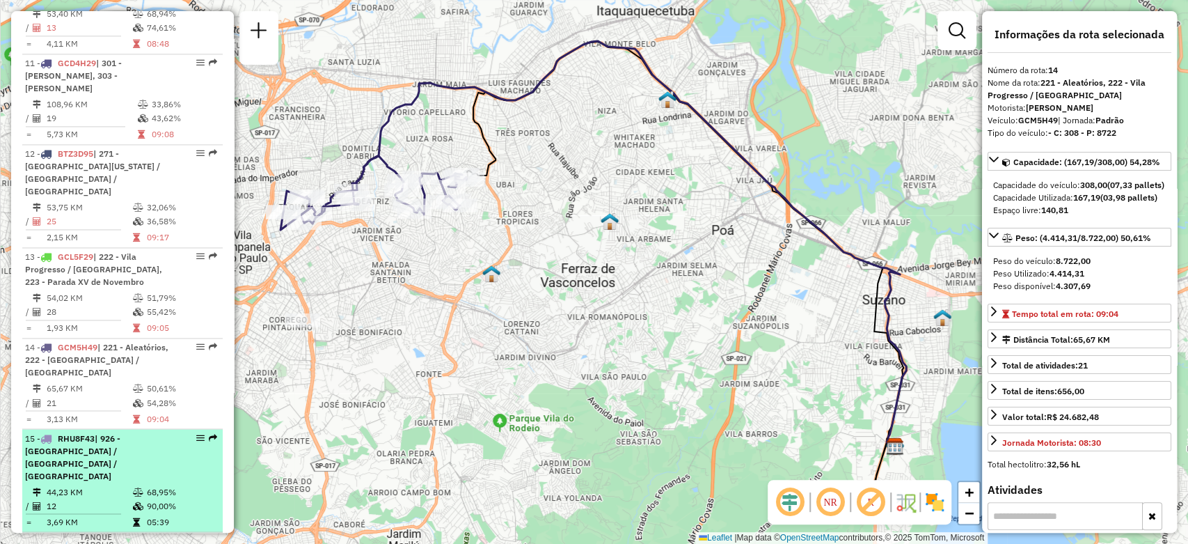
scroll to position [1426, 0]
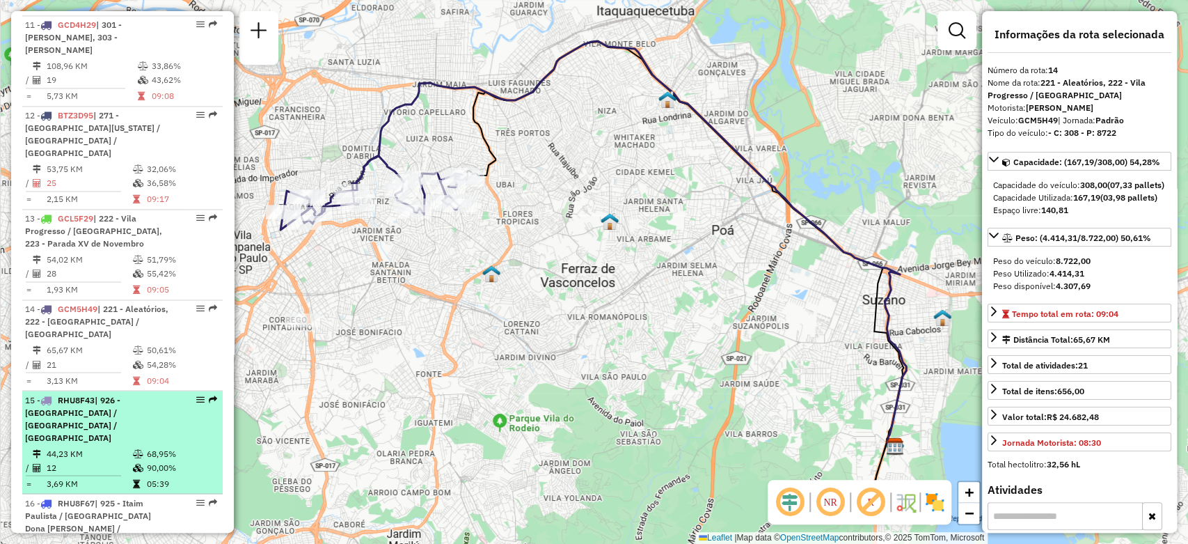
click at [159, 446] on td "68,95%" at bounding box center [181, 453] width 70 height 14
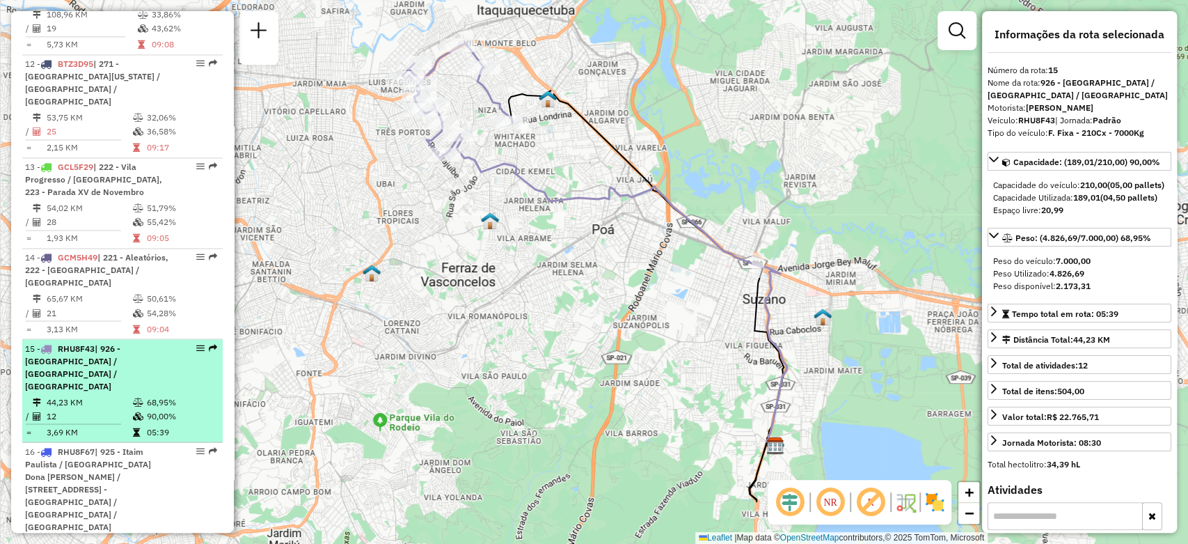
scroll to position [1503, 0]
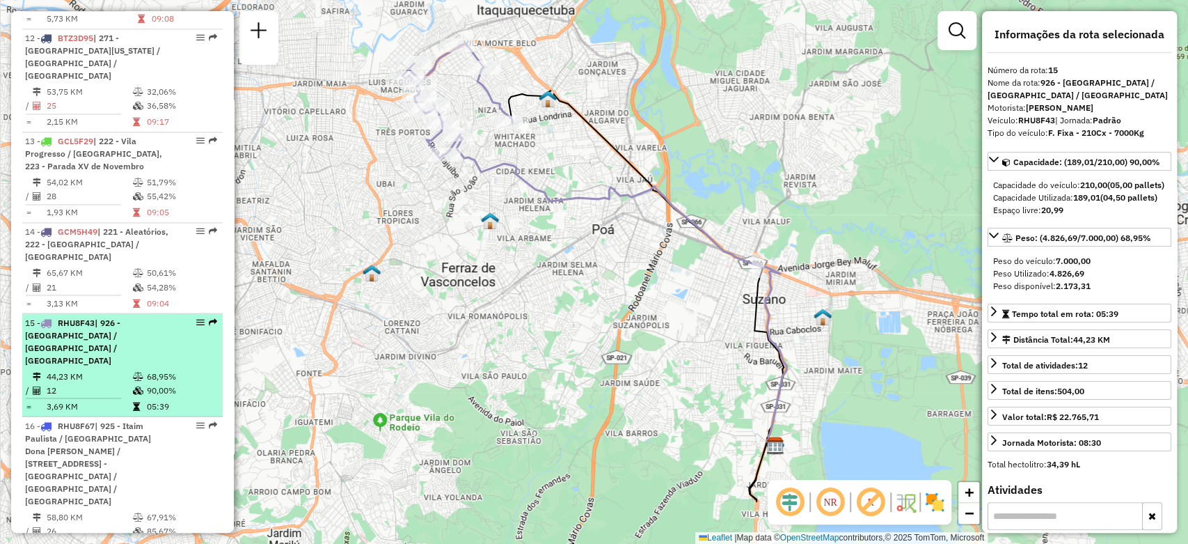
click at [159, 419] on div "16 - RHU8F67 | 925 - Itaim Paulista / [GEOGRAPHIC_DATA] Dona [PERSON_NAME] / [G…" at bounding box center [99, 463] width 148 height 88
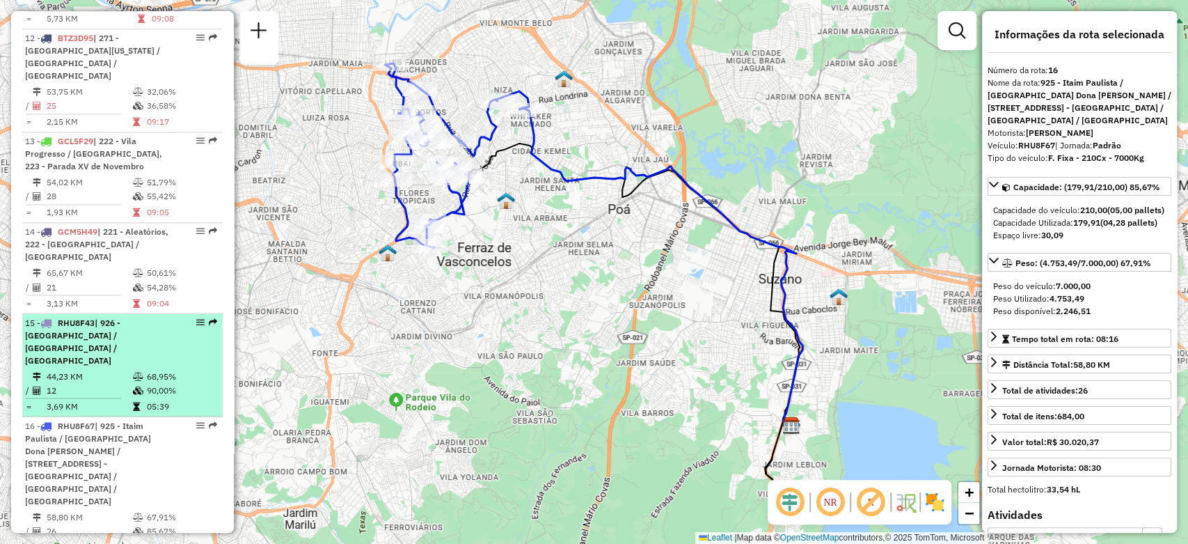
scroll to position [1580, 0]
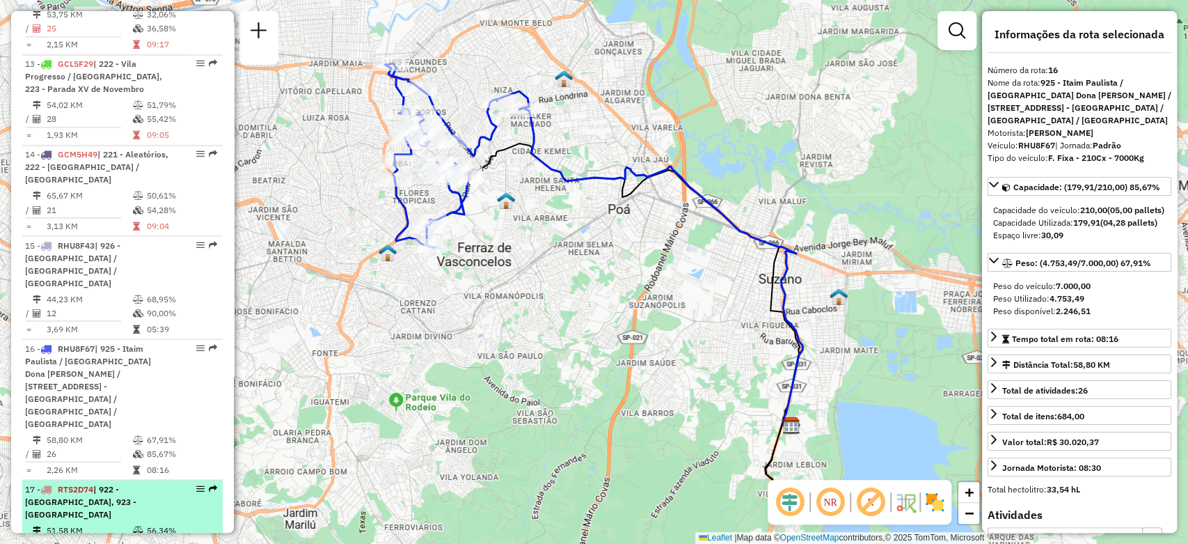
click at [160, 482] on div "17 - RTS2D74 | 922 - Guaianases, 923 - [GEOGRAPHIC_DATA]" at bounding box center [99, 501] width 148 height 38
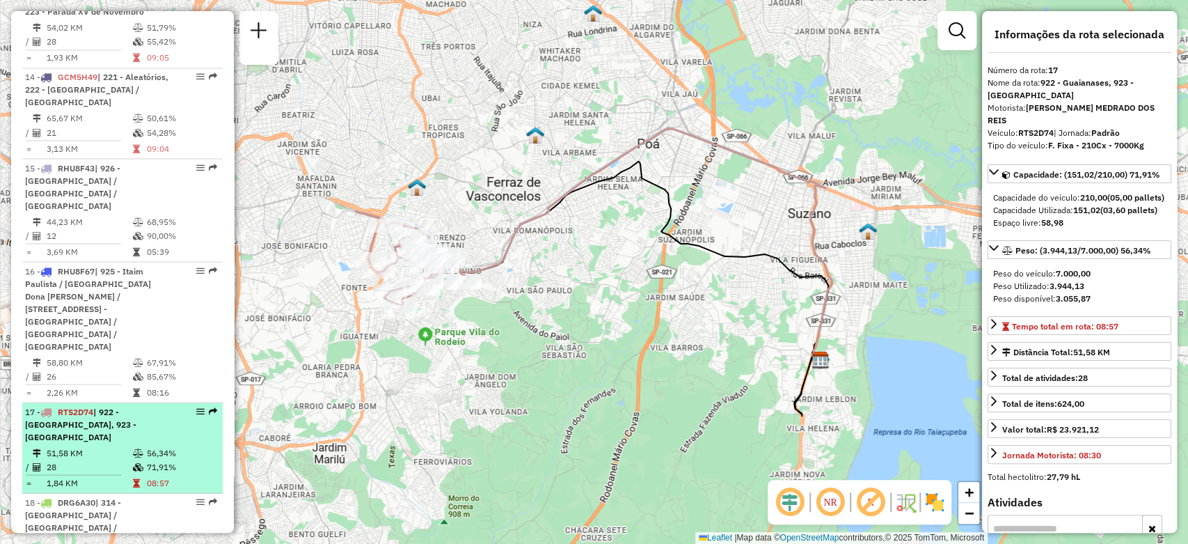
scroll to position [1735, 0]
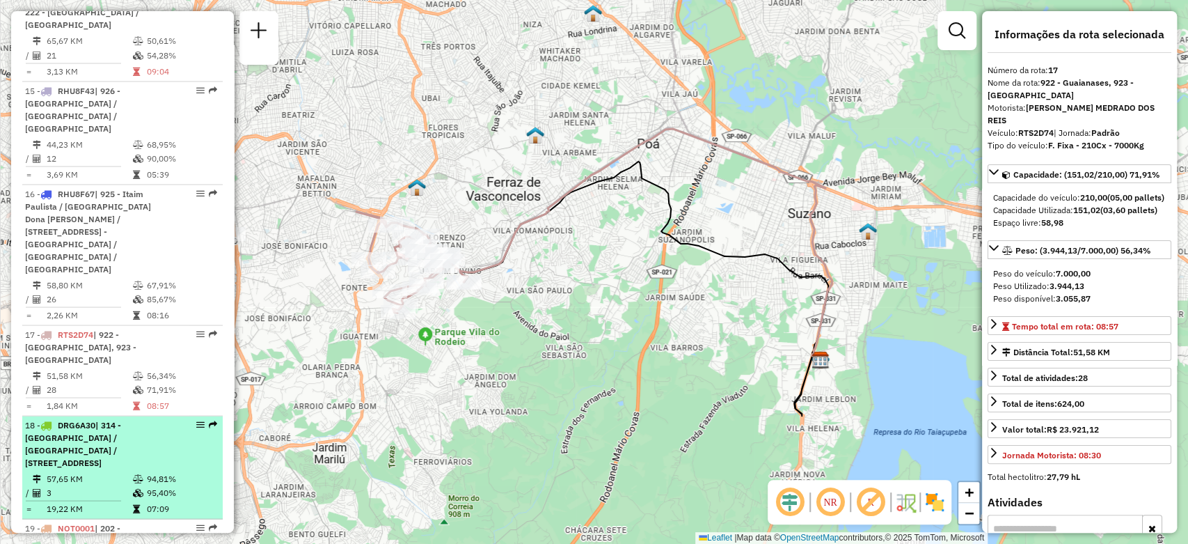
click at [162, 418] on div "18 - DRG6A30 | 314 - [GEOGRAPHIC_DATA] / [GEOGRAPHIC_DATA] / [GEOGRAPHIC_DATA],…" at bounding box center [99, 443] width 148 height 50
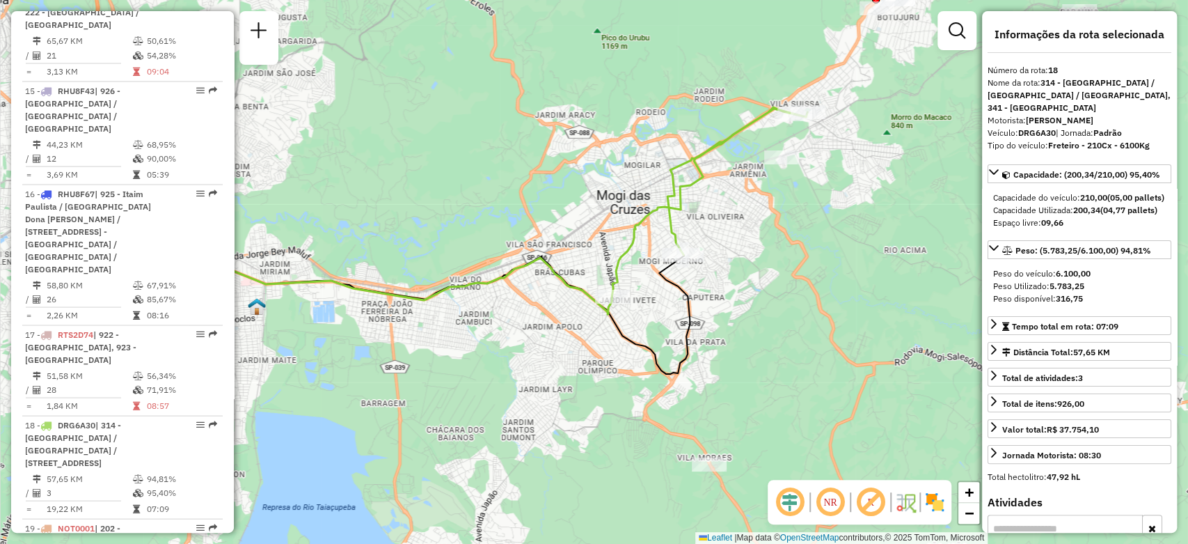
drag, startPoint x: 590, startPoint y: 371, endPoint x: 492, endPoint y: 403, distance: 103.9
click at [492, 403] on div "Janela de atendimento Grade de atendimento Capacidade Transportadoras Veículos …" at bounding box center [594, 272] width 1188 height 544
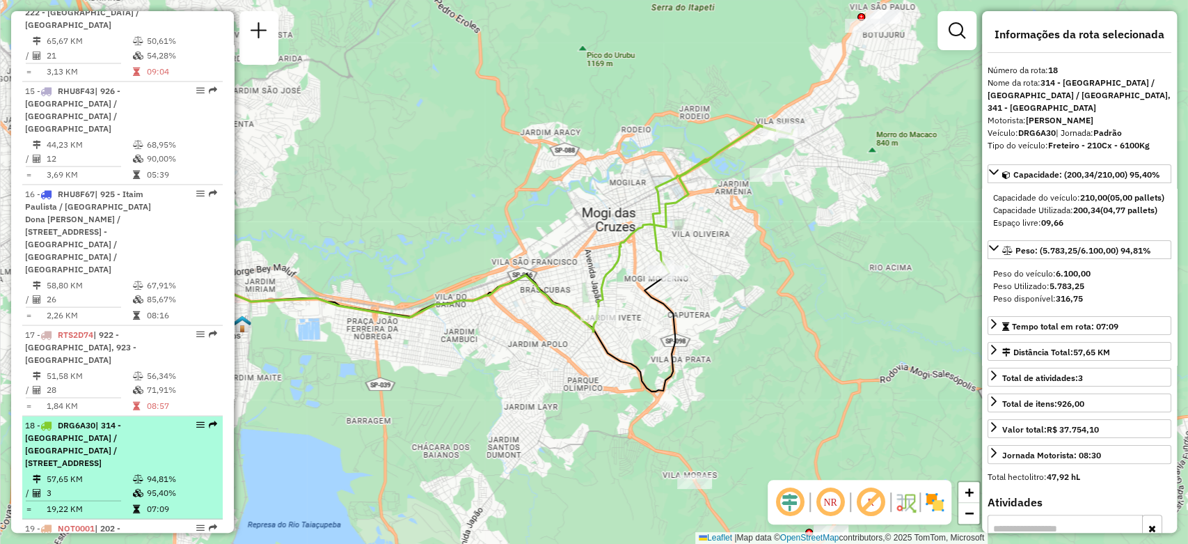
click at [161, 418] on div "18 - DRG6A30 | 314 - [GEOGRAPHIC_DATA] / [GEOGRAPHIC_DATA] / [GEOGRAPHIC_DATA],…" at bounding box center [99, 443] width 148 height 50
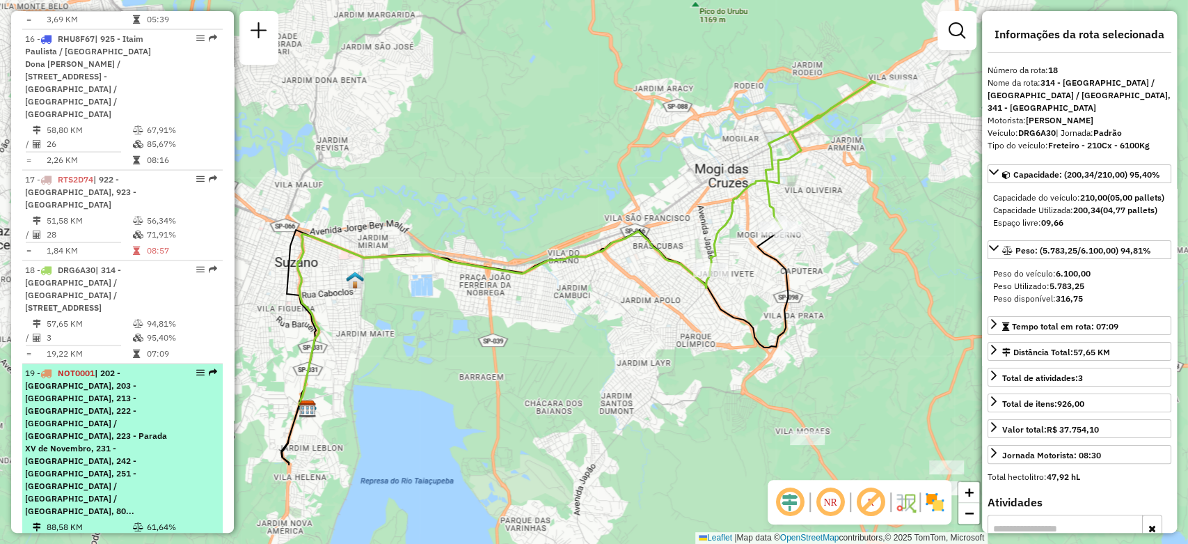
scroll to position [1967, 0]
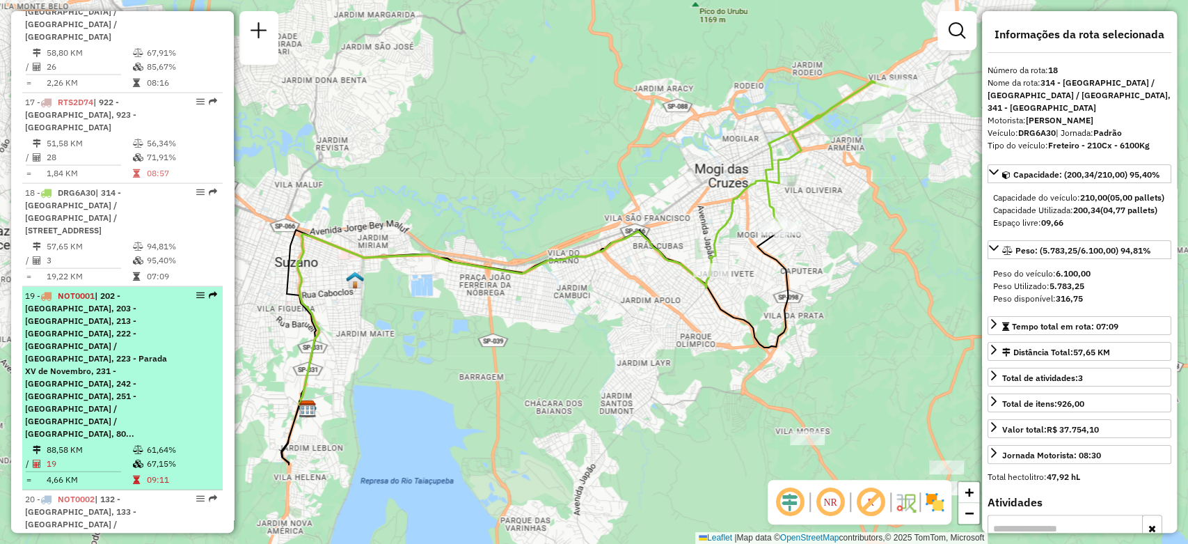
click at [155, 290] on div "19 - NOT0001 | 202 - [GEOGRAPHIC_DATA], 203 - [GEOGRAPHIC_DATA], 213 - [GEOGRAP…" at bounding box center [99, 365] width 148 height 150
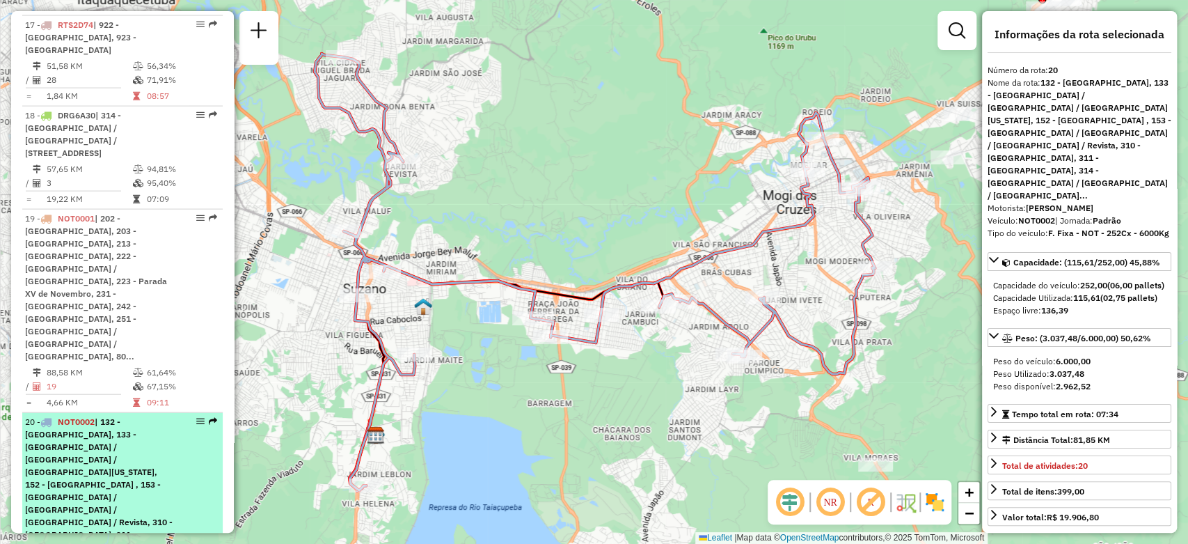
scroll to position [2122, 0]
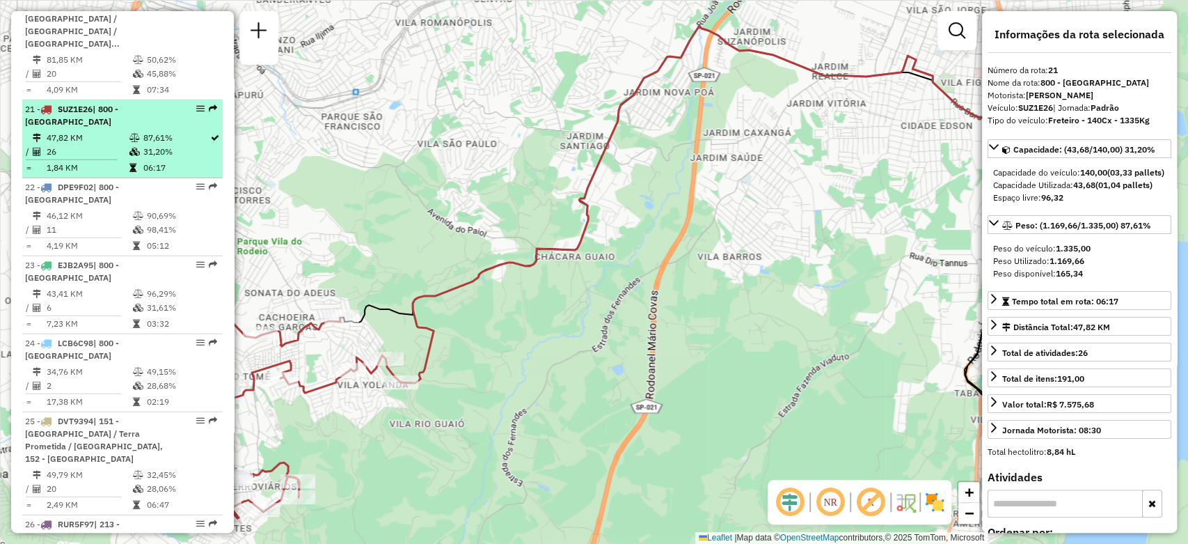
scroll to position [2586, 0]
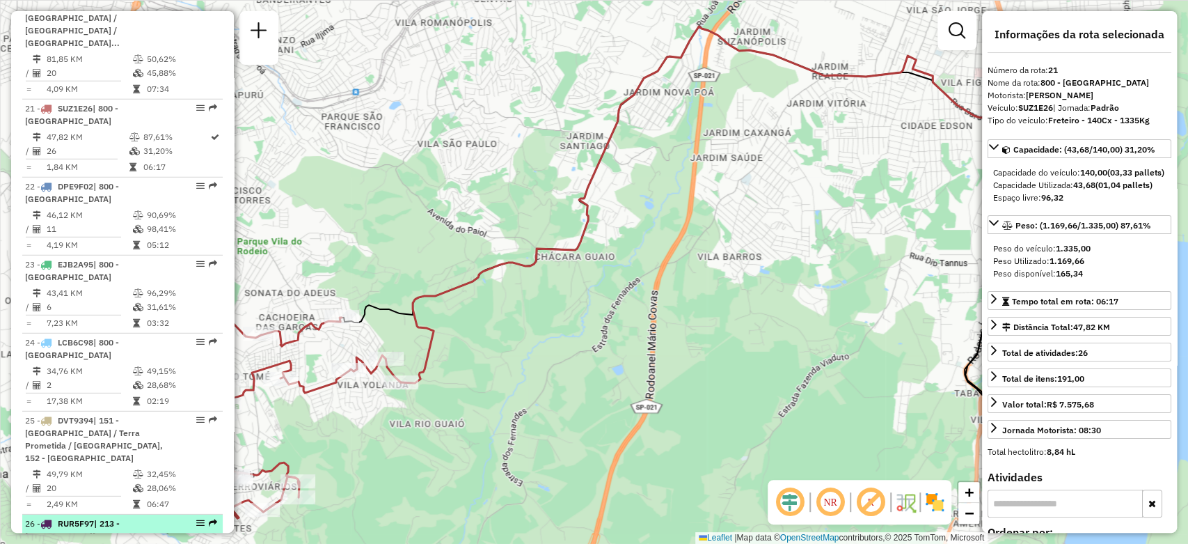
click at [131, 543] on td "99,83%" at bounding box center [160, 552] width 58 height 14
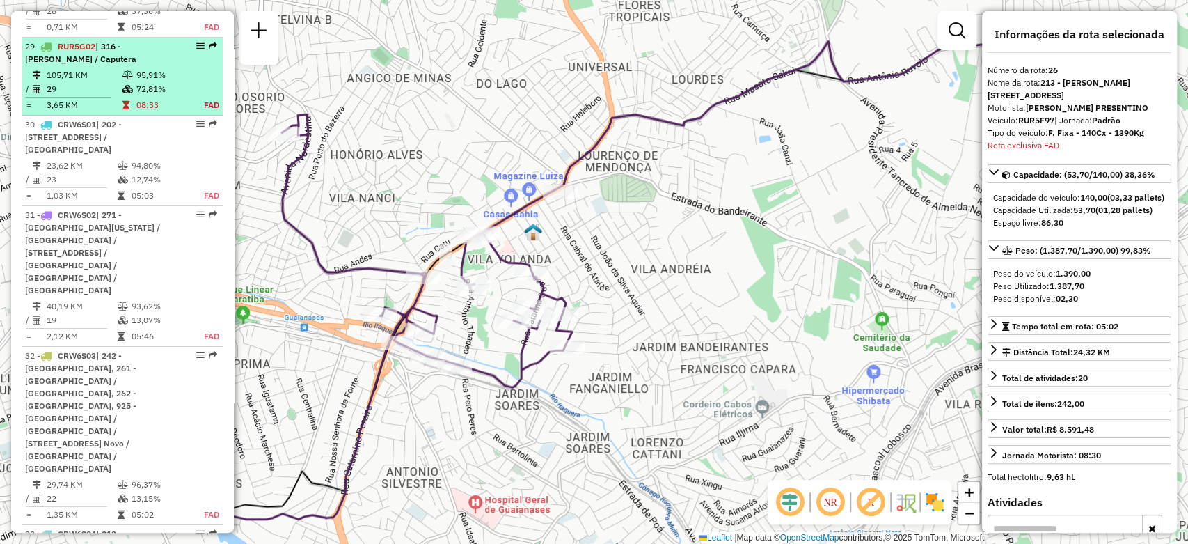
scroll to position [3480, 0]
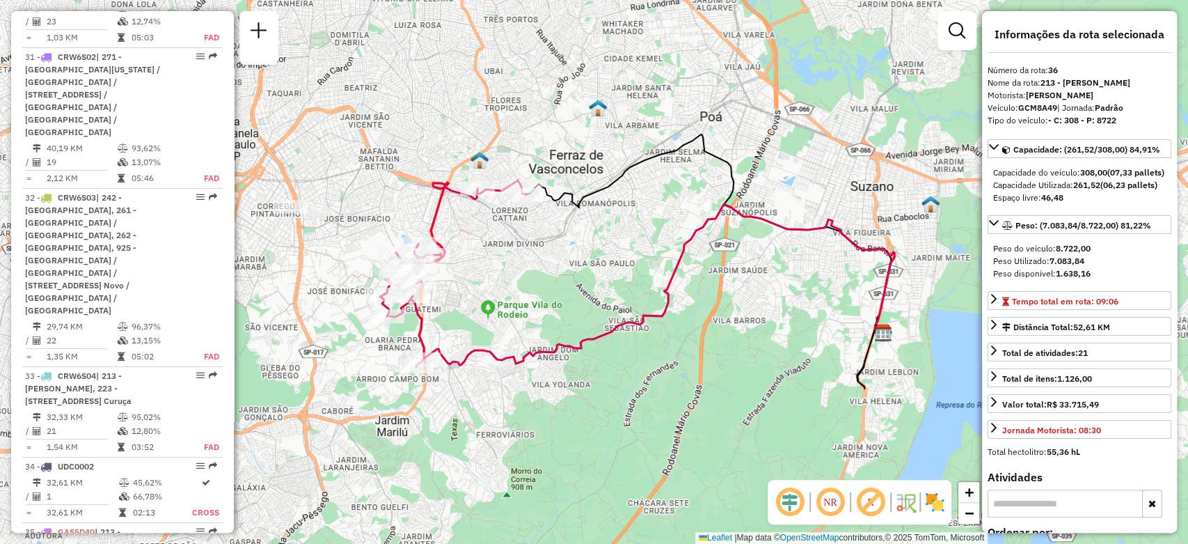
drag, startPoint x: 414, startPoint y: 308, endPoint x: 548, endPoint y: 288, distance: 135.1
click at [548, 288] on div "Janela de atendimento Grade de atendimento Capacidade Transportadoras Veículos …" at bounding box center [594, 272] width 1188 height 544
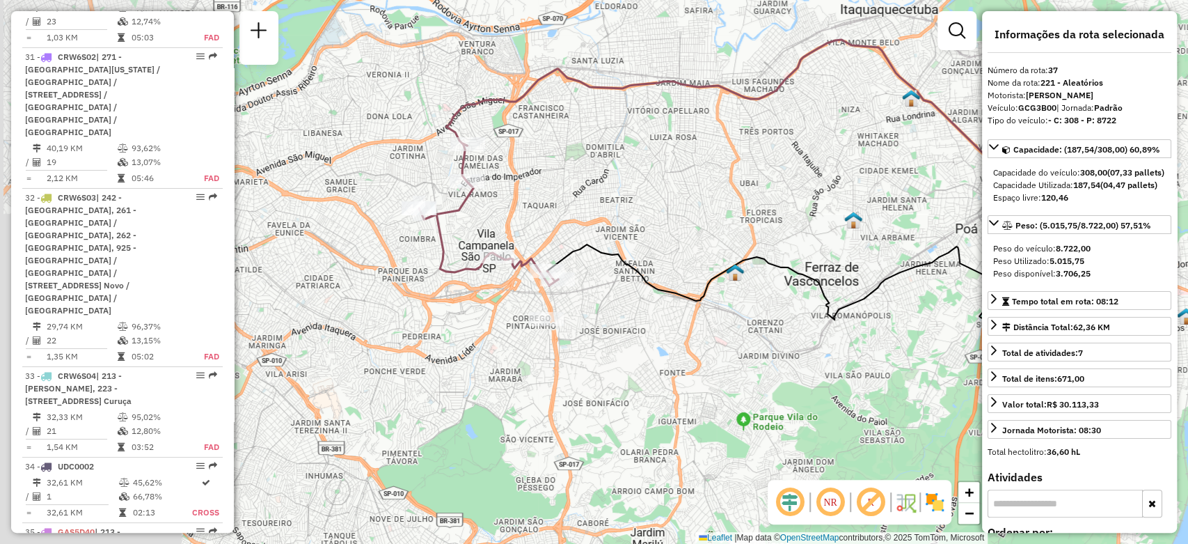
drag, startPoint x: 361, startPoint y: 393, endPoint x: 557, endPoint y: 392, distance: 196.3
click at [557, 392] on div "Janela de atendimento Grade de atendimento Capacidade Transportadoras Veículos …" at bounding box center [594, 272] width 1188 height 544
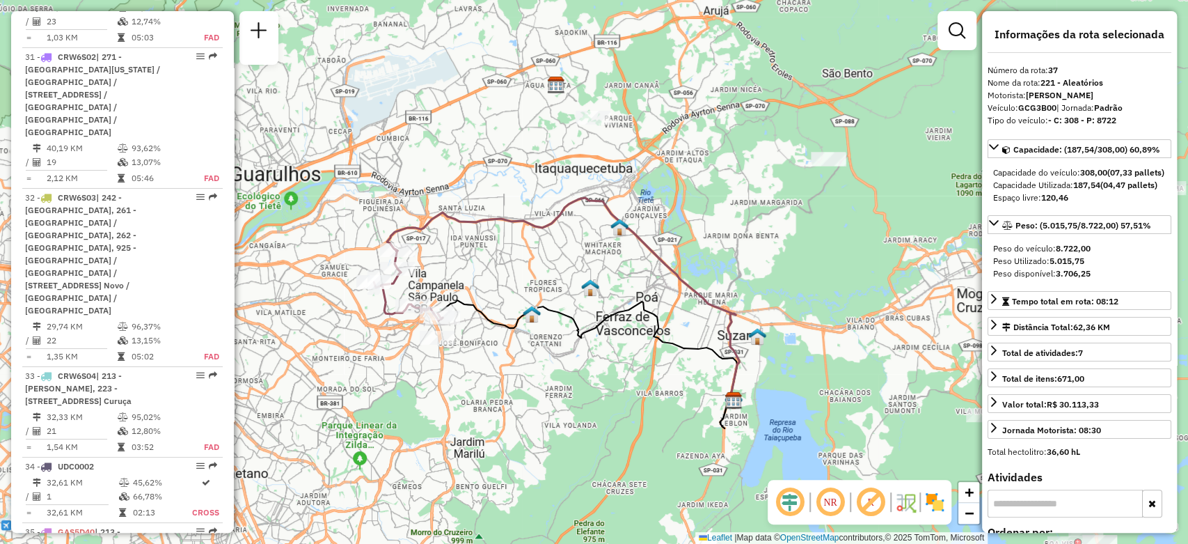
drag, startPoint x: 564, startPoint y: 405, endPoint x: 447, endPoint y: 386, distance: 118.5
click at [447, 386] on div "Janela de atendimento Grade de atendimento Capacidade Transportadoras Veículos …" at bounding box center [594, 272] width 1188 height 544
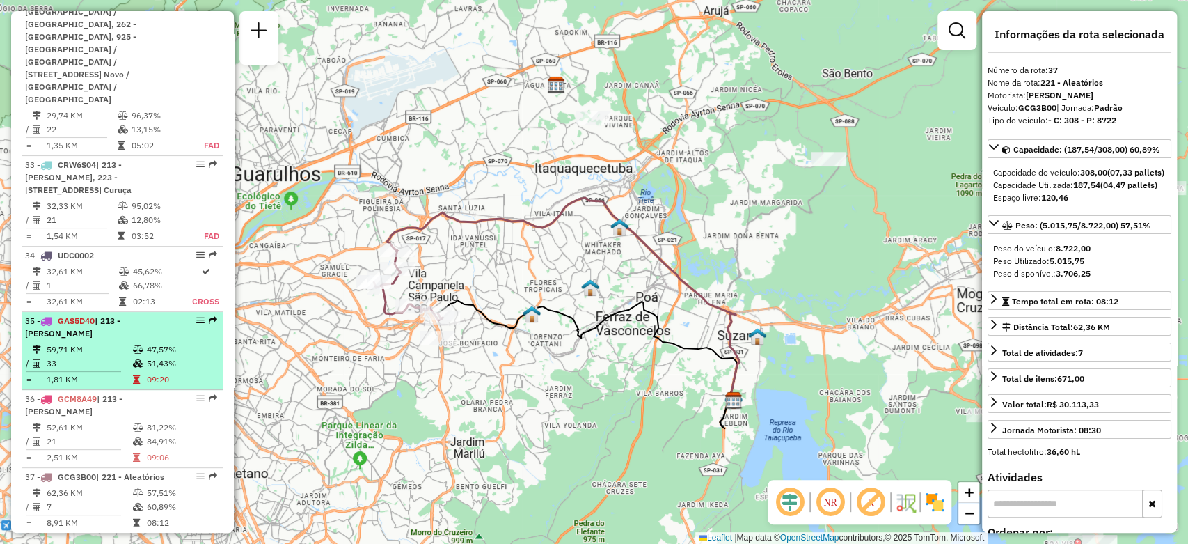
scroll to position [3712, 0]
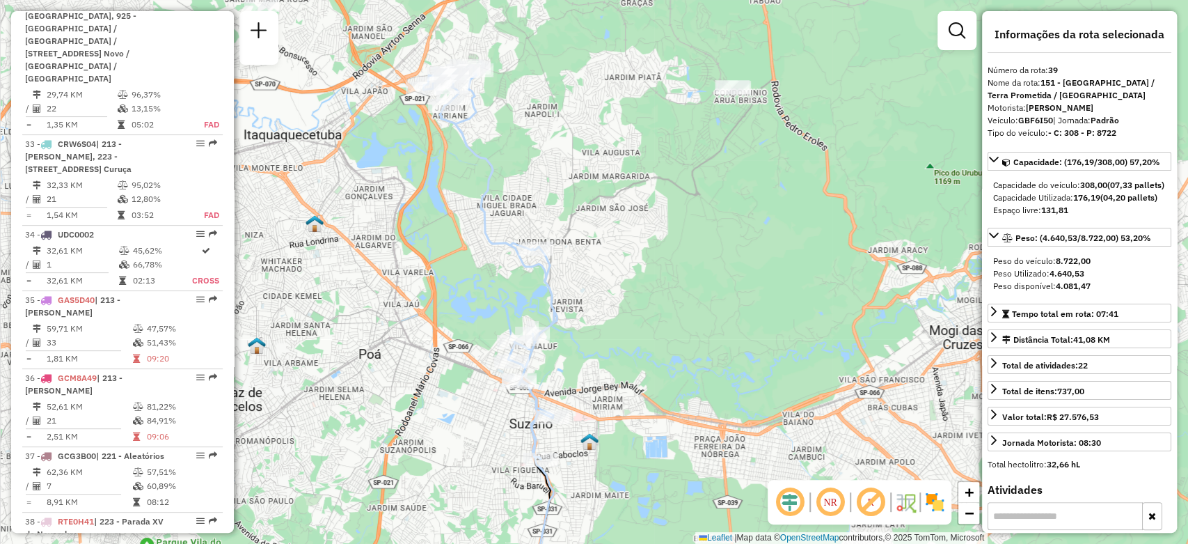
drag, startPoint x: 576, startPoint y: 222, endPoint x: 414, endPoint y: 271, distance: 170.1
click at [414, 271] on div "Janela de atendimento Grade de atendimento Capacidade Transportadoras Veículos …" at bounding box center [594, 272] width 1188 height 544
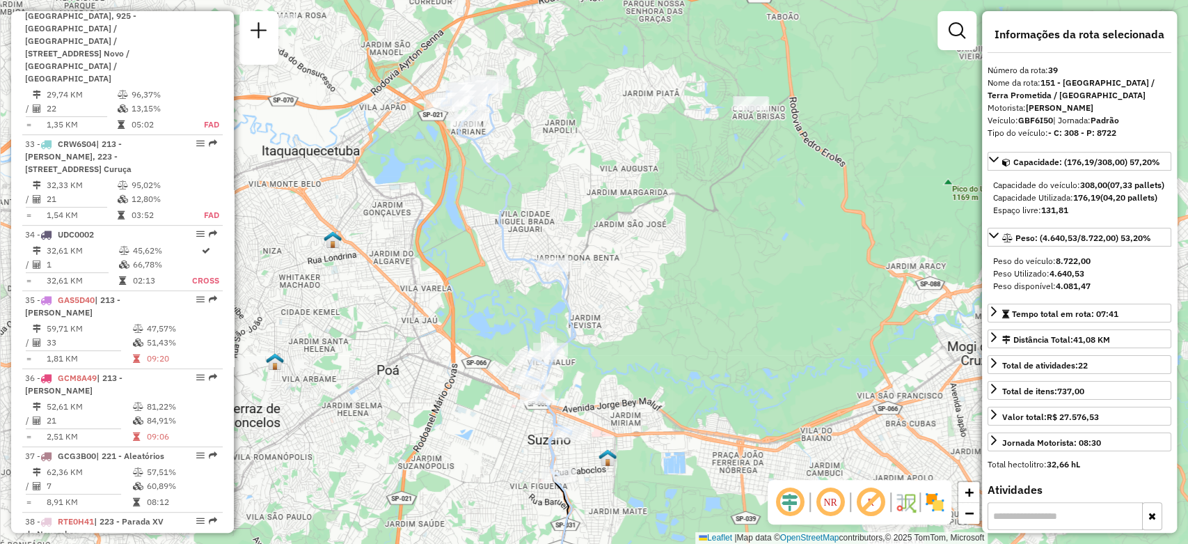
click at [574, 216] on div "Janela de atendimento Grade de atendimento Capacidade Transportadoras Veículos …" at bounding box center [594, 272] width 1188 height 544
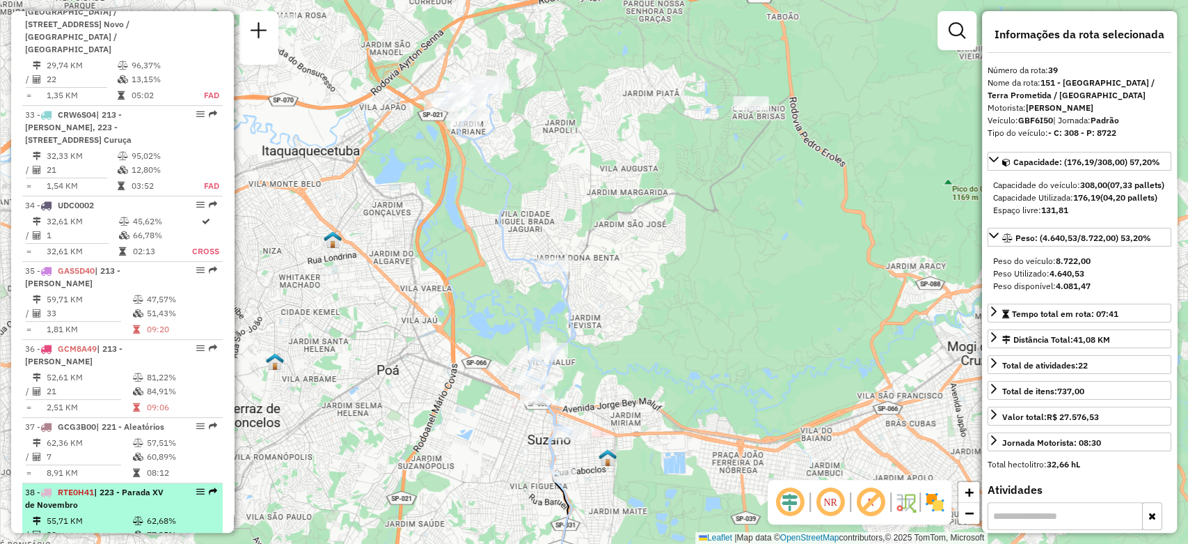
scroll to position [3789, 0]
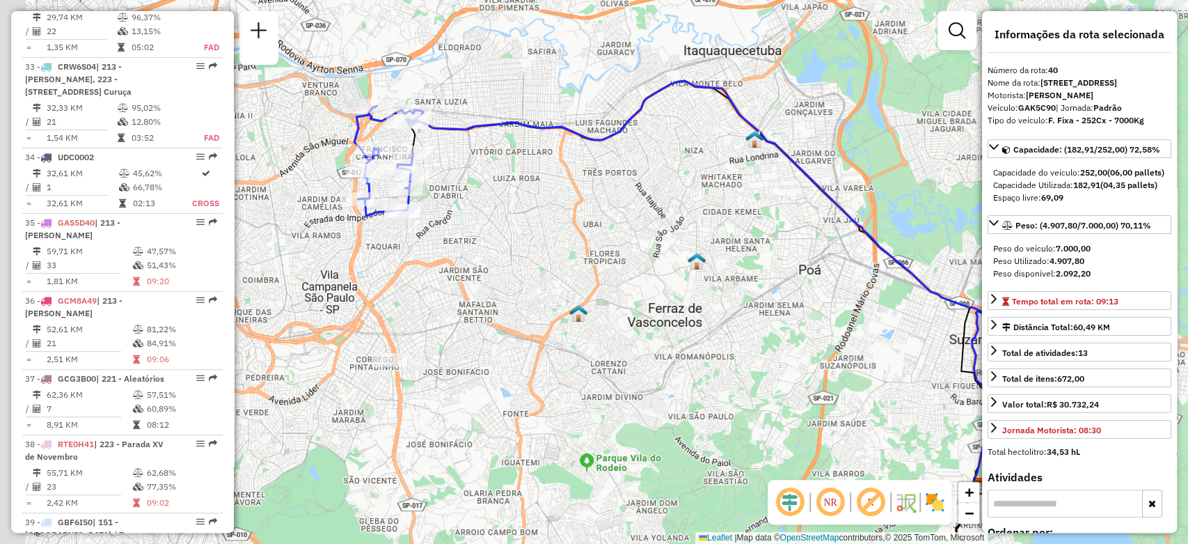
drag, startPoint x: 308, startPoint y: 255, endPoint x: 428, endPoint y: 319, distance: 136.4
click at [428, 319] on div "Janela de atendimento Grade de atendimento Capacidade Transportadoras Veículos …" at bounding box center [594, 272] width 1188 height 544
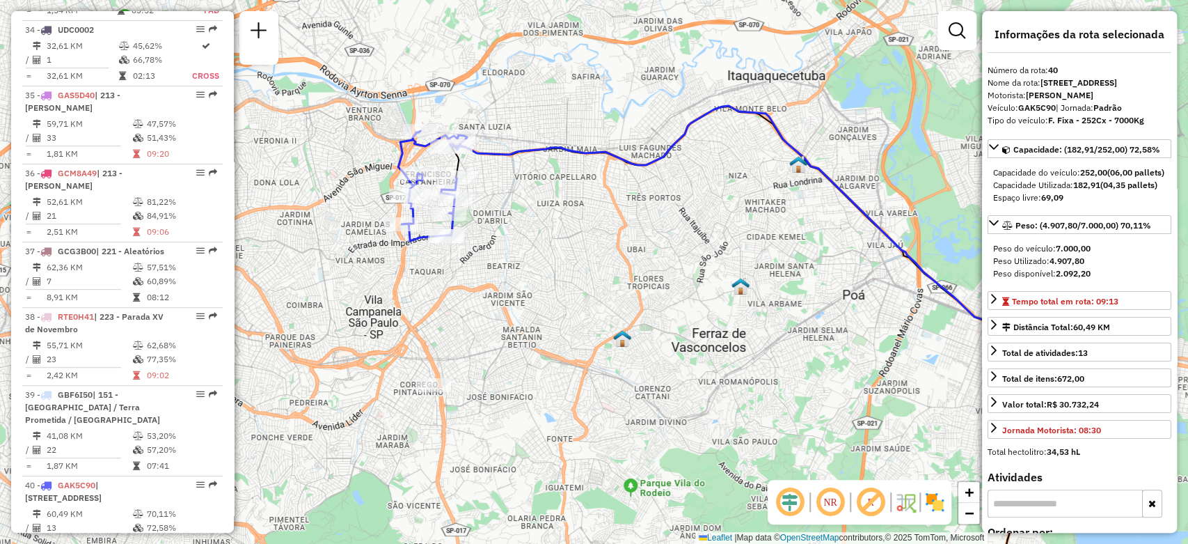
scroll to position [3943, 0]
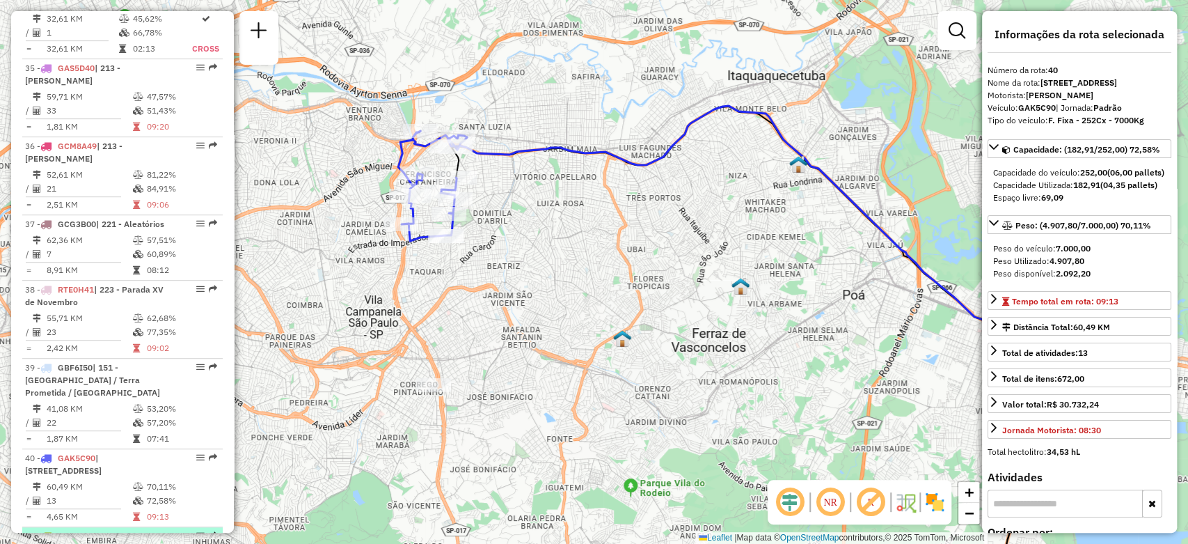
click at [141, 530] on div "41 - GBR7I60 | [STREET_ADDRESS]" at bounding box center [99, 542] width 148 height 25
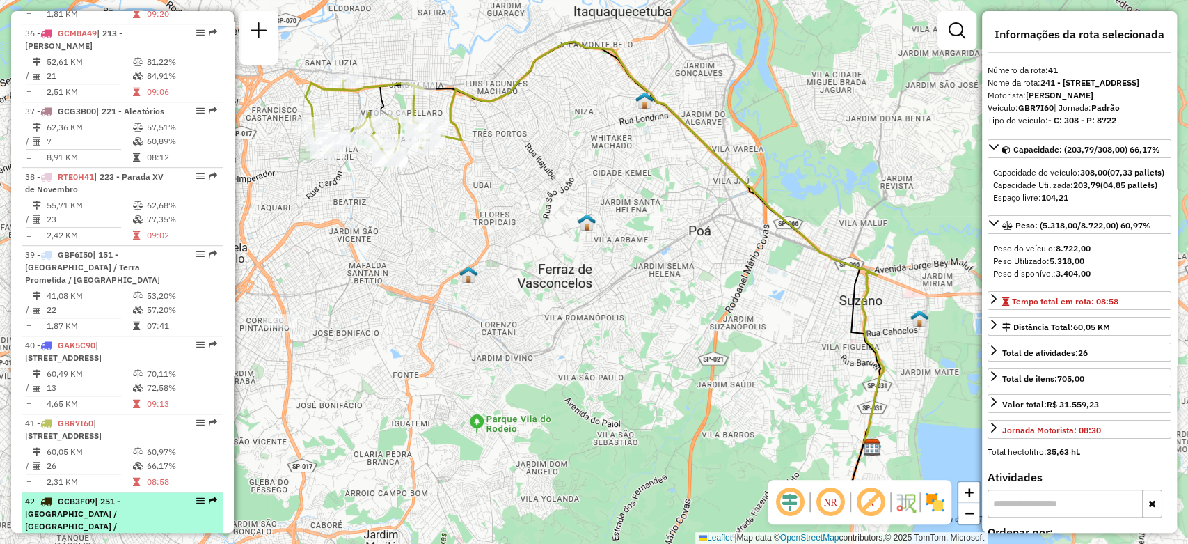
scroll to position [4099, 0]
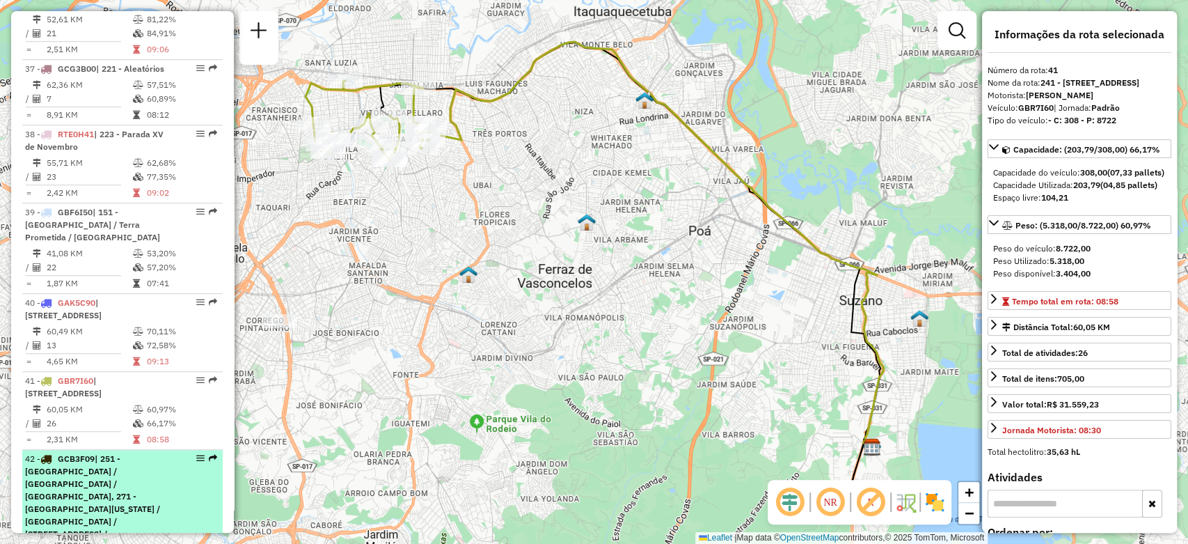
click at [141, 453] on span "| 251 - [GEOGRAPHIC_DATA] / [GEOGRAPHIC_DATA] / [GEOGRAPHIC_DATA], 271 - [GEOGR…" at bounding box center [92, 533] width 135 height 161
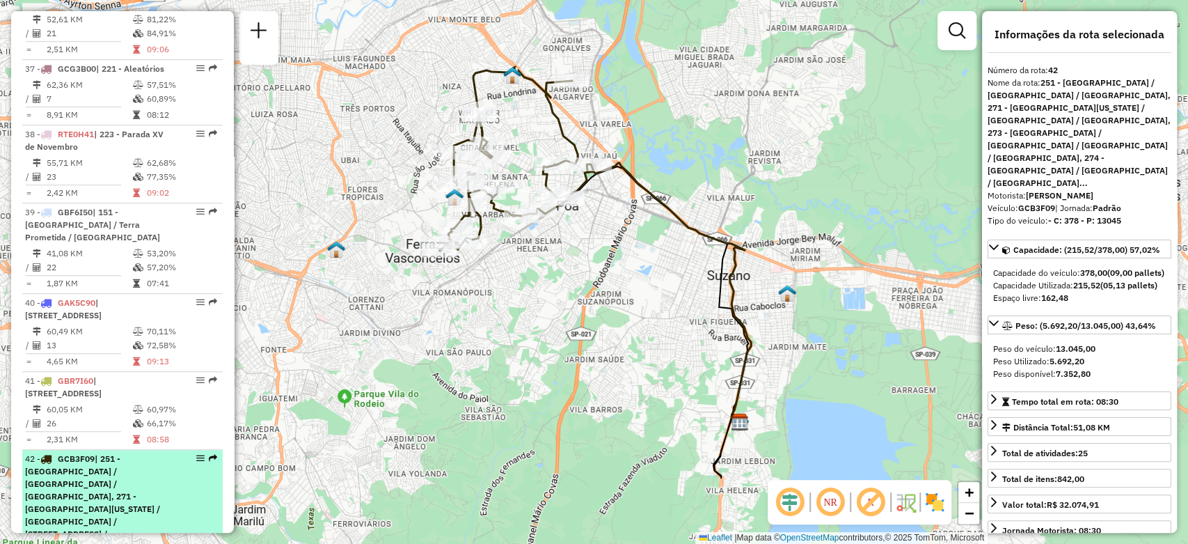
scroll to position [4176, 0]
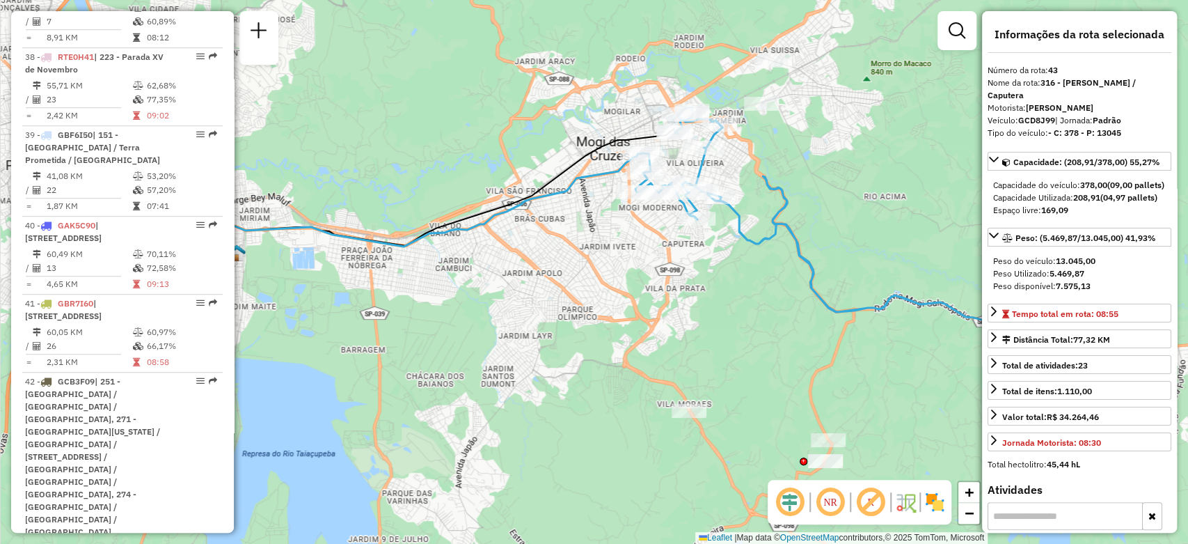
scroll to position [4253, 0]
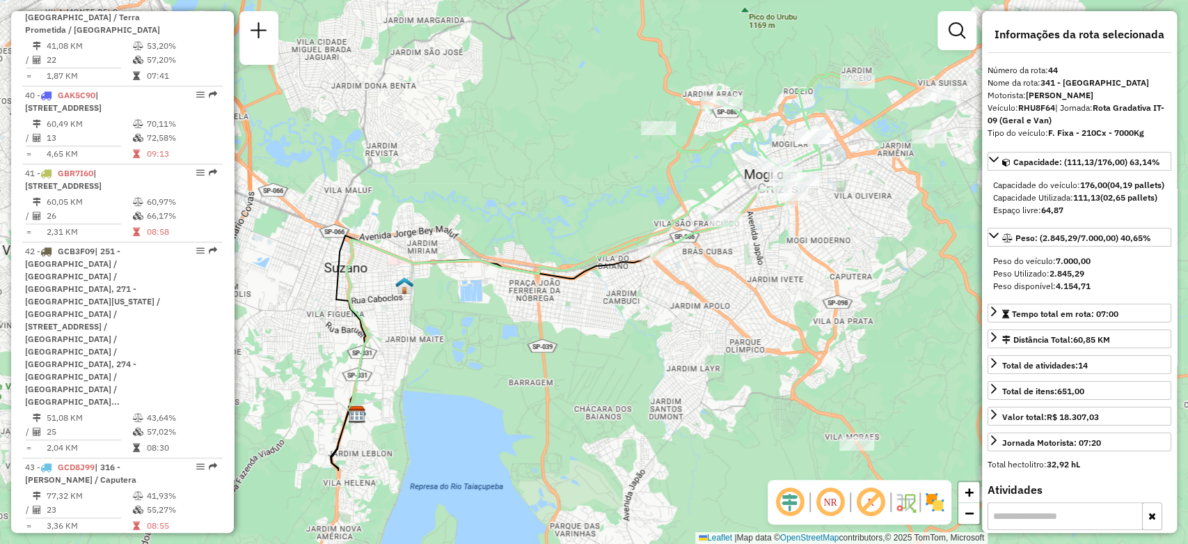
scroll to position [4331, 0]
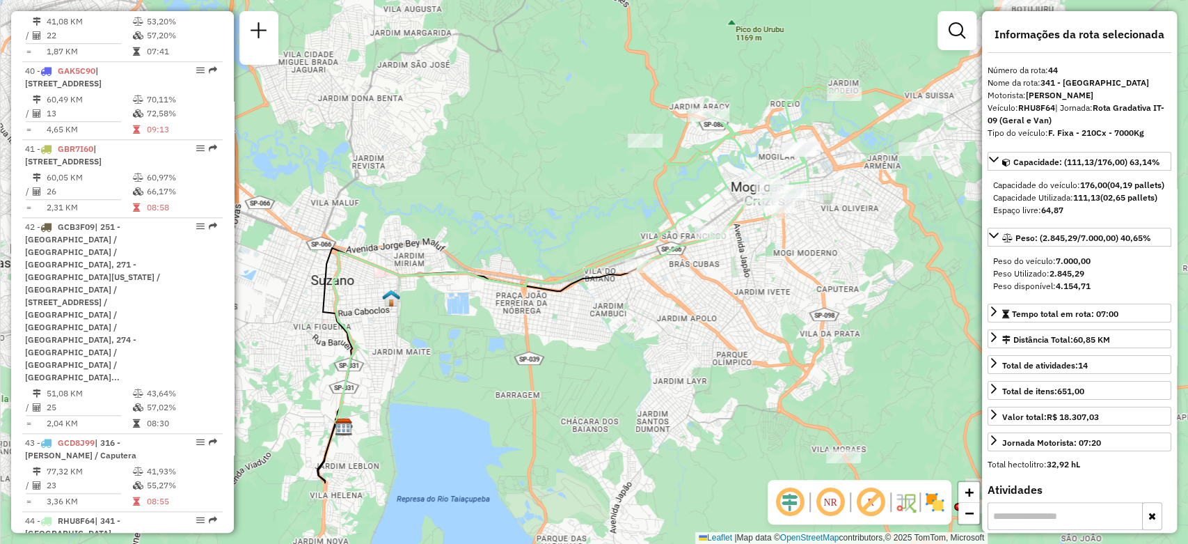
drag, startPoint x: 449, startPoint y: 342, endPoint x: 350, endPoint y: 383, distance: 107.7
click at [350, 383] on div "Janela de atendimento Grade de atendimento Capacidade Transportadoras Veículos …" at bounding box center [594, 272] width 1188 height 544
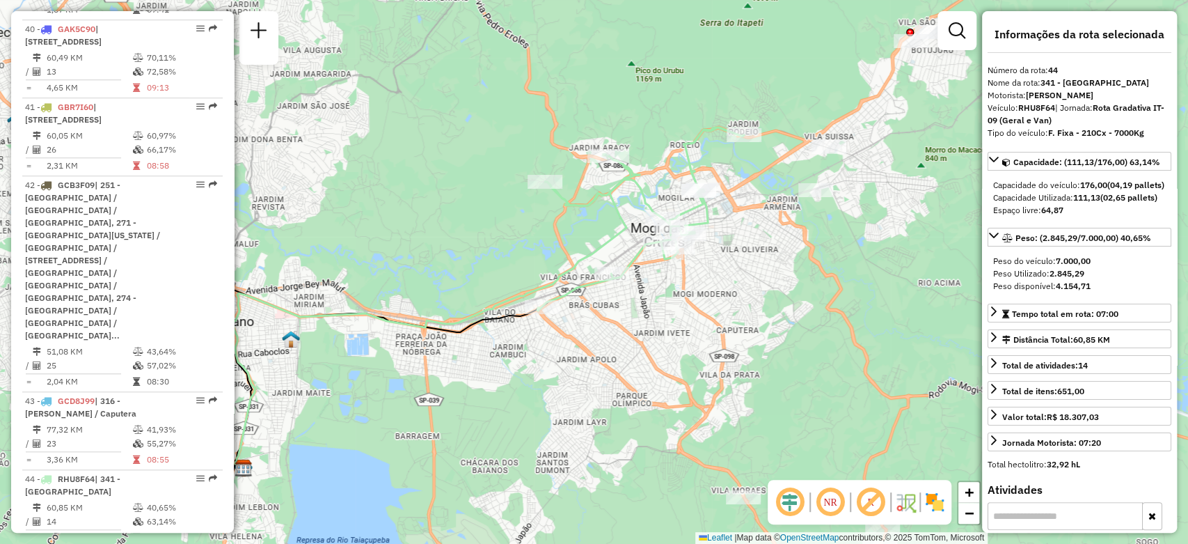
scroll to position [4408, 0]
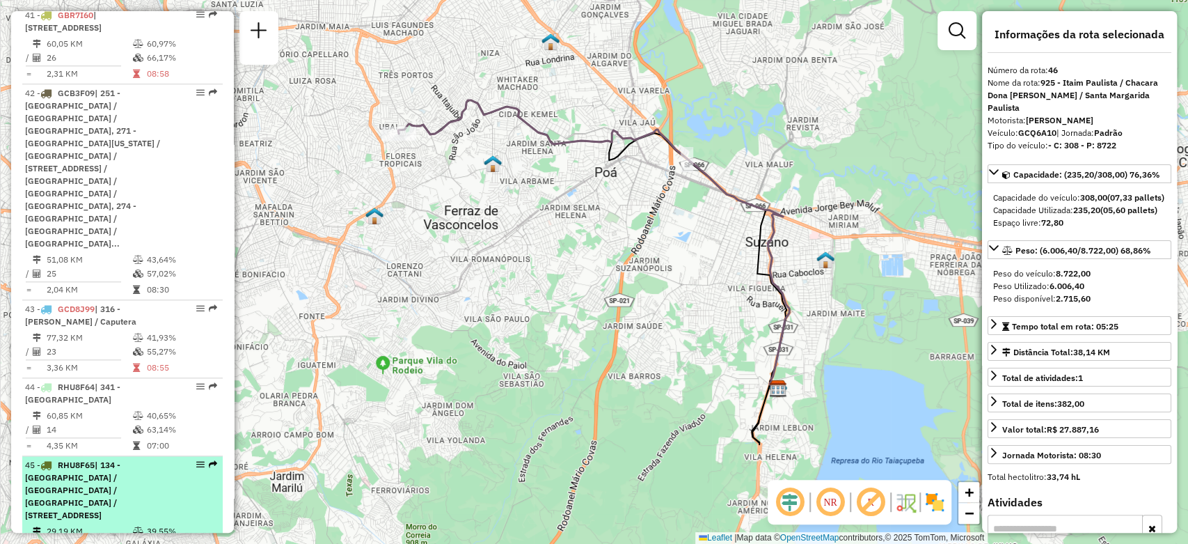
scroll to position [4485, 0]
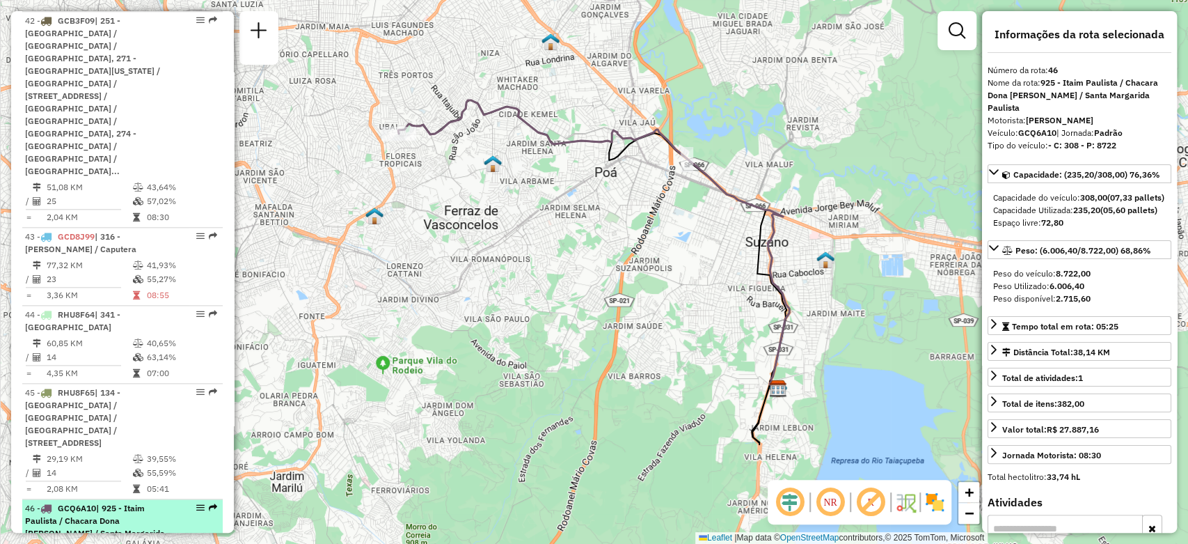
scroll to position [4562, 0]
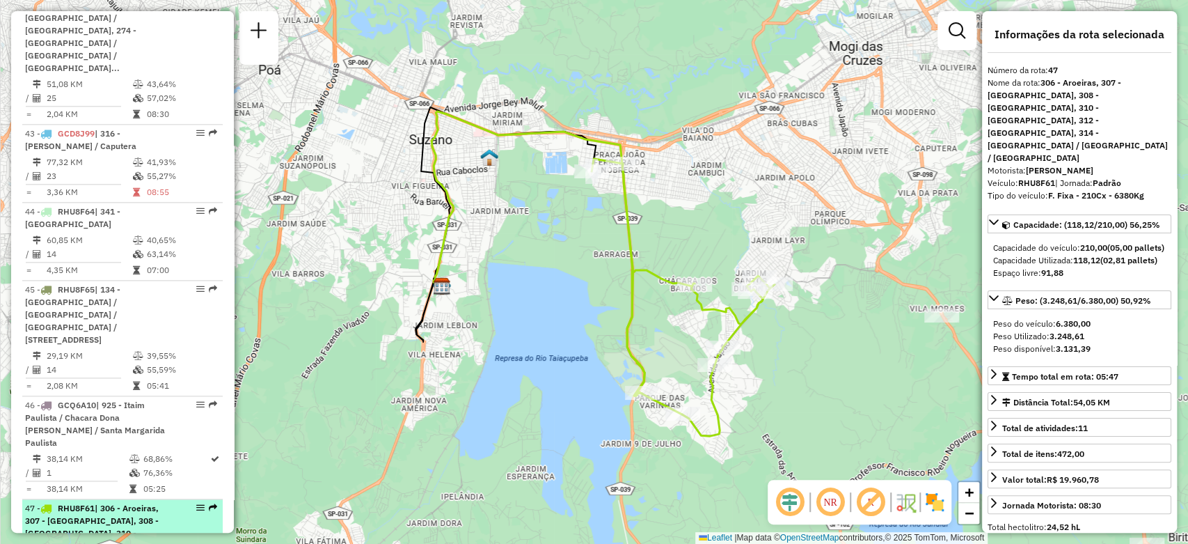
scroll to position [4718, 0]
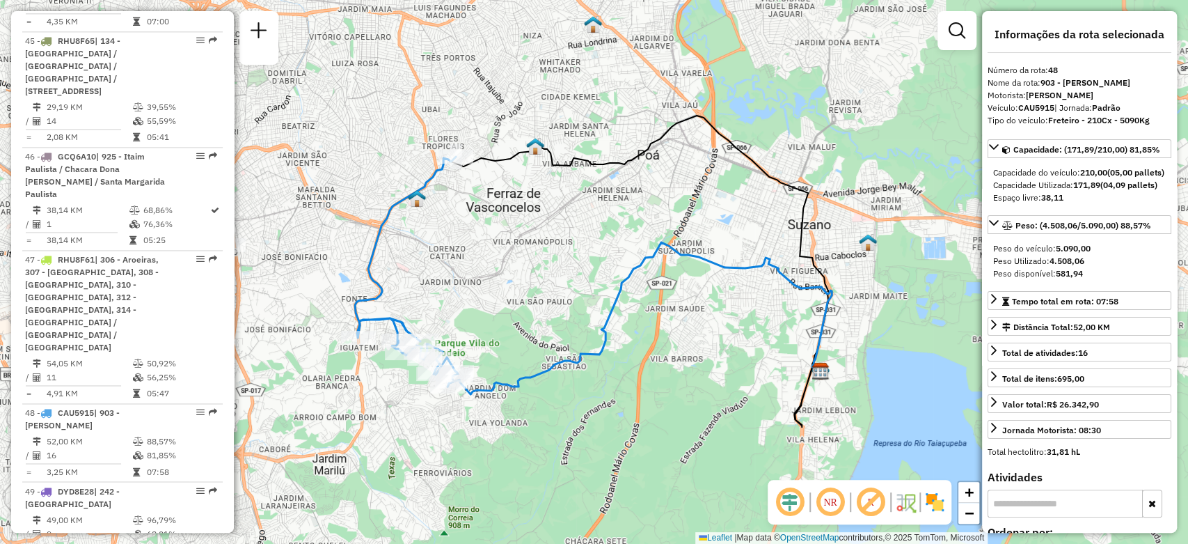
scroll to position [4892, 0]
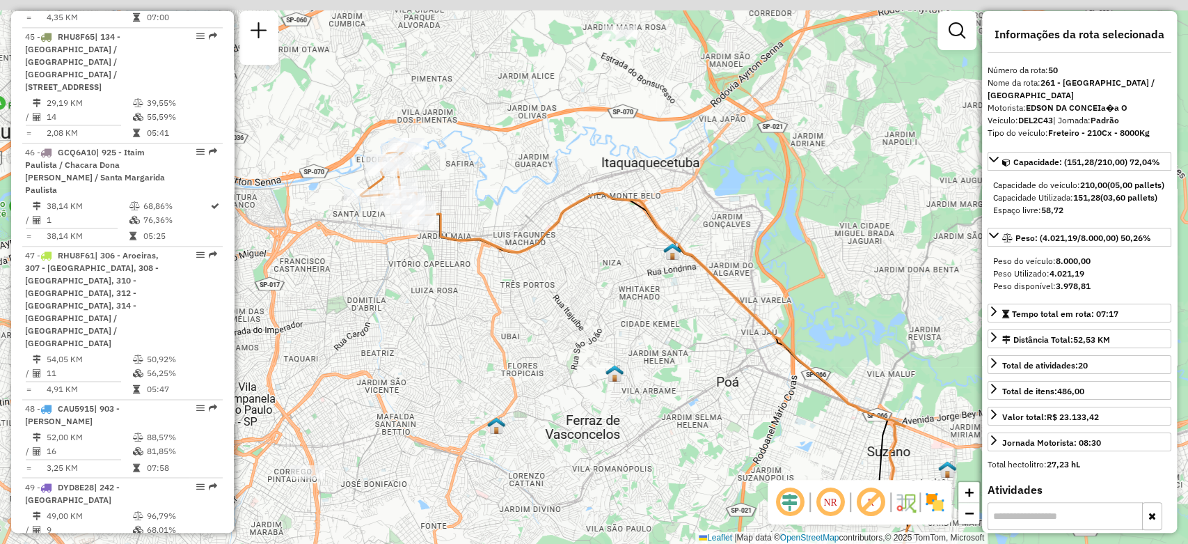
drag, startPoint x: 351, startPoint y: 232, endPoint x: 402, endPoint y: 379, distance: 155.4
click at [402, 379] on div "Janela de atendimento Grade de atendimento Capacidade Transportadoras Veículos …" at bounding box center [594, 272] width 1188 height 544
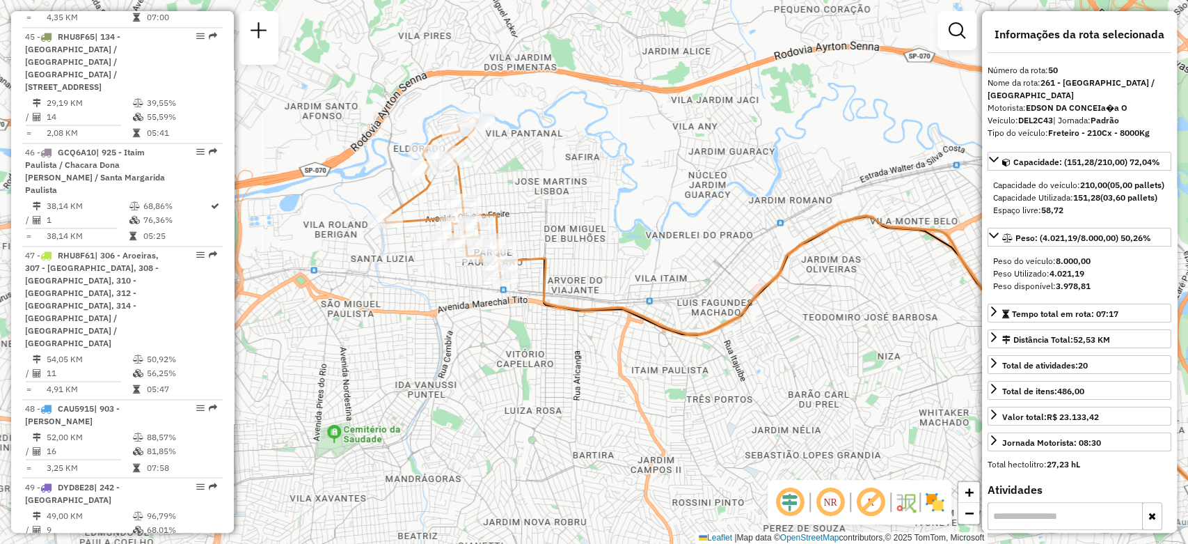
drag, startPoint x: 344, startPoint y: 269, endPoint x: 361, endPoint y: 305, distance: 39.5
click at [361, 305] on div "Janela de atendimento Grade de atendimento Capacidade Transportadoras Veículos …" at bounding box center [594, 272] width 1188 height 544
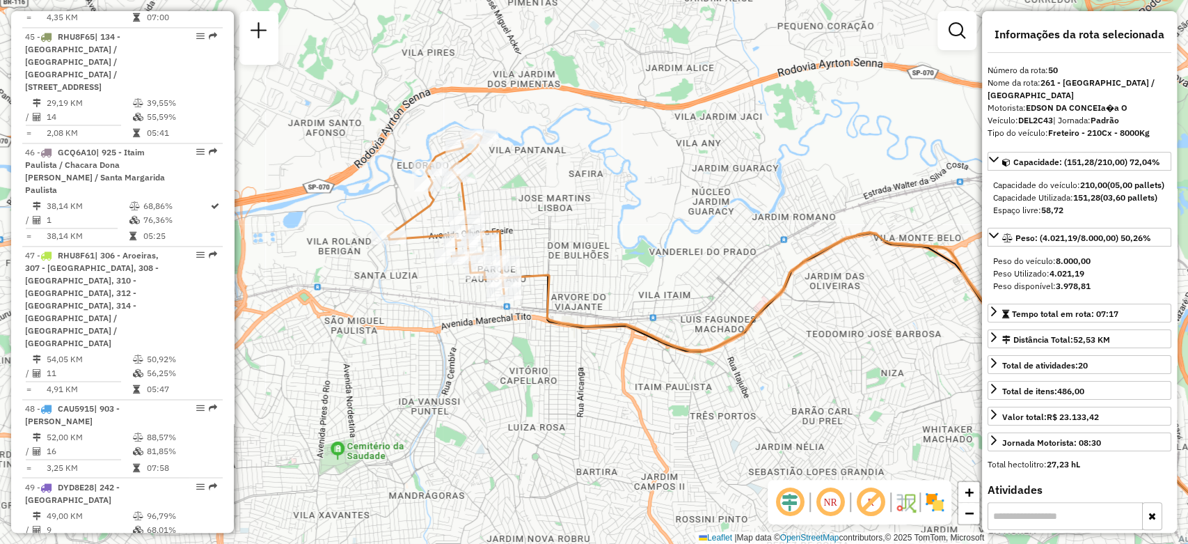
scroll to position [4815, 0]
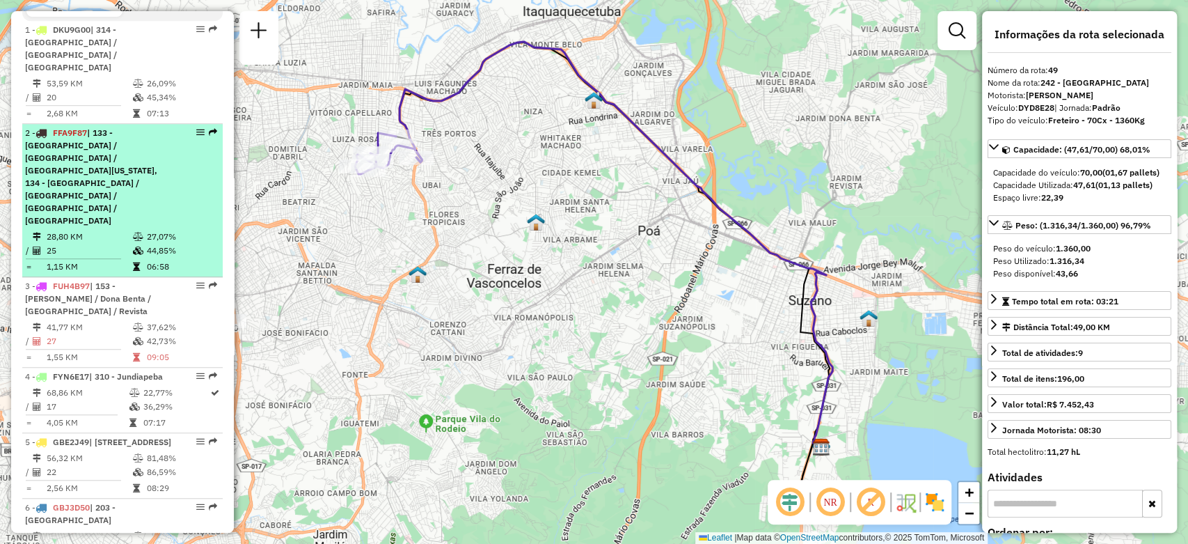
scroll to position [464, 0]
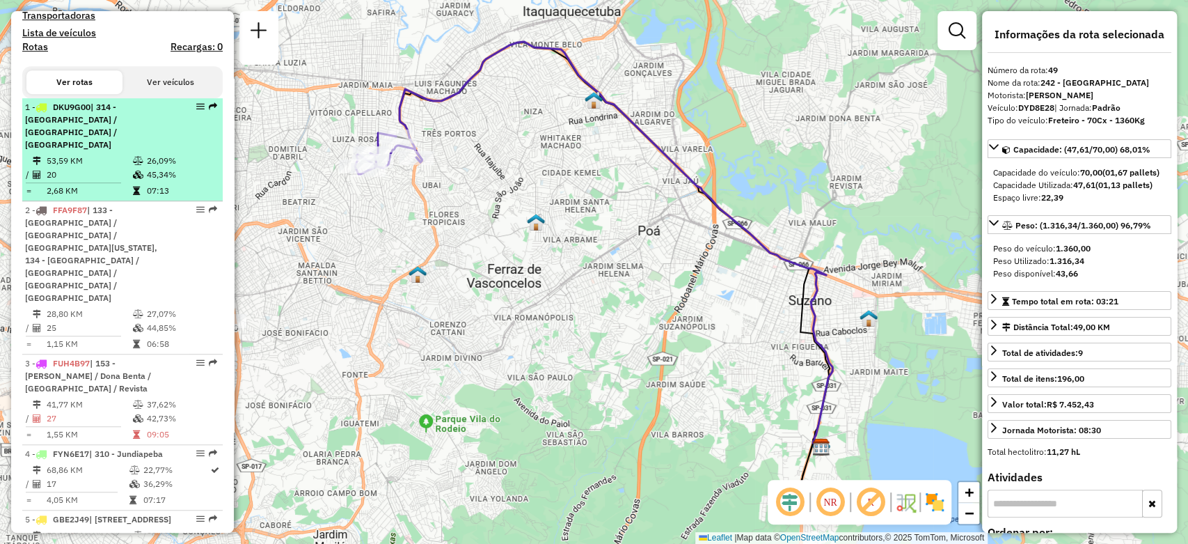
click at [132, 184] on td at bounding box center [139, 191] width 14 height 14
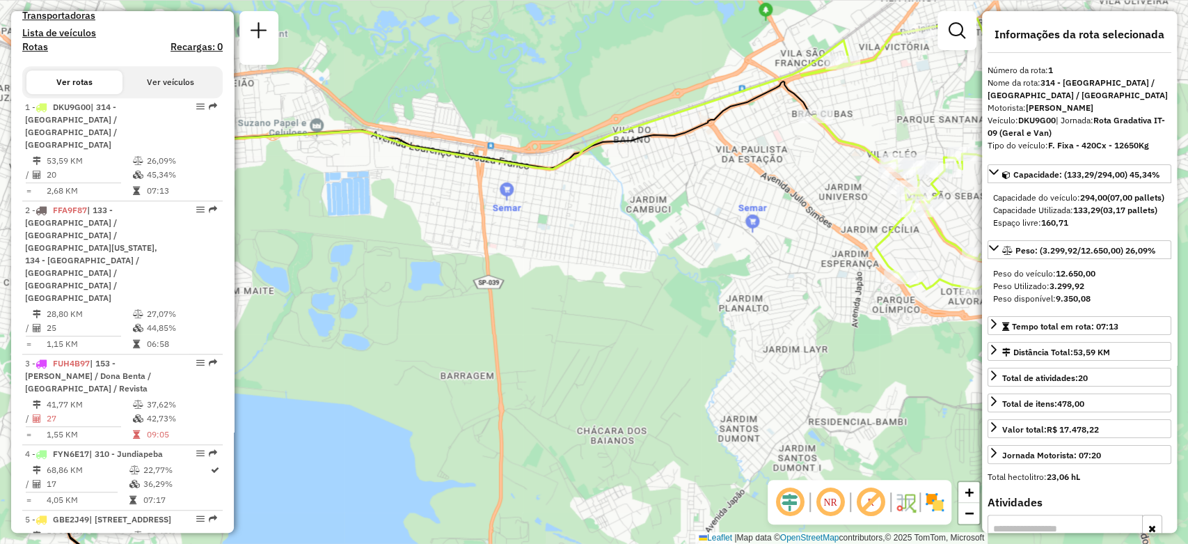
drag, startPoint x: 568, startPoint y: 240, endPoint x: 414, endPoint y: 256, distance: 155.3
click at [414, 256] on div "Janela de atendimento Grade de atendimento Capacidade Transportadoras Veículos …" at bounding box center [594, 272] width 1188 height 544
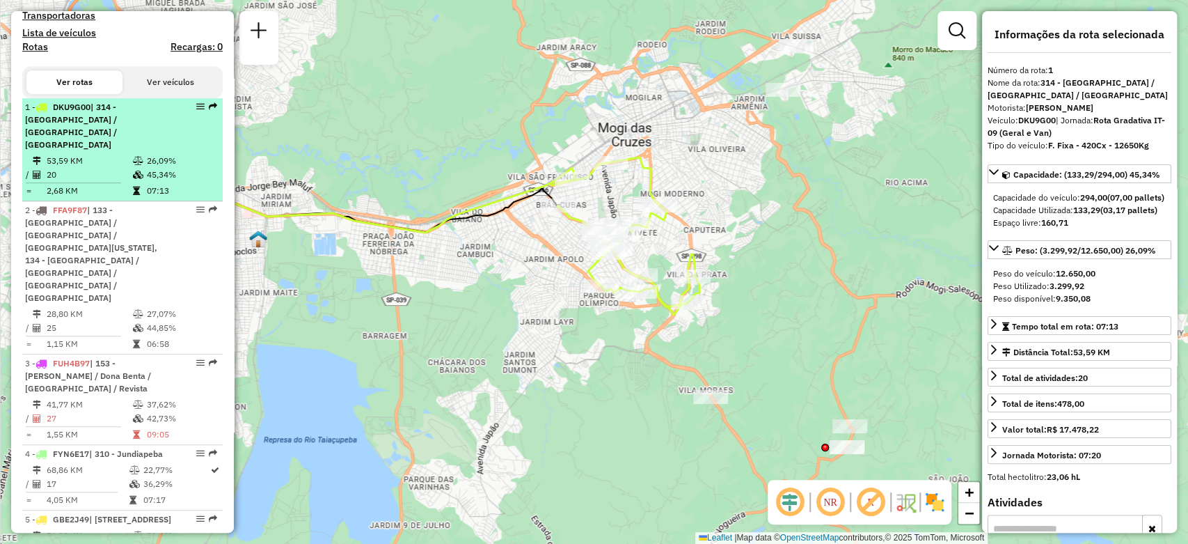
click at [156, 163] on td "26,09%" at bounding box center [181, 161] width 70 height 14
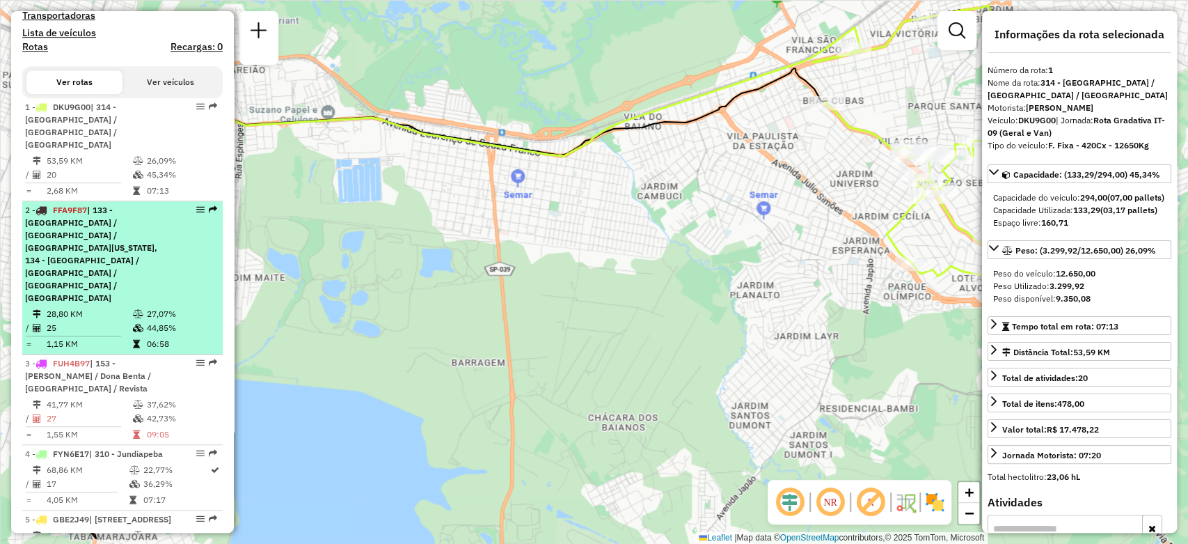
click at [144, 239] on span "| 133 - [GEOGRAPHIC_DATA] / [GEOGRAPHIC_DATA] / [GEOGRAPHIC_DATA][US_STATE], 13…" at bounding box center [91, 254] width 132 height 98
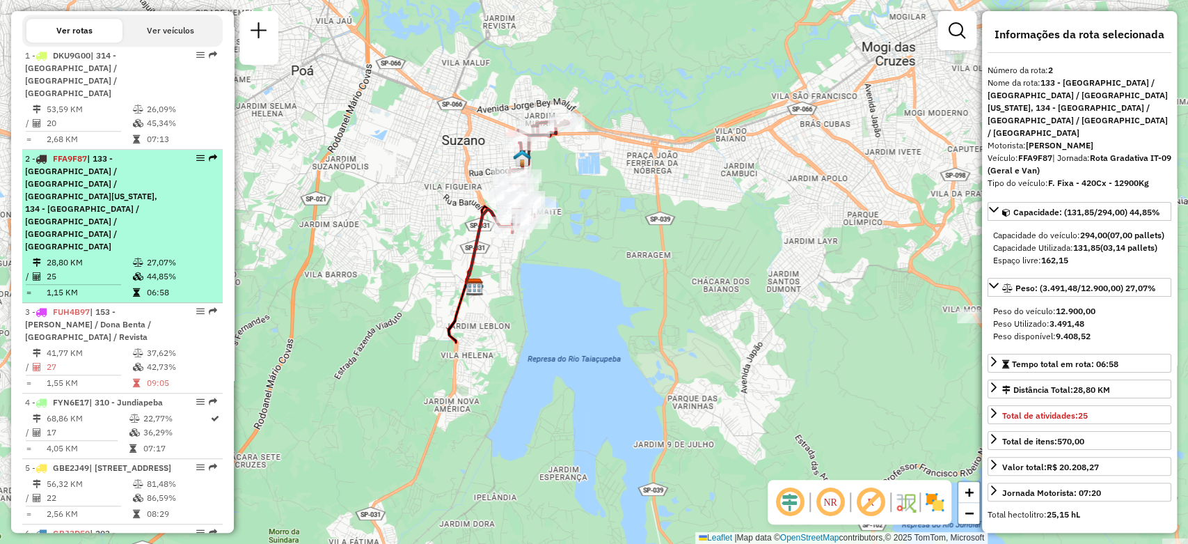
scroll to position [541, 0]
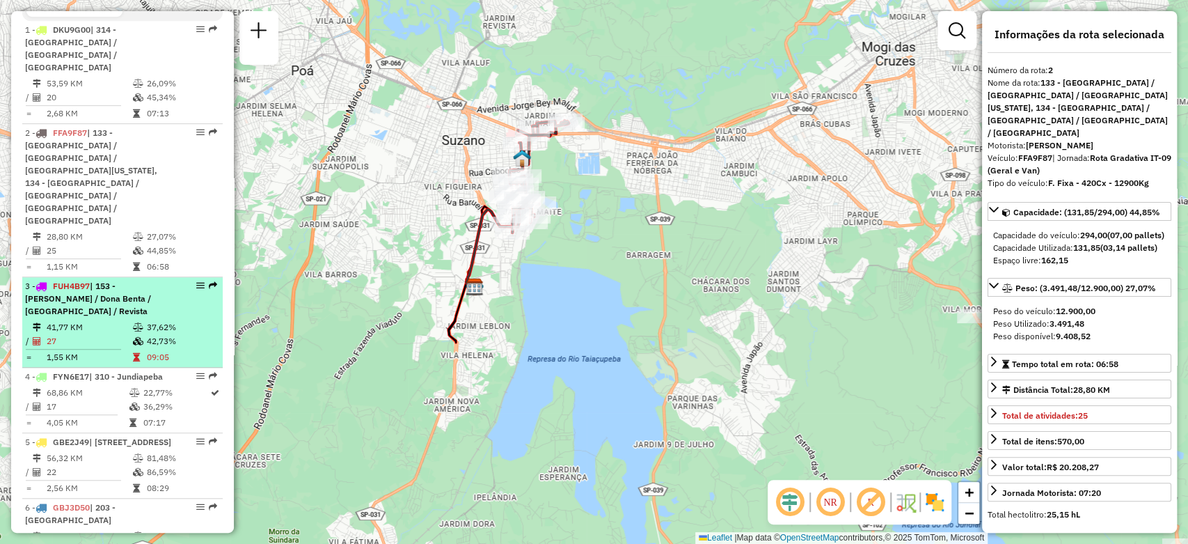
click at [119, 280] on div "3 - FUH4B97 | 153 - [PERSON_NAME] / [PERSON_NAME] / [GEOGRAPHIC_DATA] / Revista" at bounding box center [99, 299] width 148 height 38
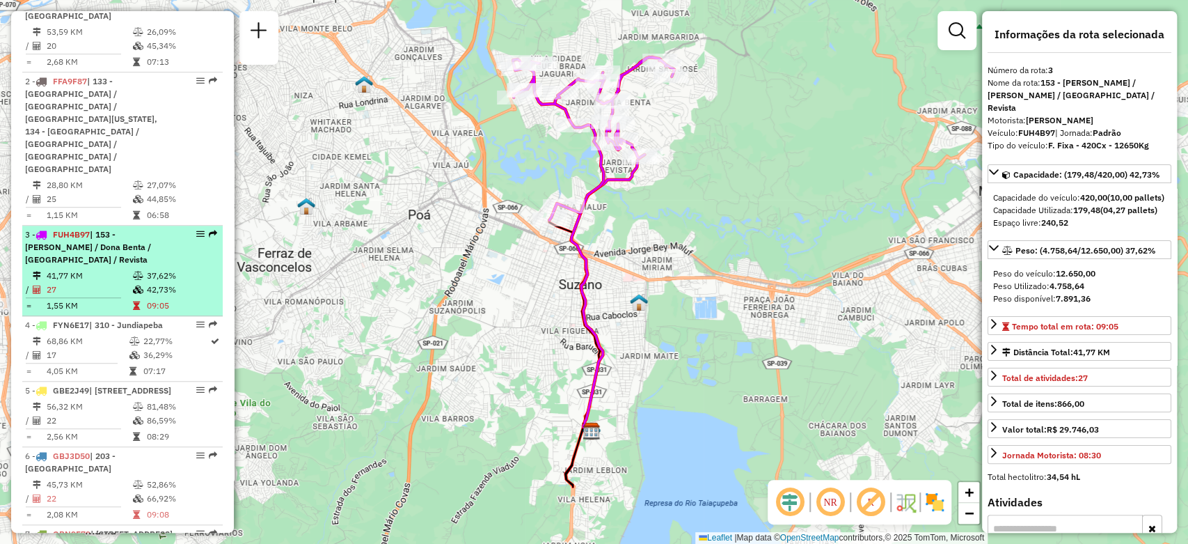
scroll to position [618, 0]
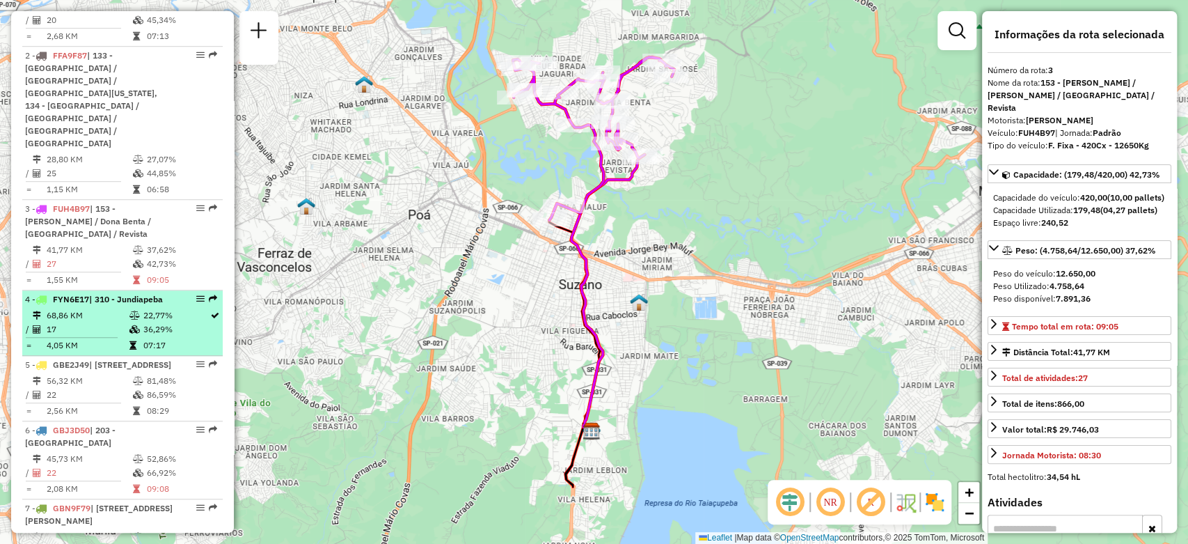
click at [118, 322] on td "17" at bounding box center [87, 329] width 82 height 14
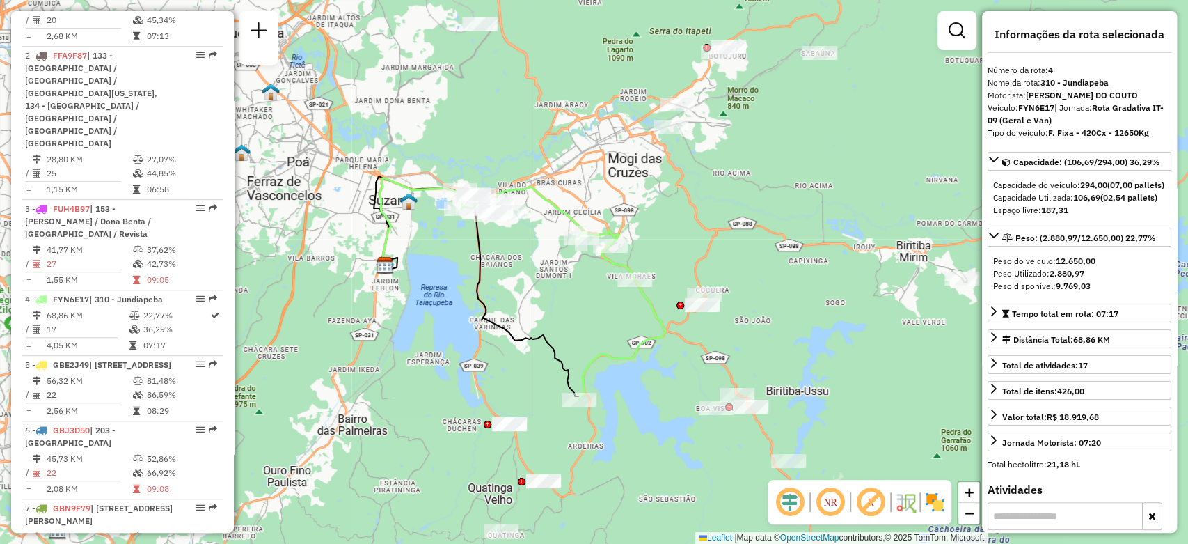
drag, startPoint x: 441, startPoint y: 293, endPoint x: 439, endPoint y: 309, distance: 16.1
click at [439, 309] on div "Janela de atendimento Grade de atendimento Capacidade Transportadoras Veículos …" at bounding box center [594, 272] width 1188 height 544
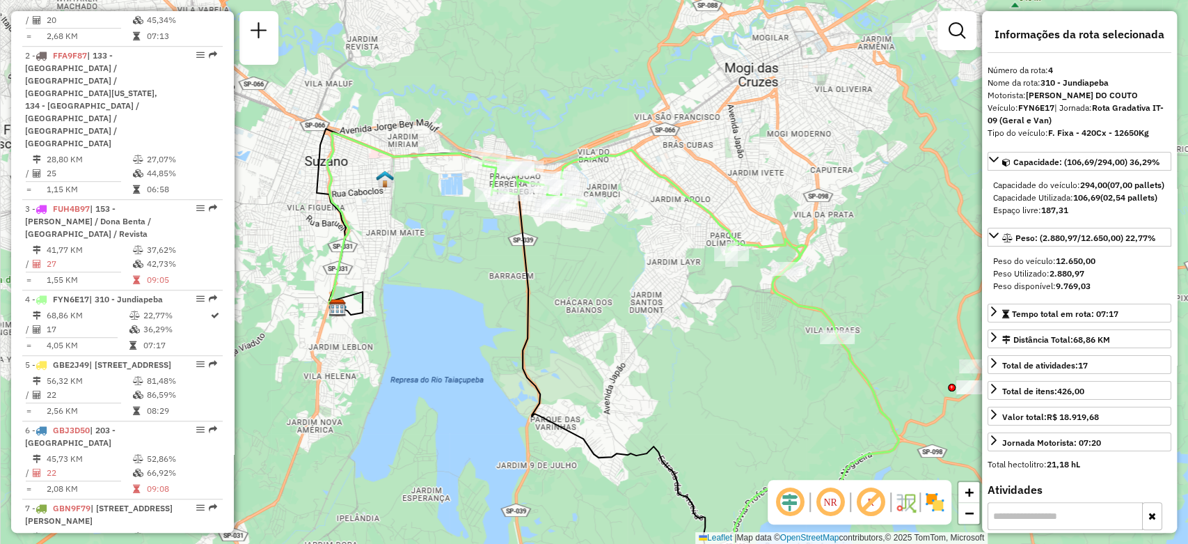
drag, startPoint x: 434, startPoint y: 239, endPoint x: 436, endPoint y: 255, distance: 16.1
click at [436, 255] on div "Janela de atendimento Grade de atendimento Capacidade Transportadoras Veículos …" at bounding box center [594, 272] width 1188 height 544
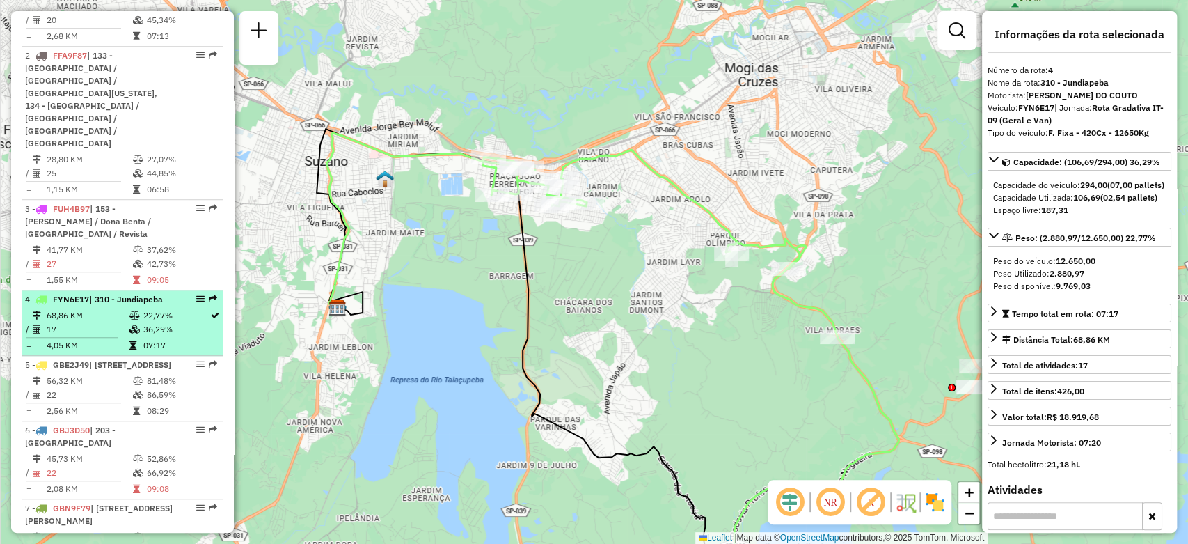
scroll to position [696, 0]
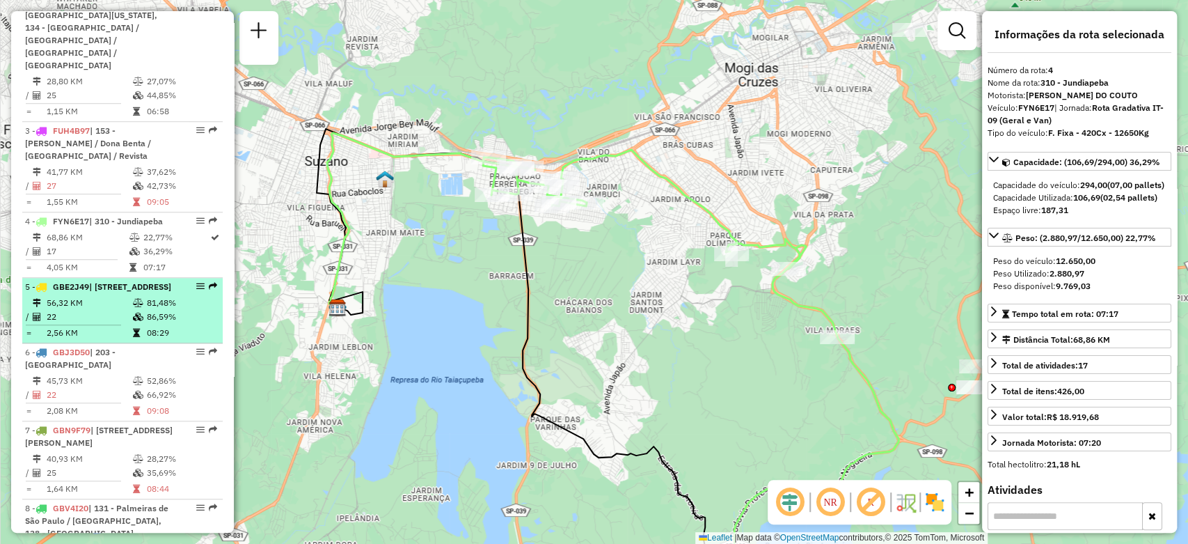
click at [134, 281] on div "5 - GBE2J49 | [STREET_ADDRESS]" at bounding box center [99, 287] width 148 height 13
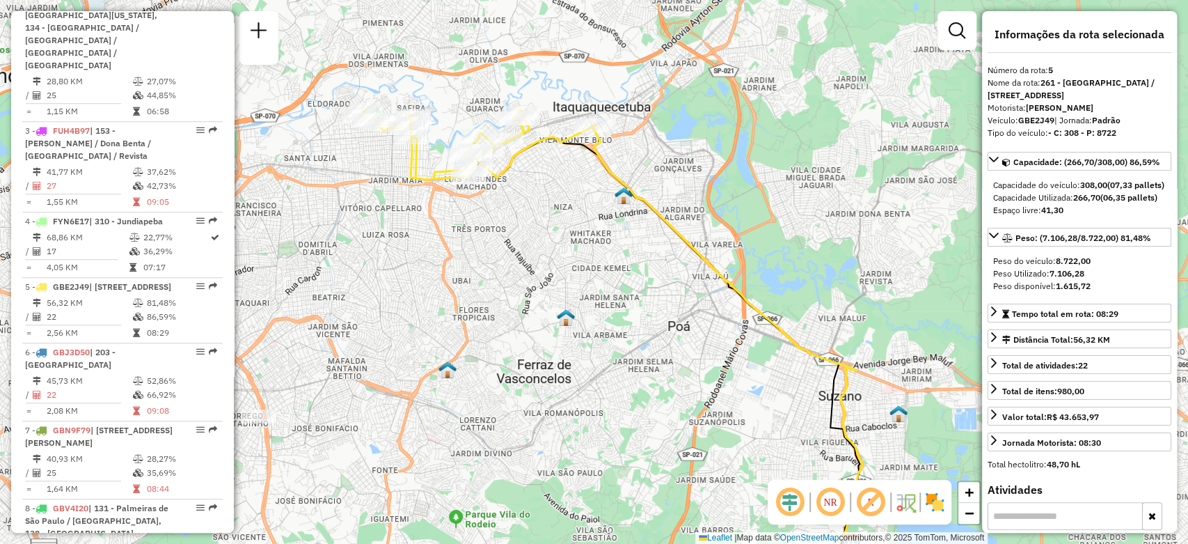
drag, startPoint x: 356, startPoint y: 236, endPoint x: 362, endPoint y: 265, distance: 29.2
click at [362, 265] on div "Janela de atendimento Grade de atendimento Capacidade Transportadoras Veículos …" at bounding box center [594, 272] width 1188 height 544
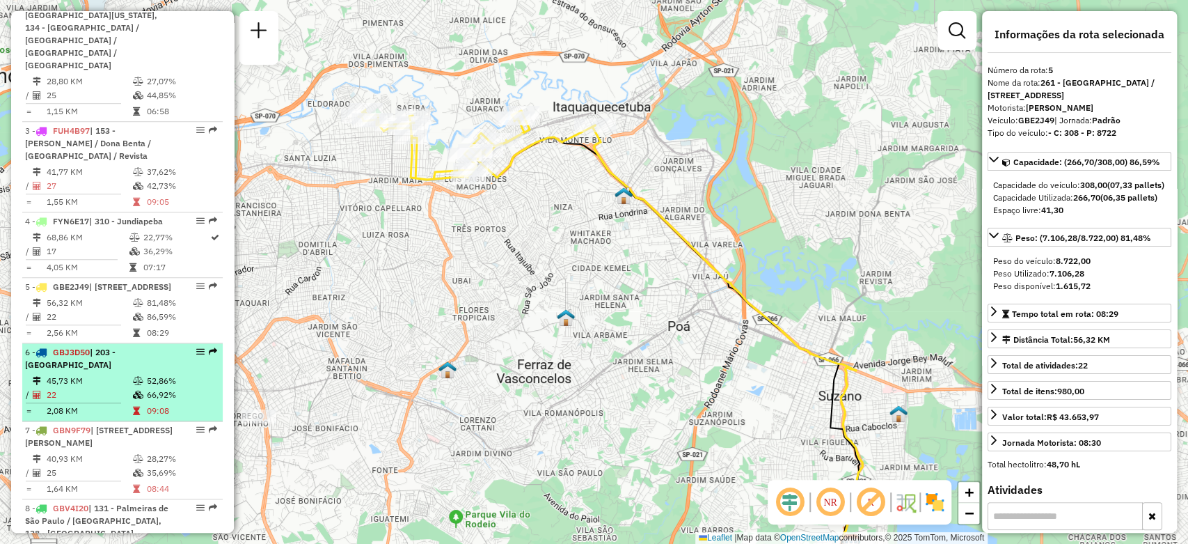
click at [124, 358] on li "6 - GBJ3D50 | 203 - [GEOGRAPHIC_DATA] 45,73 KM 52,86% / 22 66,92% = 2,08 KM 09:…" at bounding box center [122, 382] width 201 height 78
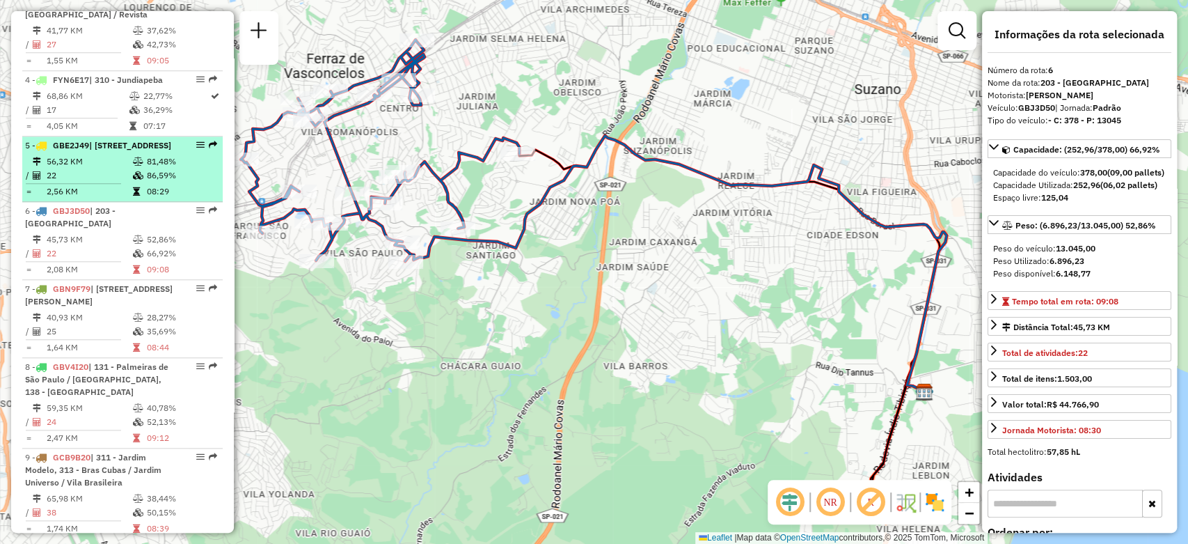
scroll to position [851, 0]
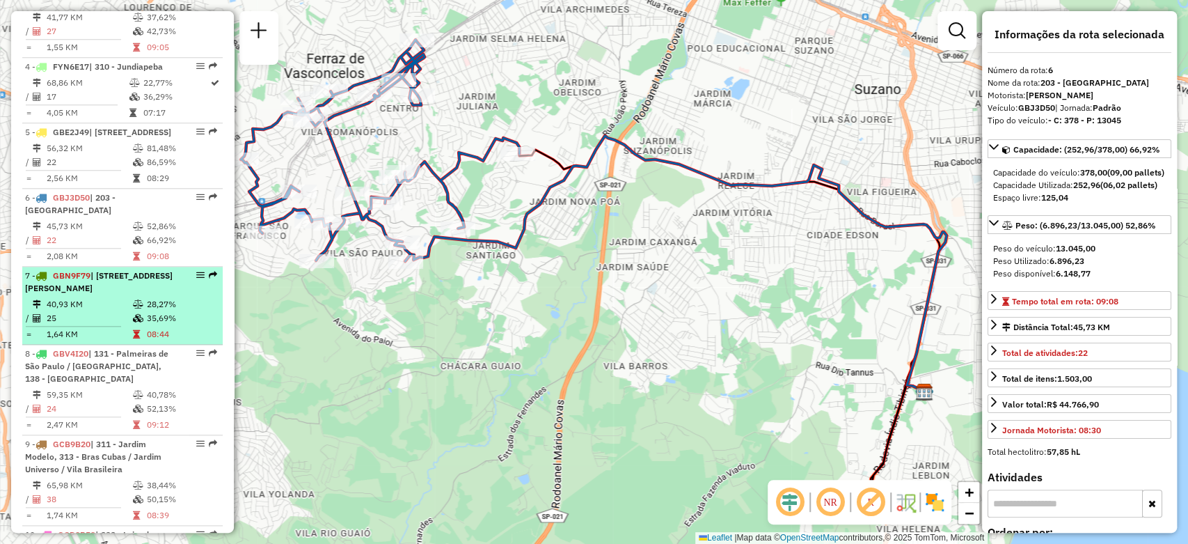
click at [116, 297] on td "40,93 KM" at bounding box center [89, 304] width 86 height 14
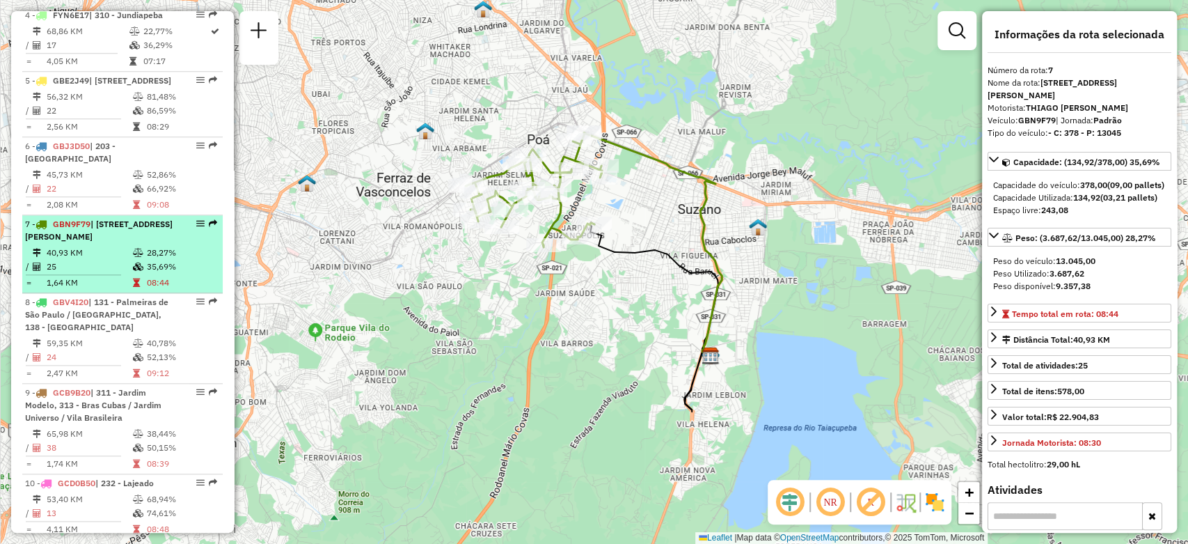
scroll to position [928, 0]
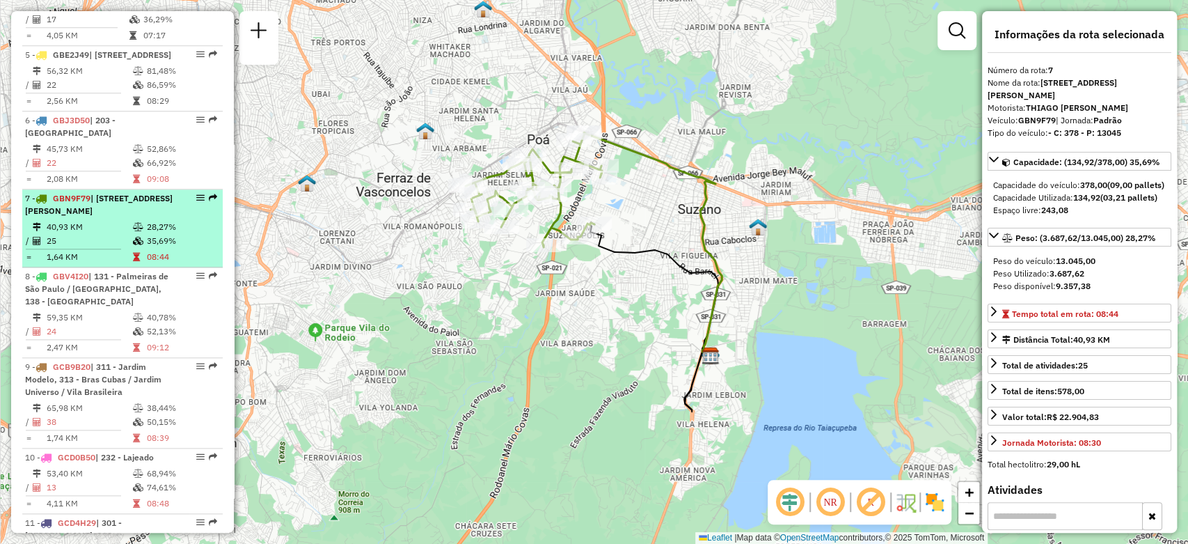
click at [116, 290] on div "8 - GBV4I20 | 131 - [GEOGRAPHIC_DATA] / [GEOGRAPHIC_DATA], 138 - [GEOGRAPHIC_DA…" at bounding box center [99, 289] width 148 height 38
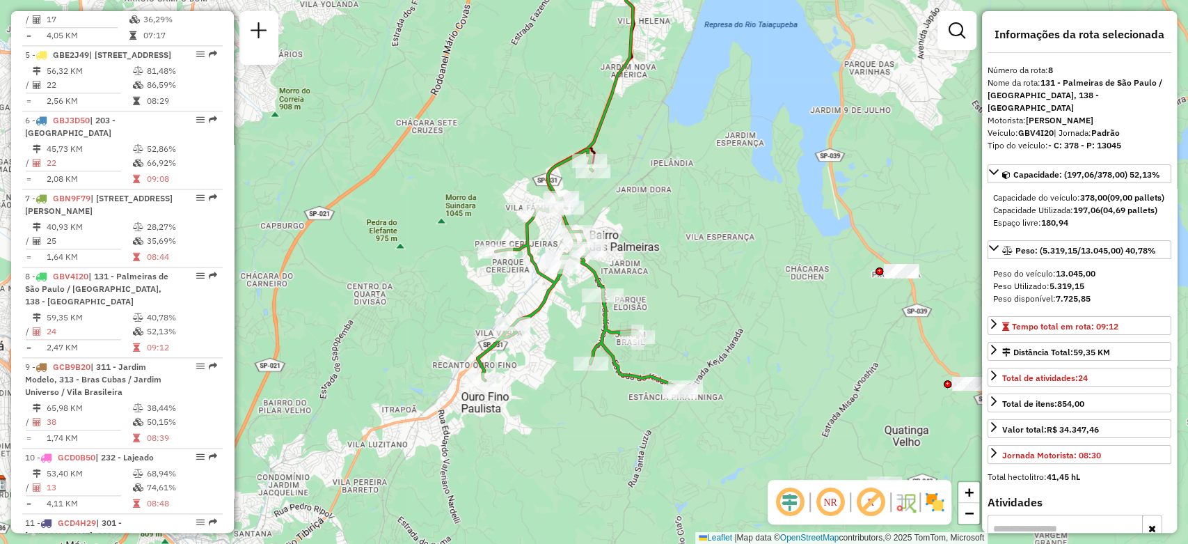
drag, startPoint x: 395, startPoint y: 295, endPoint x: 382, endPoint y: 184, distance: 112.1
click at [382, 184] on div "Janela de atendimento Grade de atendimento Capacidade Transportadoras Veículos …" at bounding box center [594, 272] width 1188 height 544
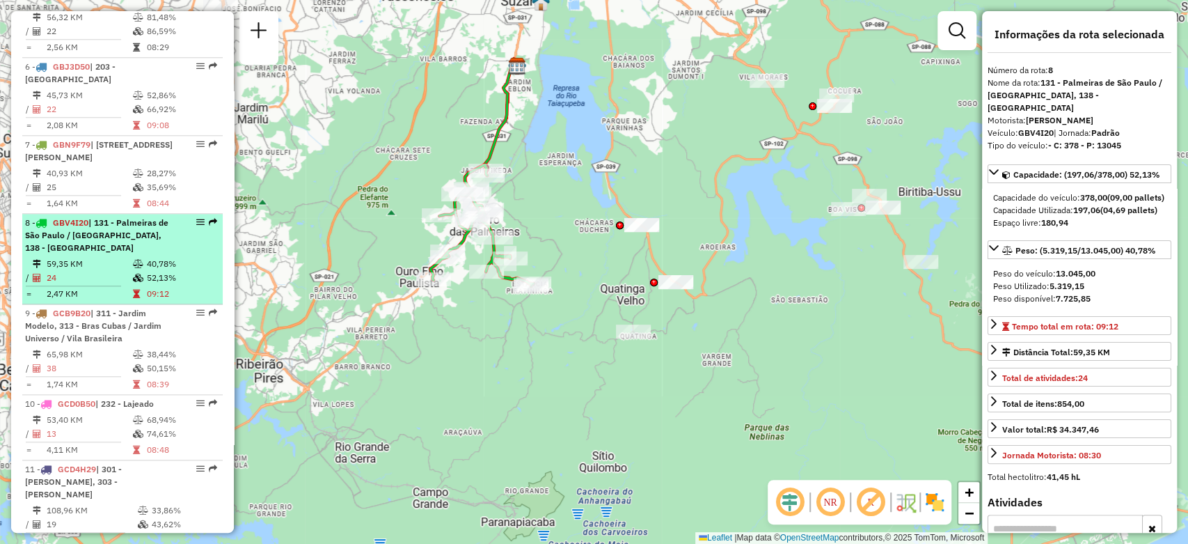
scroll to position [1005, 0]
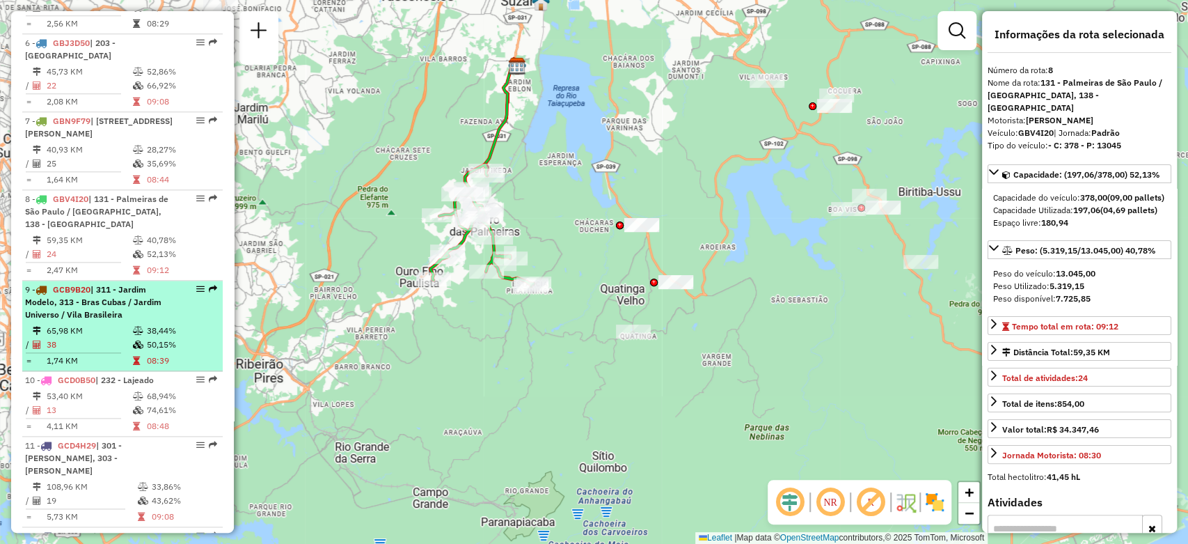
click at [141, 294] on div "9 - GCB9B20 | 311 - Jardim Modelo, 313 - Bras Cubas / Jardim Universo / Vila Br…" at bounding box center [99, 302] width 148 height 38
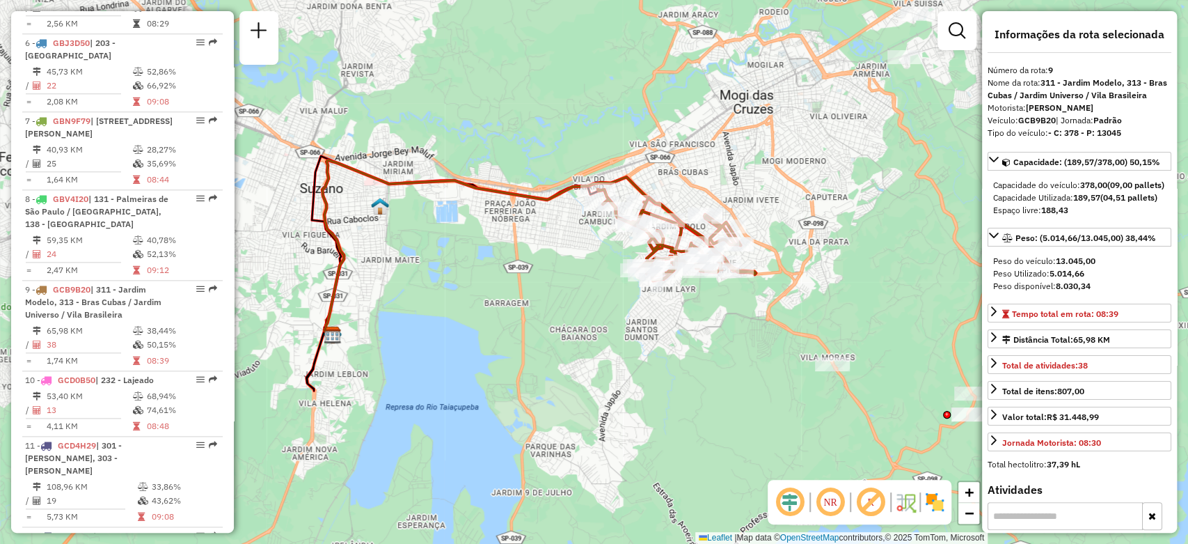
drag, startPoint x: 504, startPoint y: 323, endPoint x: 470, endPoint y: 320, distance: 34.2
click at [470, 320] on div "Janela de atendimento Grade de atendimento Capacidade Transportadoras Veículos …" at bounding box center [594, 272] width 1188 height 544
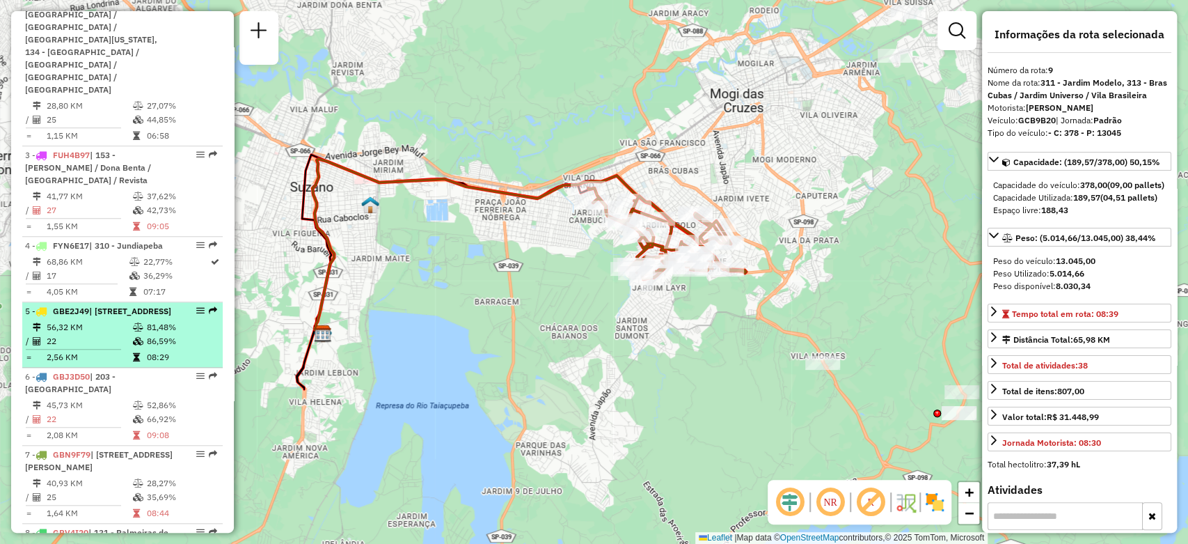
scroll to position [696, 0]
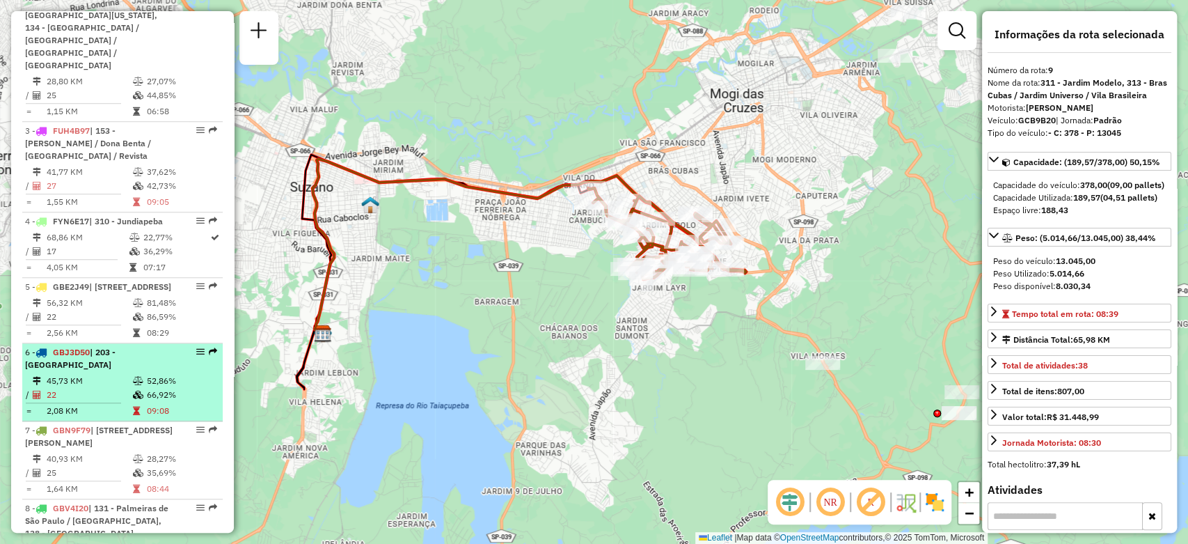
click at [117, 346] on div "6 - GBJ3D50 | 203 - [GEOGRAPHIC_DATA]" at bounding box center [99, 358] width 148 height 25
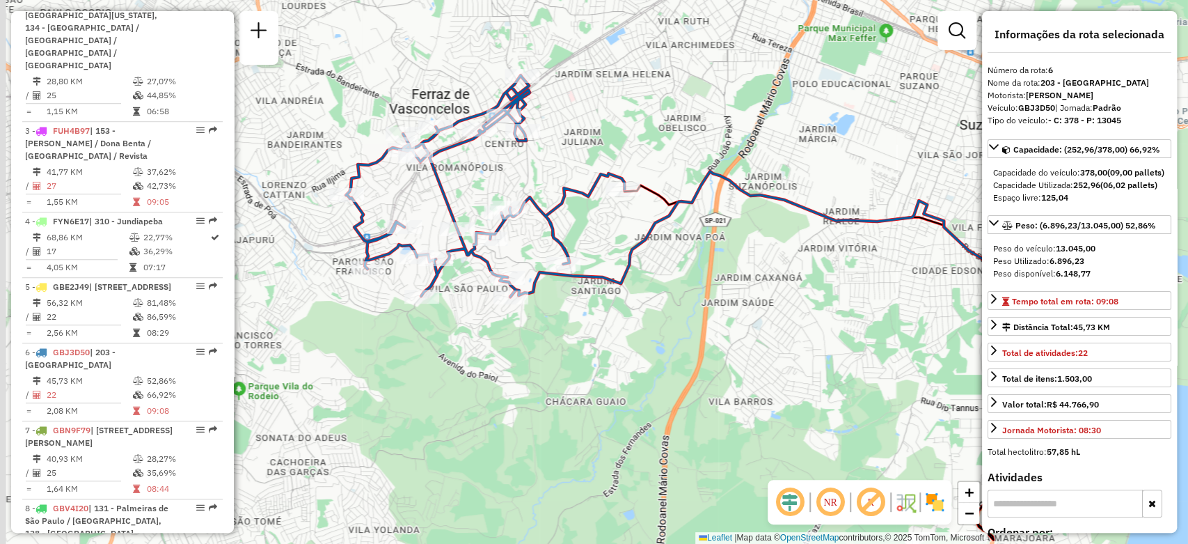
drag, startPoint x: 382, startPoint y: 344, endPoint x: 448, endPoint y: 361, distance: 67.5
click at [448, 361] on div "Janela de atendimento Grade de atendimento Capacidade Transportadoras Veículos …" at bounding box center [594, 272] width 1188 height 544
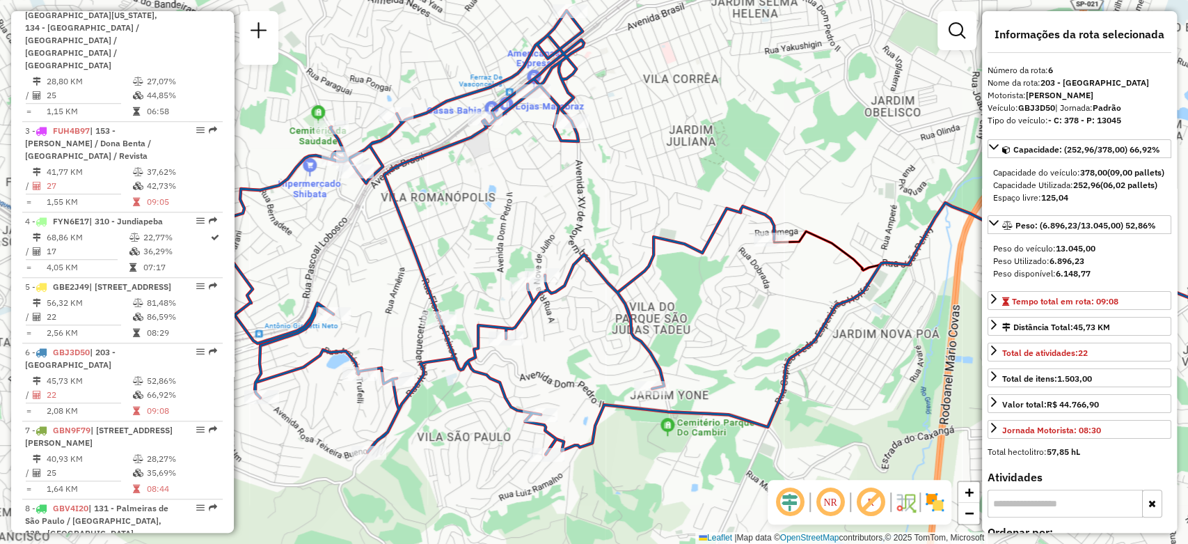
drag, startPoint x: 439, startPoint y: 203, endPoint x: 471, endPoint y: 198, distance: 32.5
click at [471, 198] on div "Janela de atendimento Grade de atendimento Capacidade Transportadoras Veículos …" at bounding box center [594, 272] width 1188 height 544
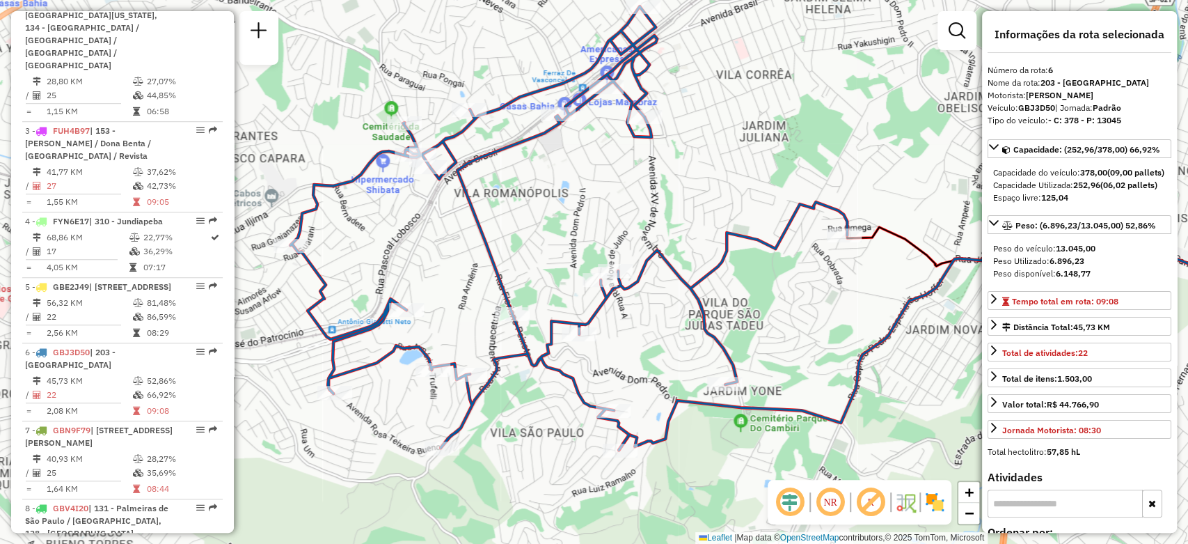
drag, startPoint x: 471, startPoint y: 198, endPoint x: 544, endPoint y: 194, distance: 73.9
click at [544, 194] on div "Janela de atendimento Grade de atendimento Capacidade Transportadoras Veículos …" at bounding box center [594, 272] width 1188 height 544
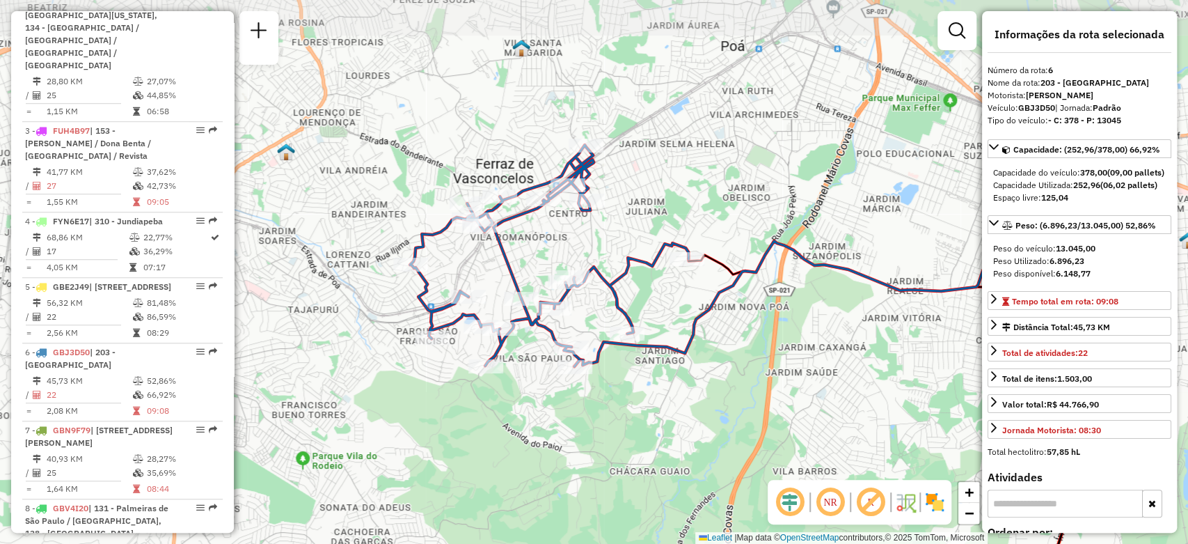
drag, startPoint x: 541, startPoint y: 195, endPoint x: 537, endPoint y: 238, distance: 43.4
click at [537, 238] on div "Janela de atendimento Grade de atendimento Capacidade Transportadoras Veículos …" at bounding box center [594, 272] width 1188 height 544
